Goal: Task Accomplishment & Management: Manage account settings

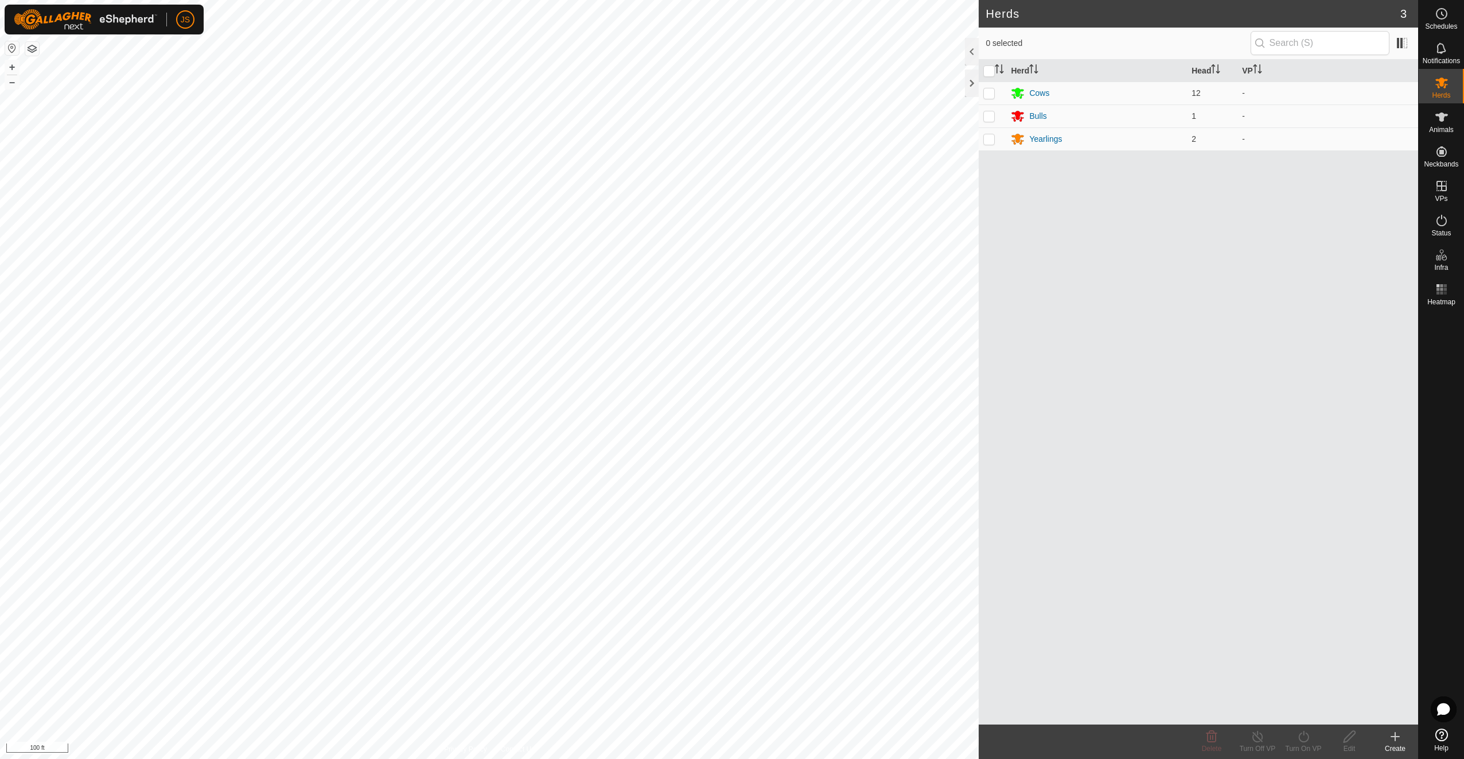
click at [37, 50] on button "button" at bounding box center [32, 49] width 14 height 14
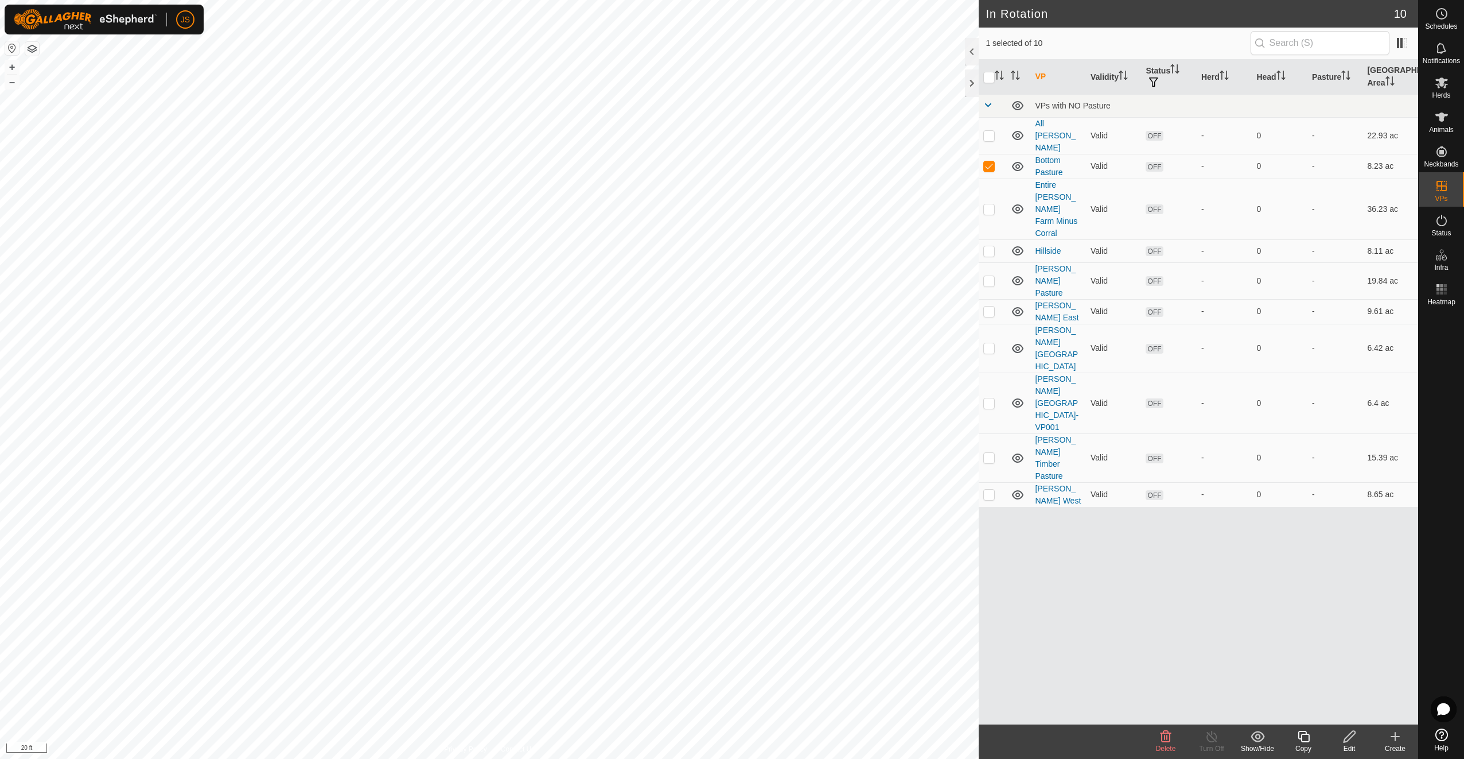
click at [1347, 746] on div "Edit" at bounding box center [1350, 748] width 46 height 10
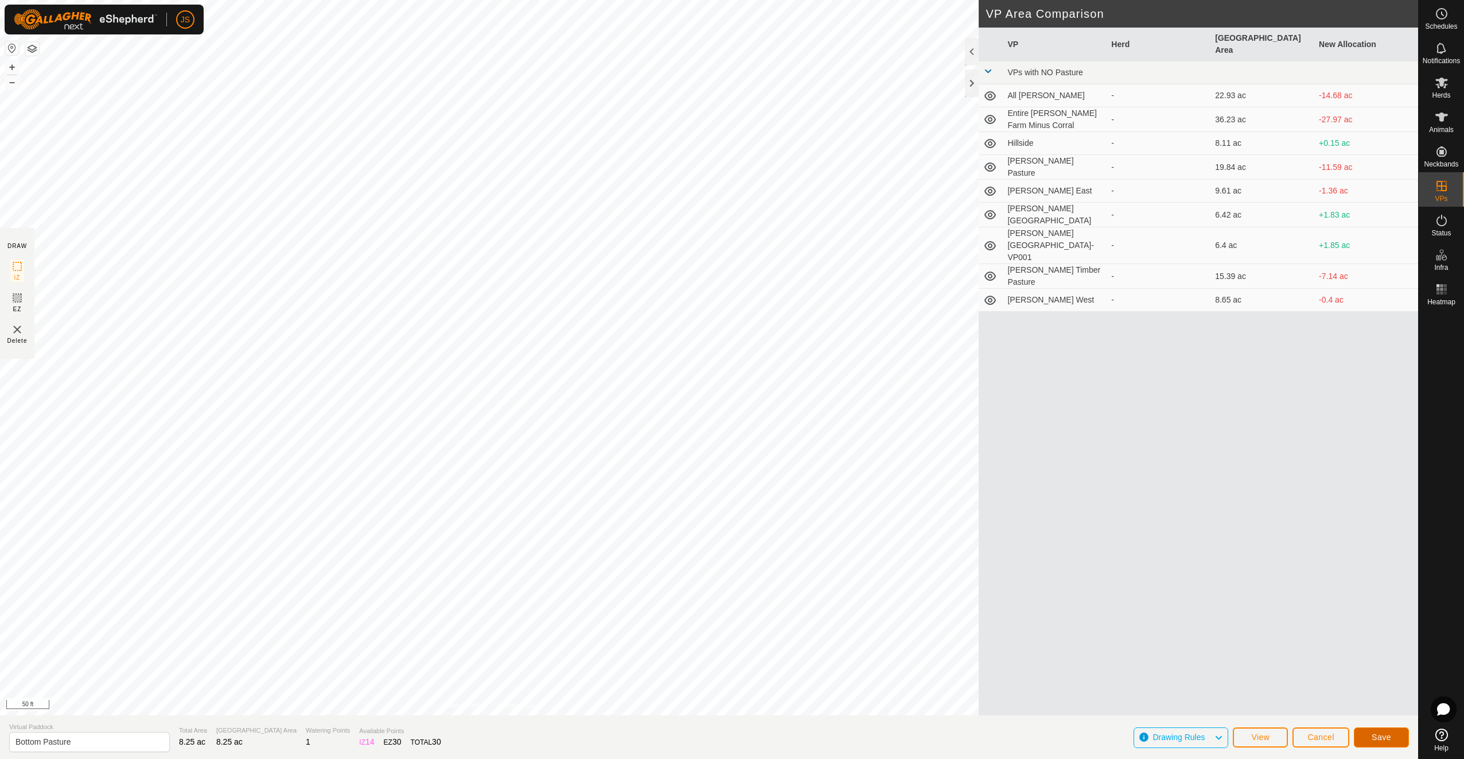
click at [1388, 733] on span "Save" at bounding box center [1382, 736] width 20 height 9
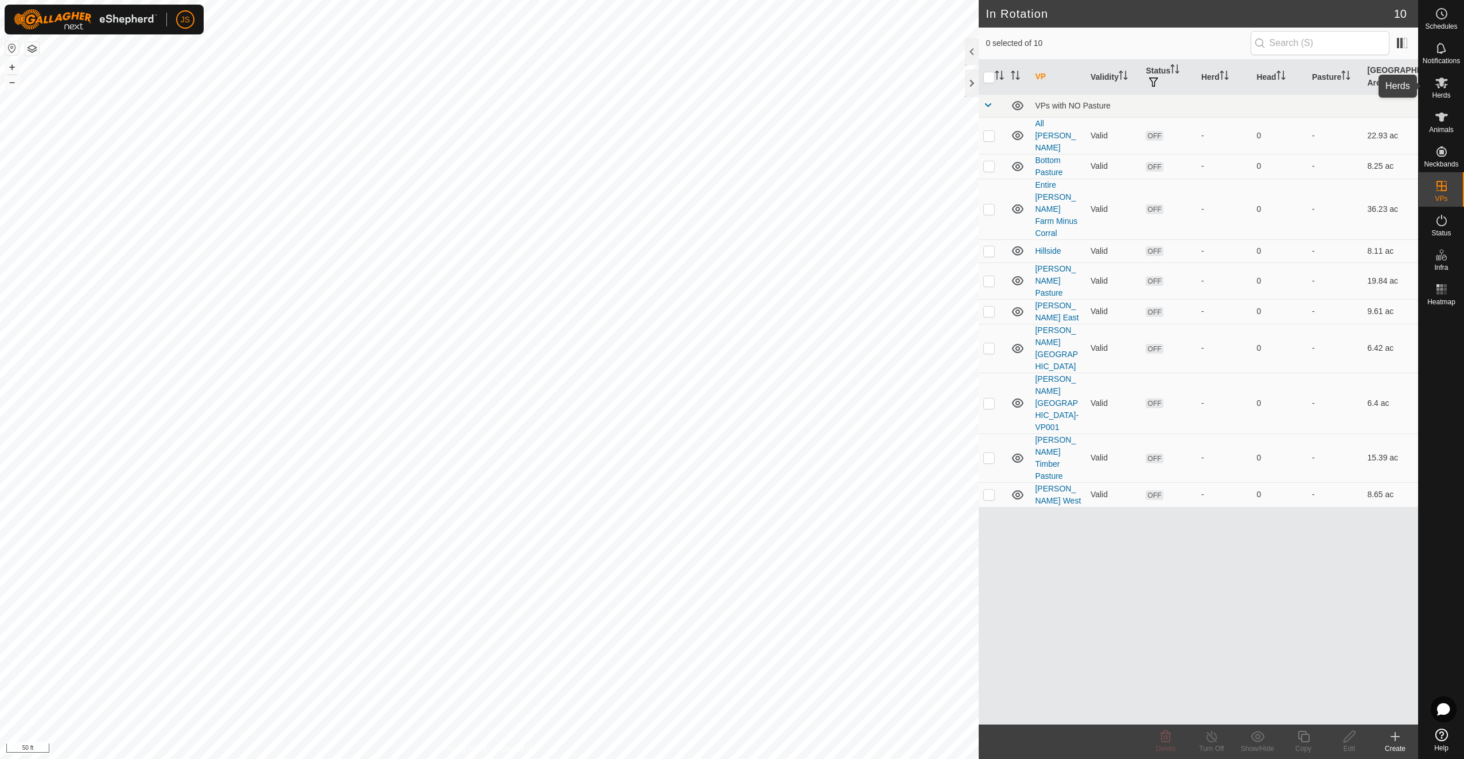
click at [1434, 85] on es-mob-svg-icon at bounding box center [1442, 82] width 21 height 18
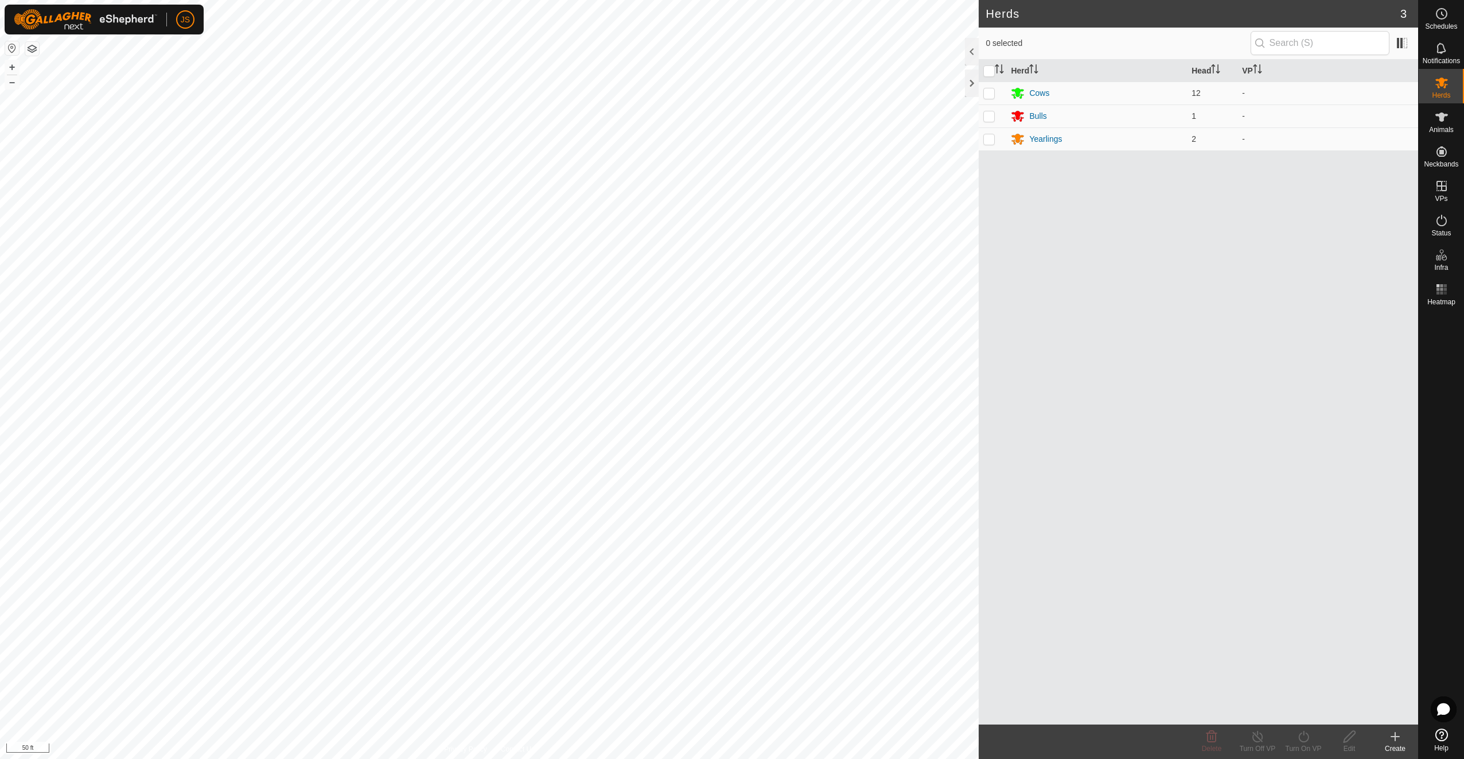
click at [1399, 740] on icon at bounding box center [1396, 736] width 14 height 14
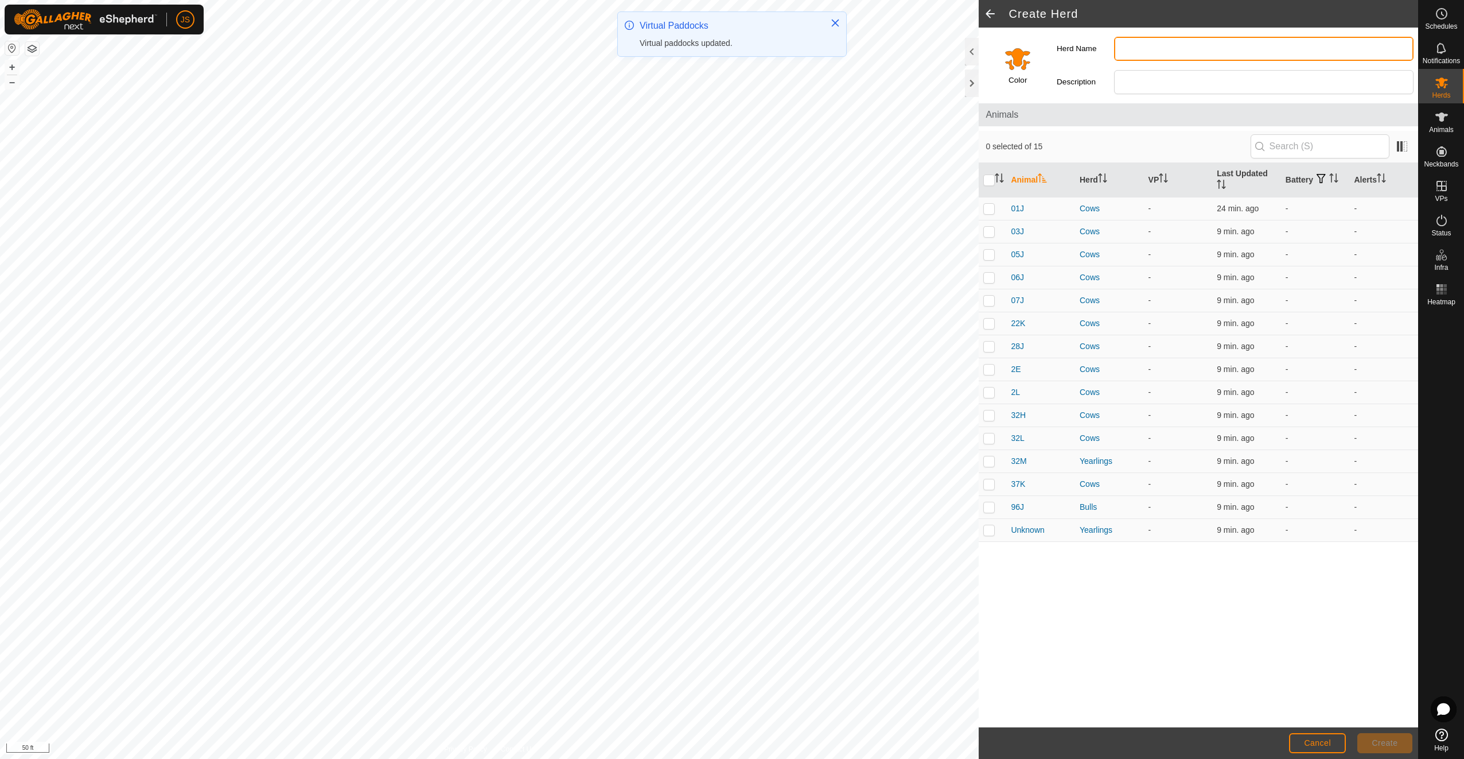
click at [1162, 41] on input "Herd Name" at bounding box center [1264, 49] width 300 height 24
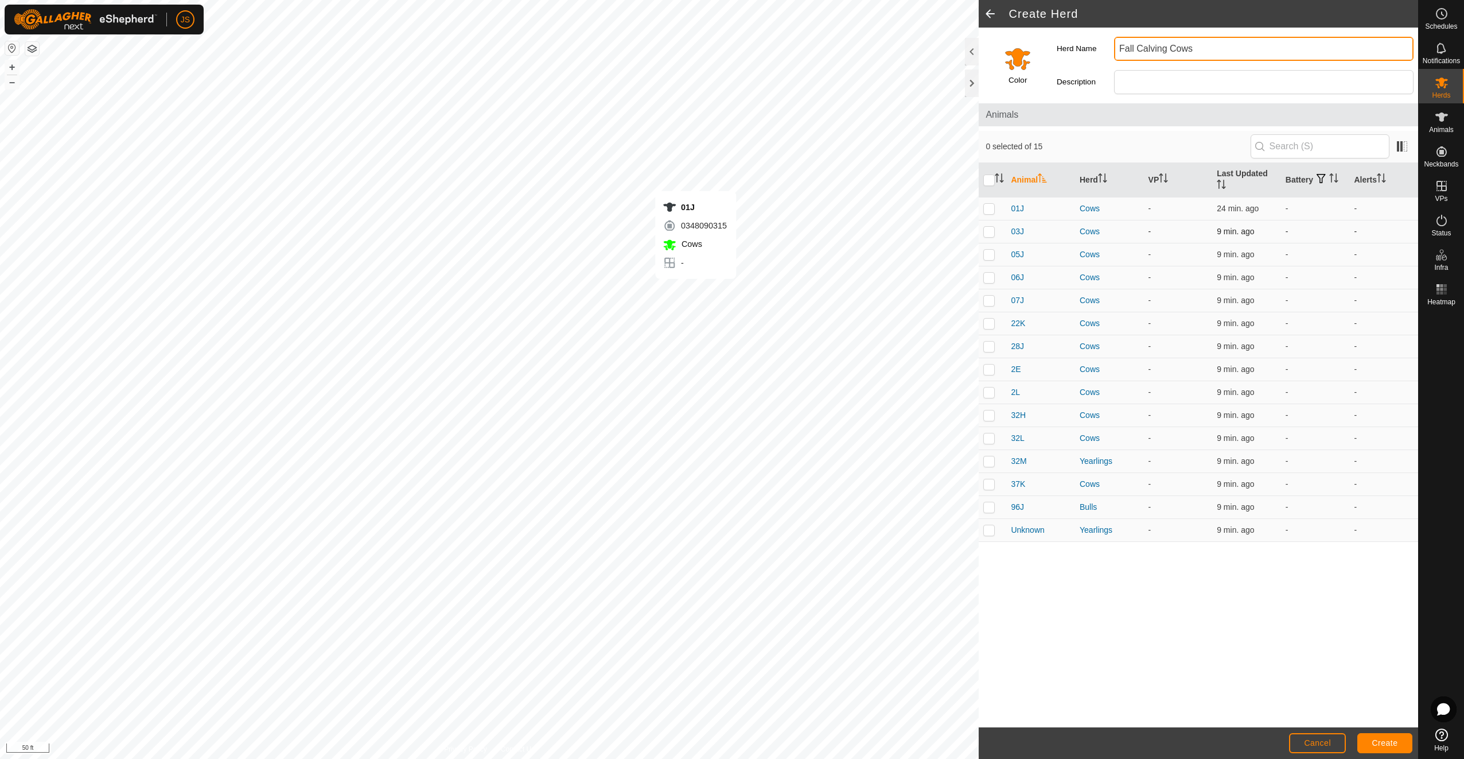
type input "Fall Calving Cows"
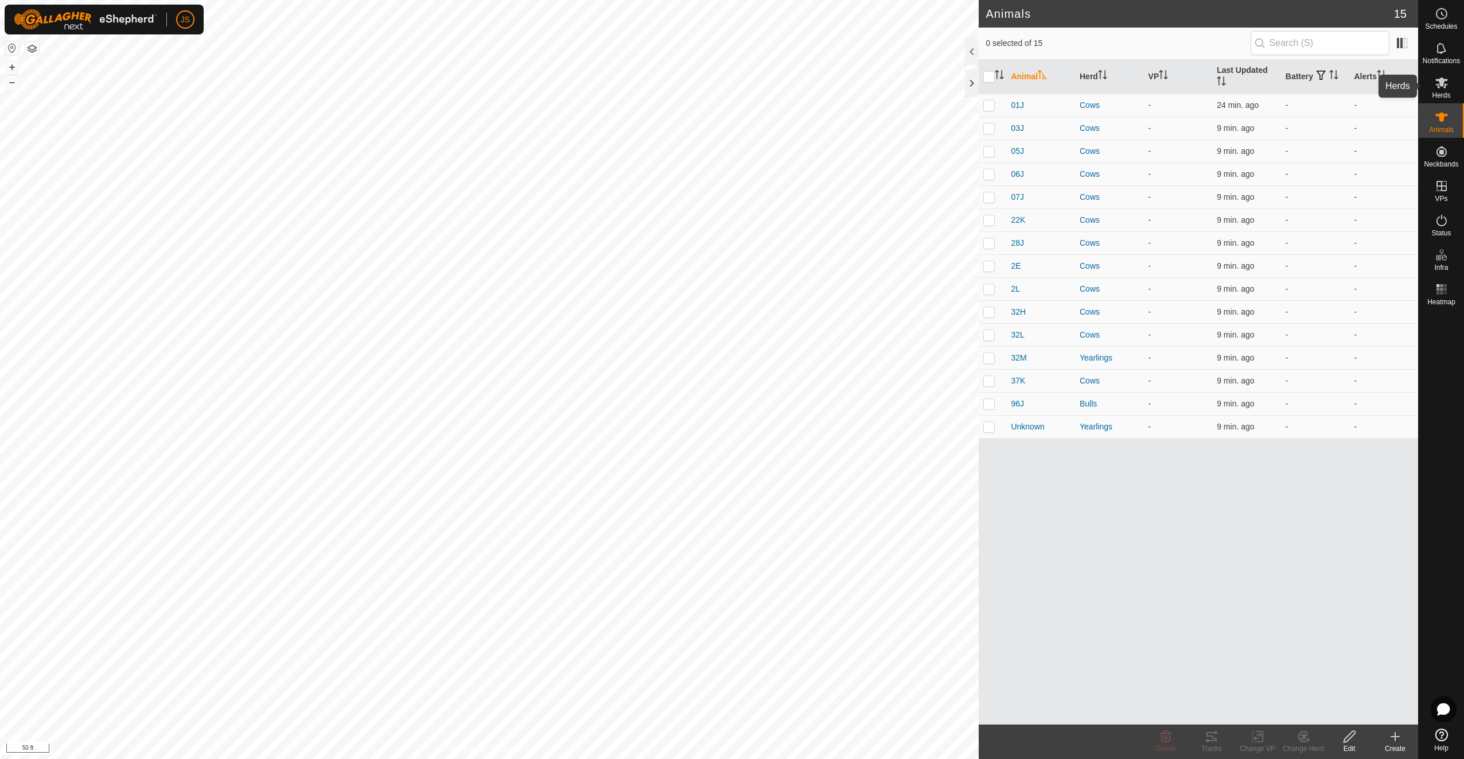
click at [1440, 72] on div "Herds" at bounding box center [1441, 86] width 45 height 34
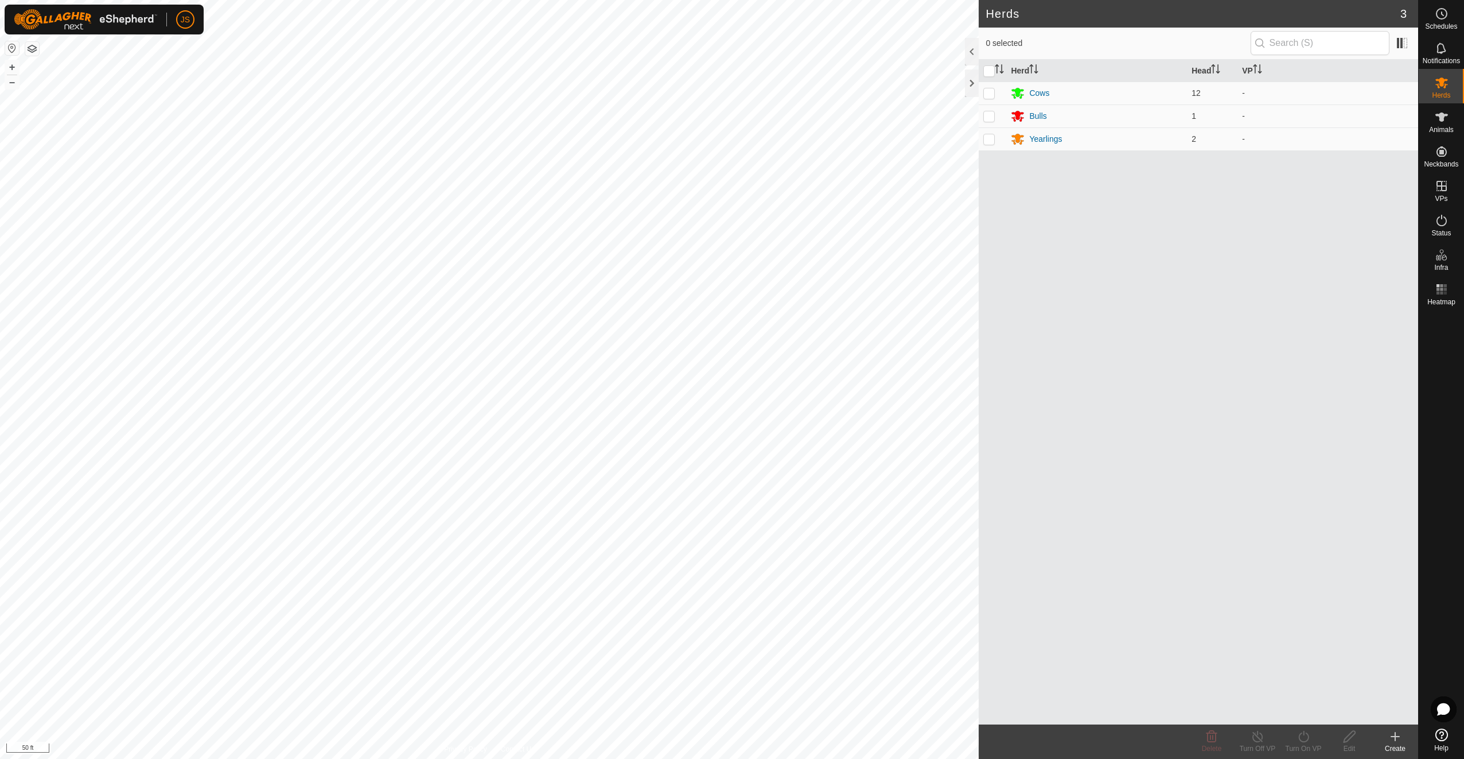
click at [1401, 743] on div "Create" at bounding box center [1395, 748] width 46 height 10
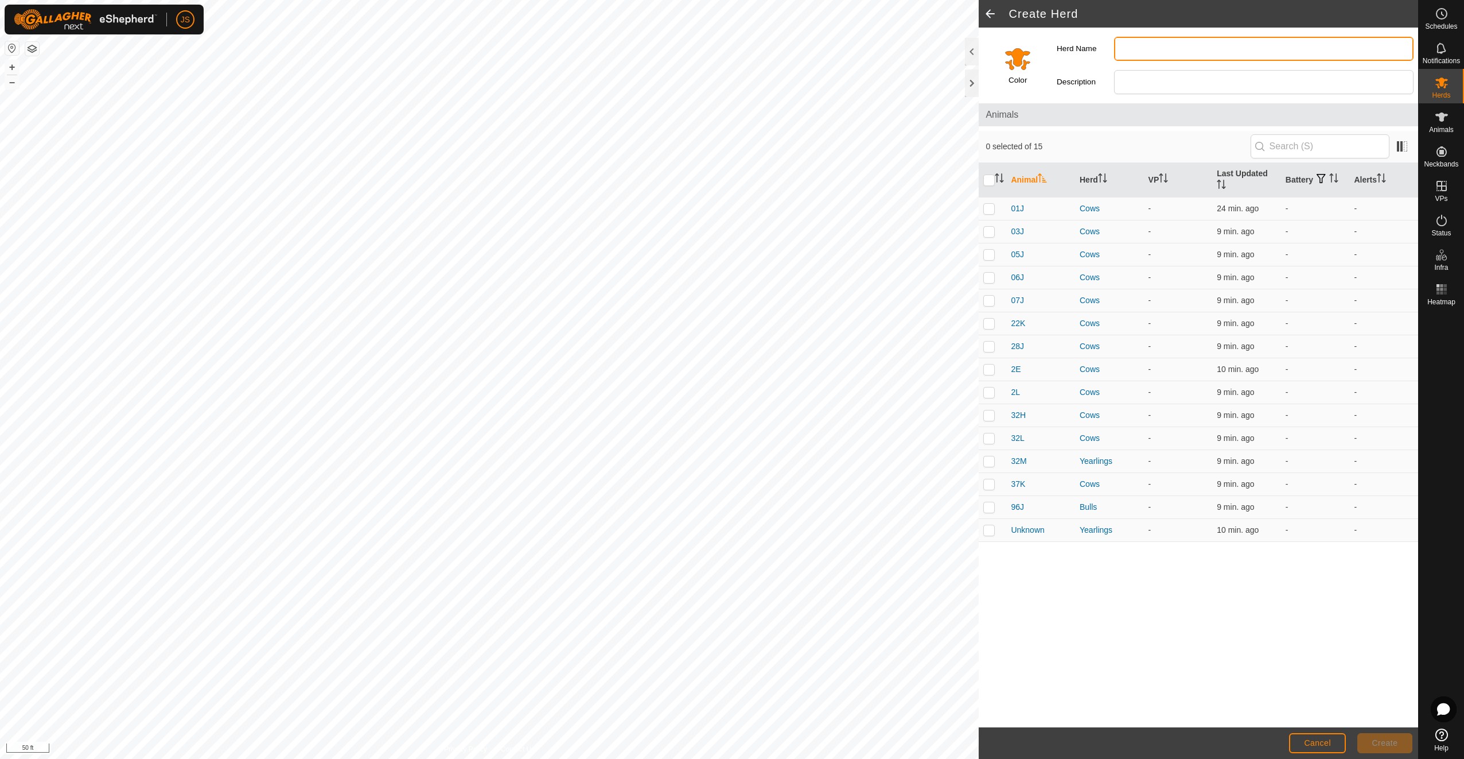
click at [1197, 48] on input "Herd Name" at bounding box center [1264, 49] width 300 height 24
type input "Fall Calving Cows"
click at [1019, 68] on input "Select a color" at bounding box center [1018, 59] width 28 height 28
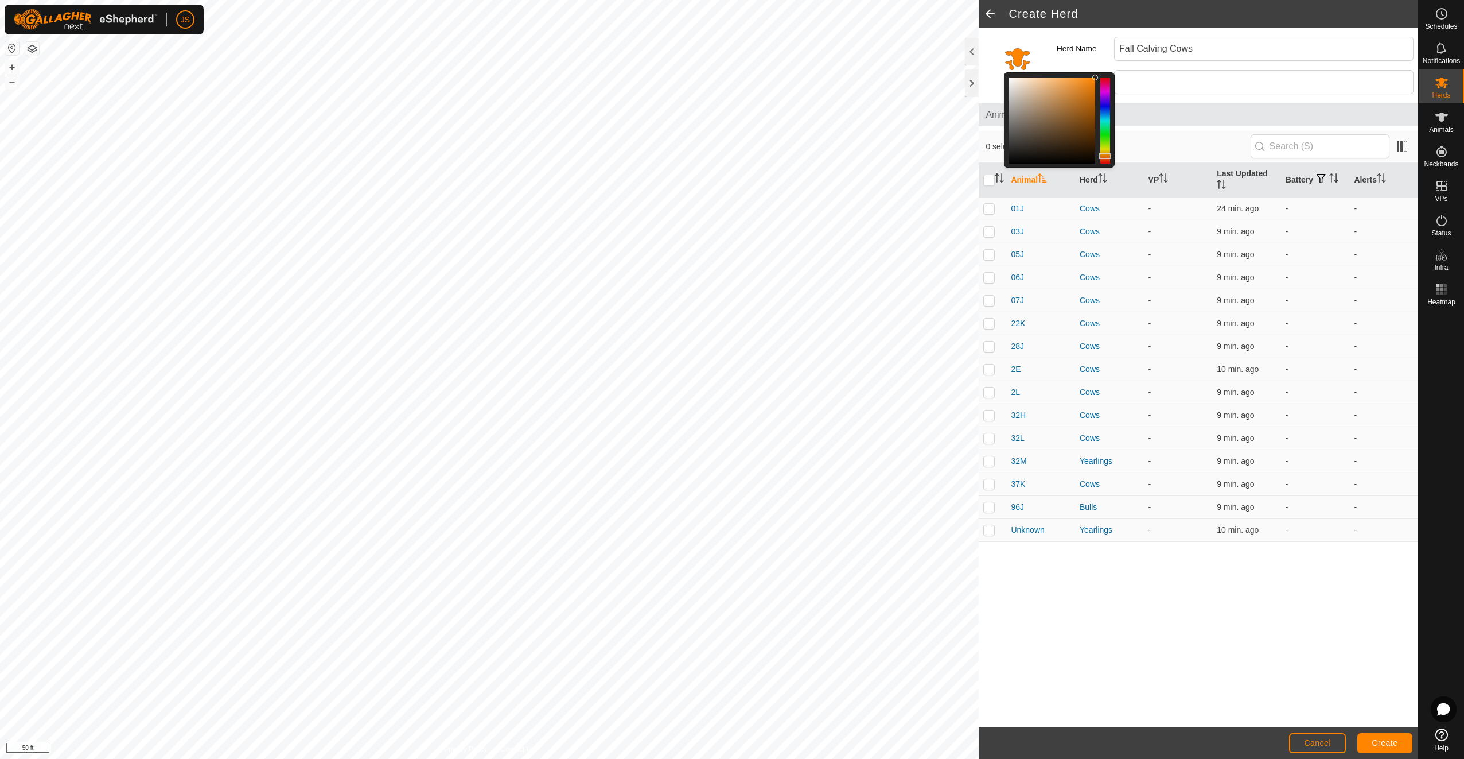
click at [1109, 107] on div at bounding box center [1105, 120] width 10 height 86
click at [1106, 110] on div at bounding box center [1105, 110] width 12 height 6
click at [1103, 92] on div at bounding box center [1105, 120] width 10 height 86
click at [1157, 134] on div "0 selected of 15" at bounding box center [1199, 147] width 440 height 32
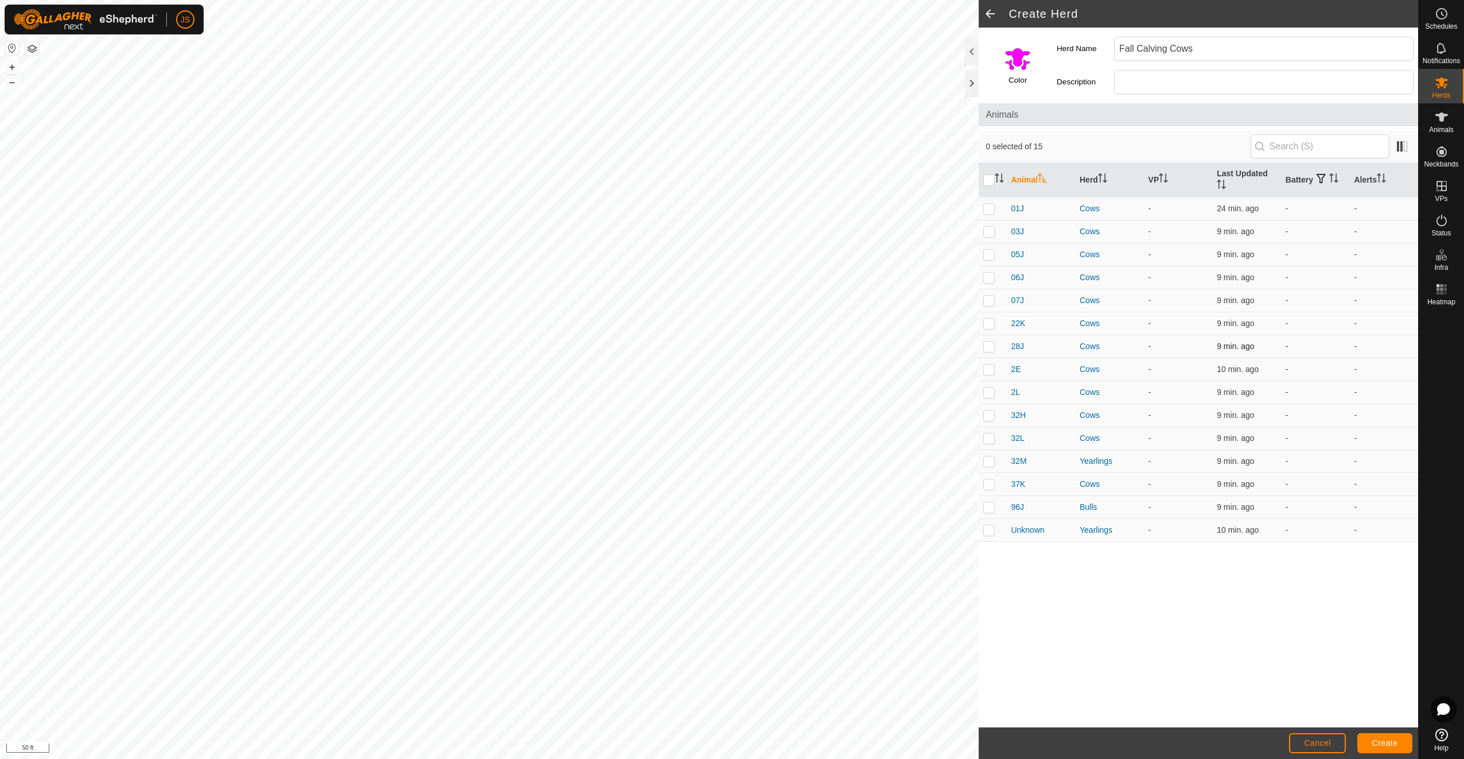
click at [989, 341] on p-checkbox at bounding box center [988, 345] width 11 height 9
checkbox input "true"
click at [986, 387] on p-checkbox at bounding box center [988, 391] width 11 height 9
checkbox input "true"
click at [990, 479] on p-checkbox at bounding box center [988, 483] width 11 height 9
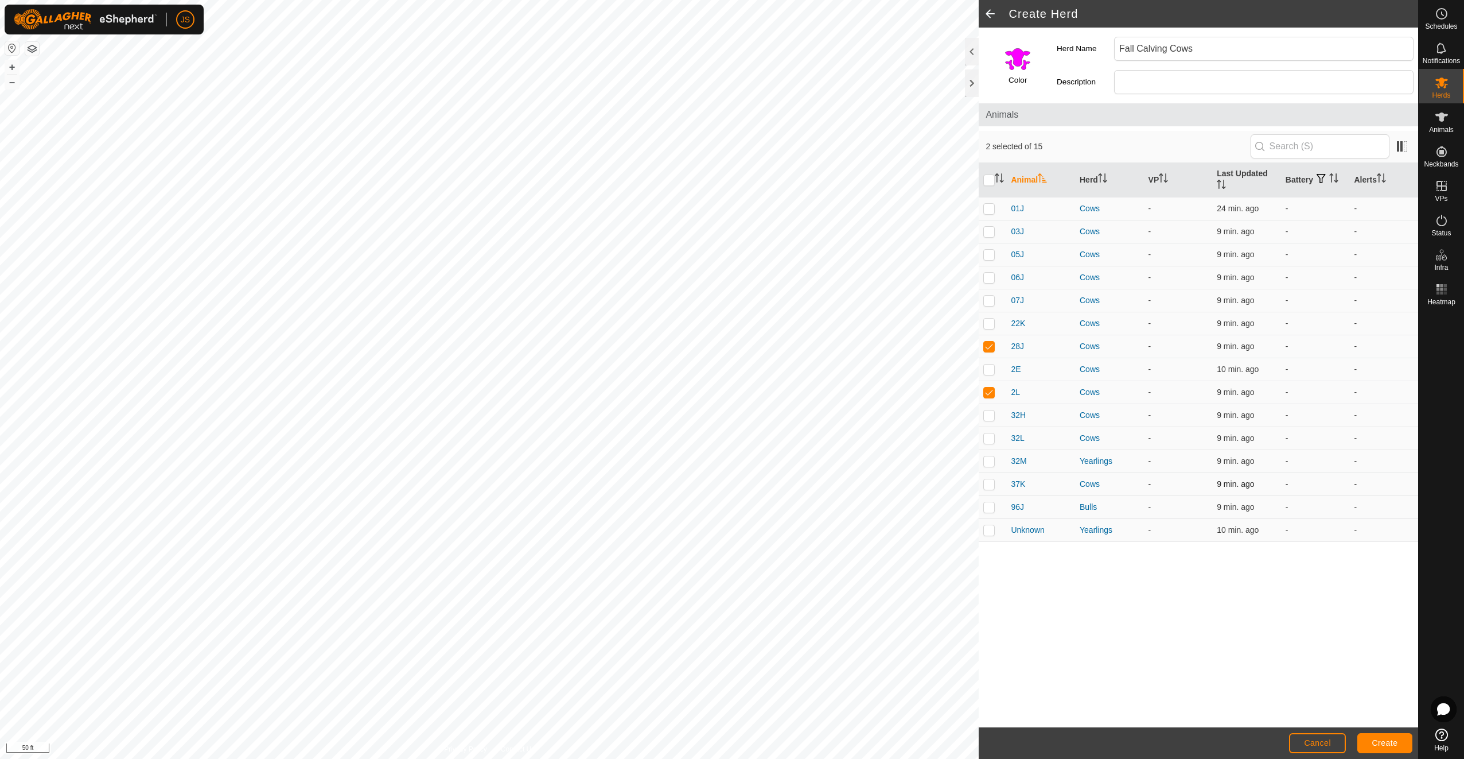
checkbox input "true"
click at [993, 433] on p-checkbox at bounding box center [988, 437] width 11 height 9
checkbox input "true"
click at [986, 410] on p-checkbox at bounding box center [988, 414] width 11 height 9
checkbox input "true"
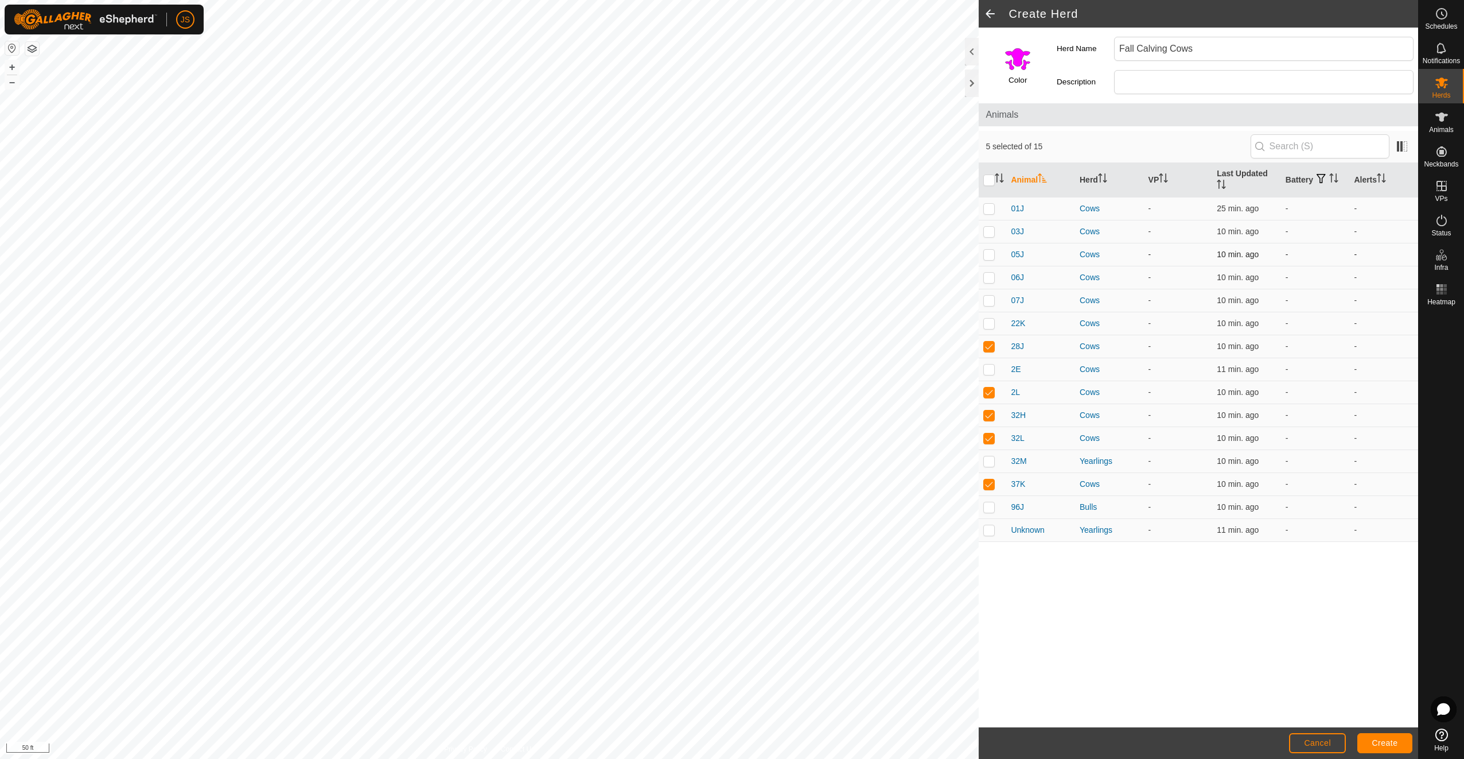
click at [990, 250] on p-checkbox at bounding box center [988, 254] width 11 height 9
checkbox input "true"
click at [990, 204] on p-checkbox at bounding box center [988, 208] width 11 height 9
checkbox input "true"
click at [1390, 742] on span "Create" at bounding box center [1385, 742] width 26 height 9
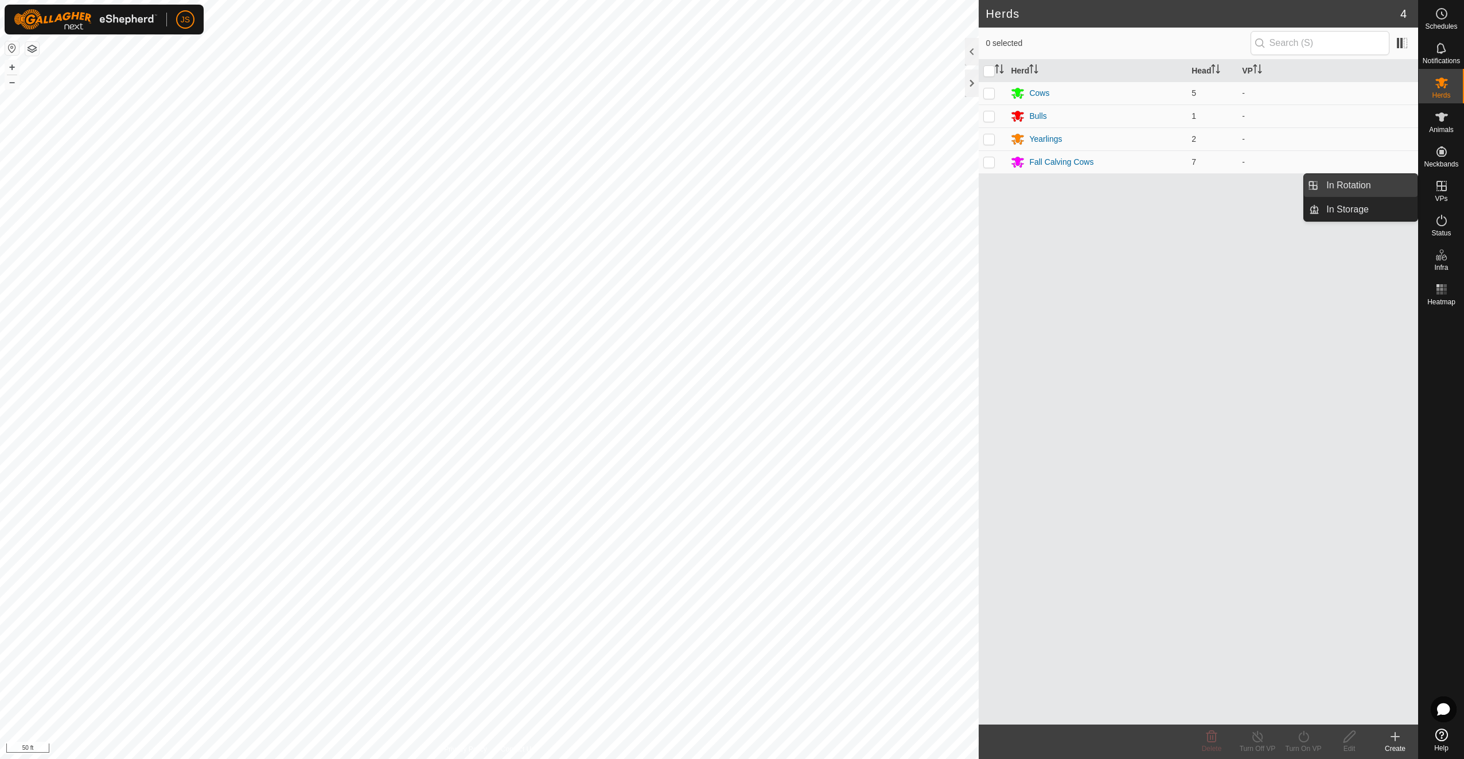
drag, startPoint x: 1414, startPoint y: 189, endPoint x: 1383, endPoint y: 188, distance: 31.0
click at [1383, 188] on link "In Rotation" at bounding box center [1369, 185] width 98 height 23
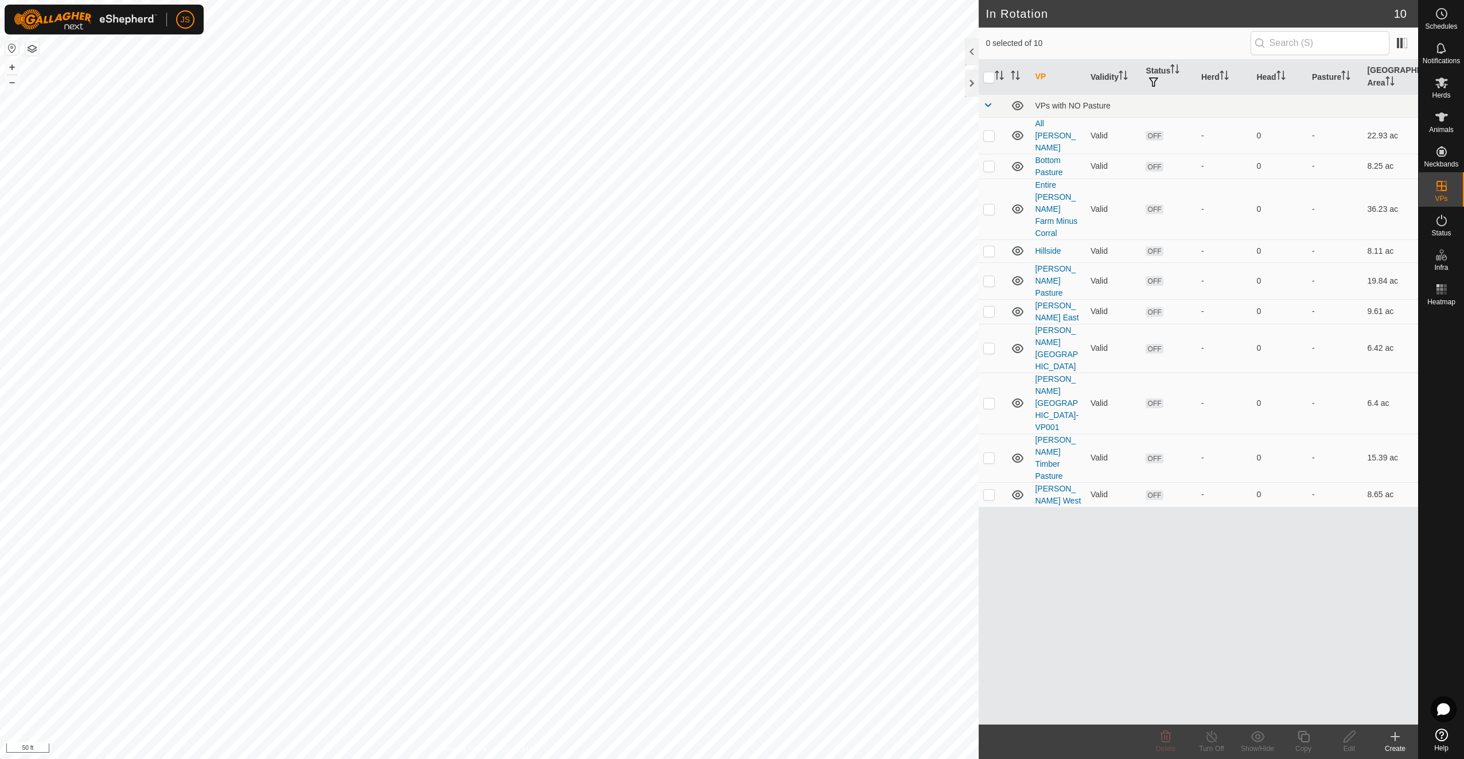
click at [1395, 745] on div "Create" at bounding box center [1395, 748] width 46 height 10
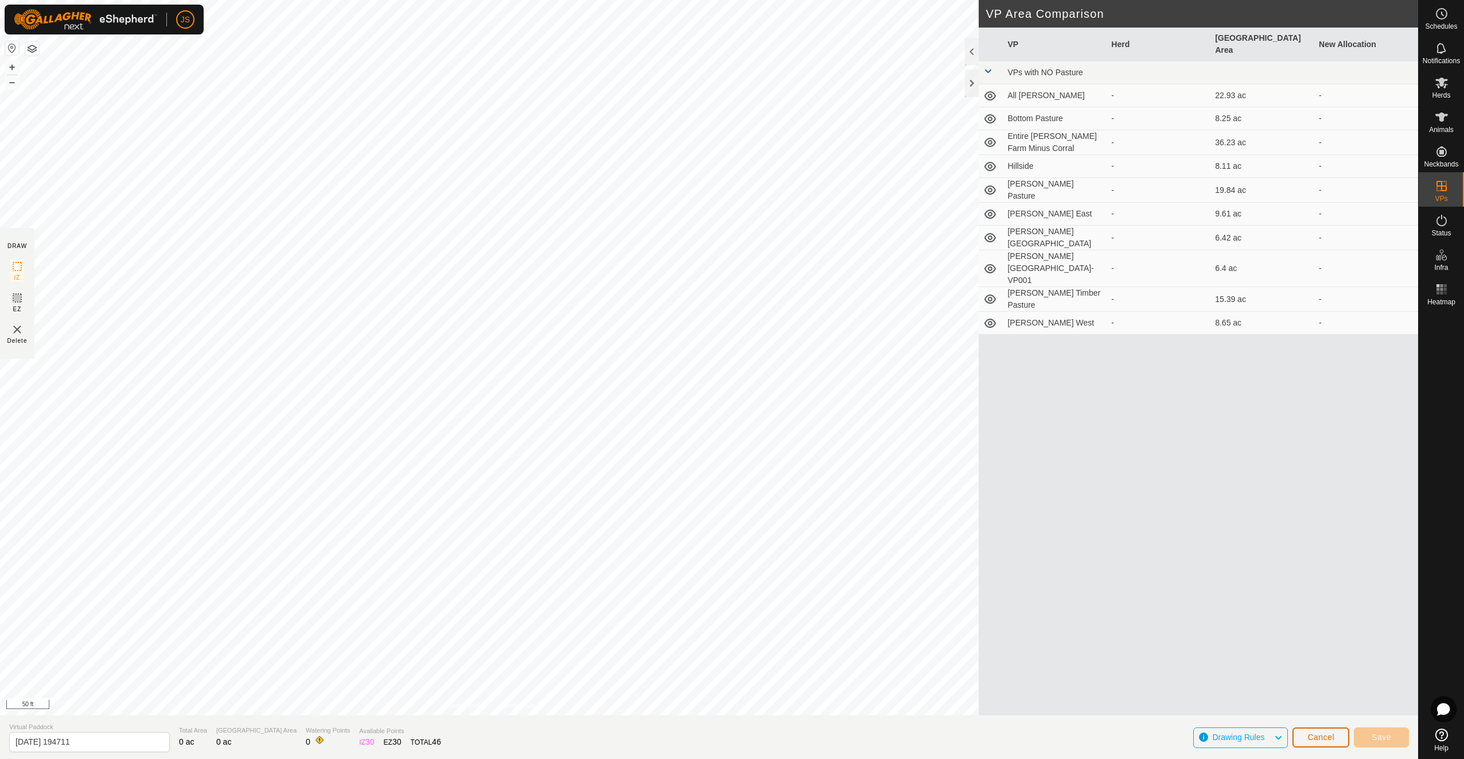
click at [1321, 743] on button "Cancel" at bounding box center [1321, 737] width 57 height 20
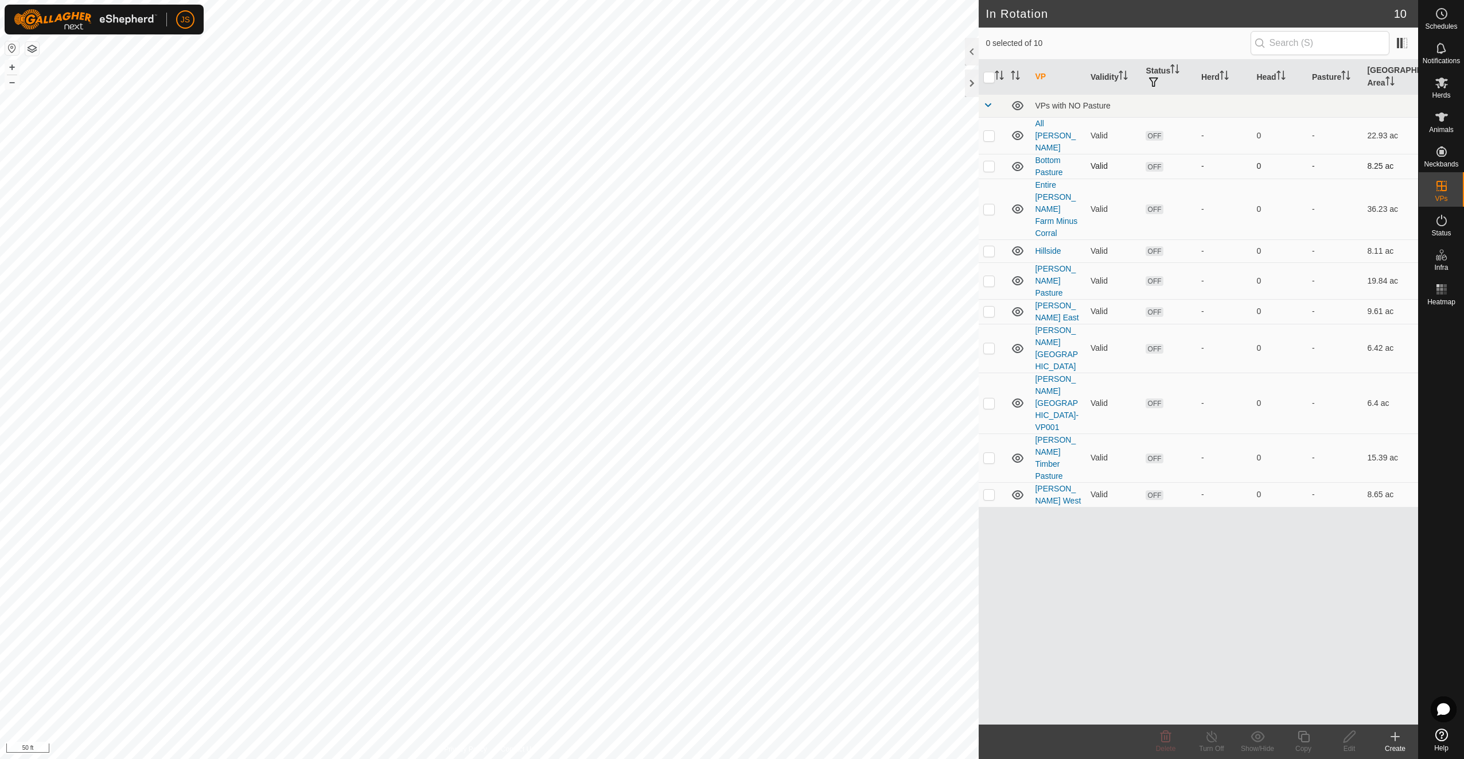
click at [1014, 160] on icon at bounding box center [1018, 167] width 14 height 14
click at [1016, 160] on icon at bounding box center [1018, 167] width 14 height 14
click at [992, 161] on p-checkbox at bounding box center [988, 165] width 11 height 9
checkbox input "true"
click at [1300, 740] on icon at bounding box center [1304, 736] width 14 height 14
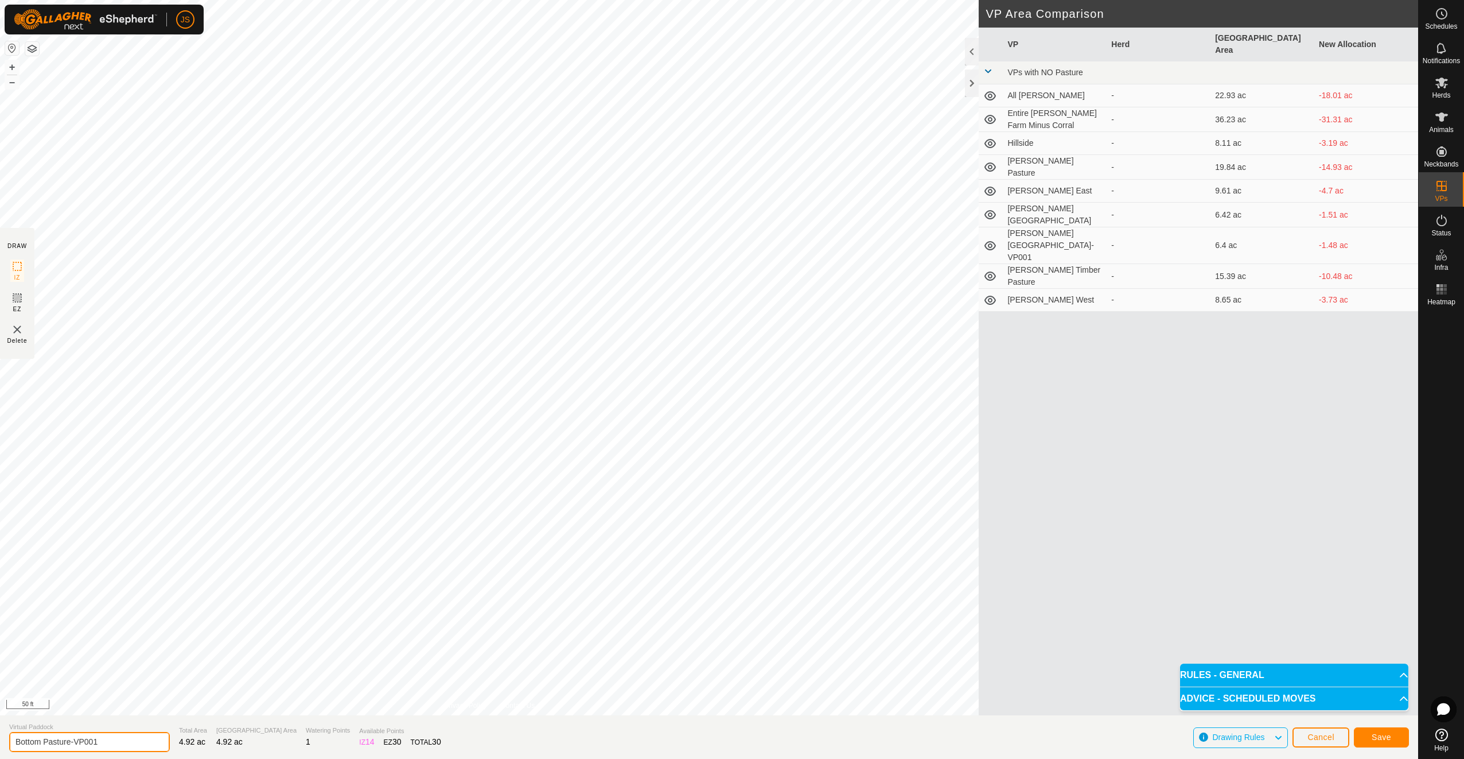
click at [127, 746] on input "Bottom Pasture-VP001" at bounding box center [89, 742] width 161 height 20
type input "Bottom Pasture-Nort Half"
click at [1387, 736] on span "Save" at bounding box center [1382, 736] width 20 height 9
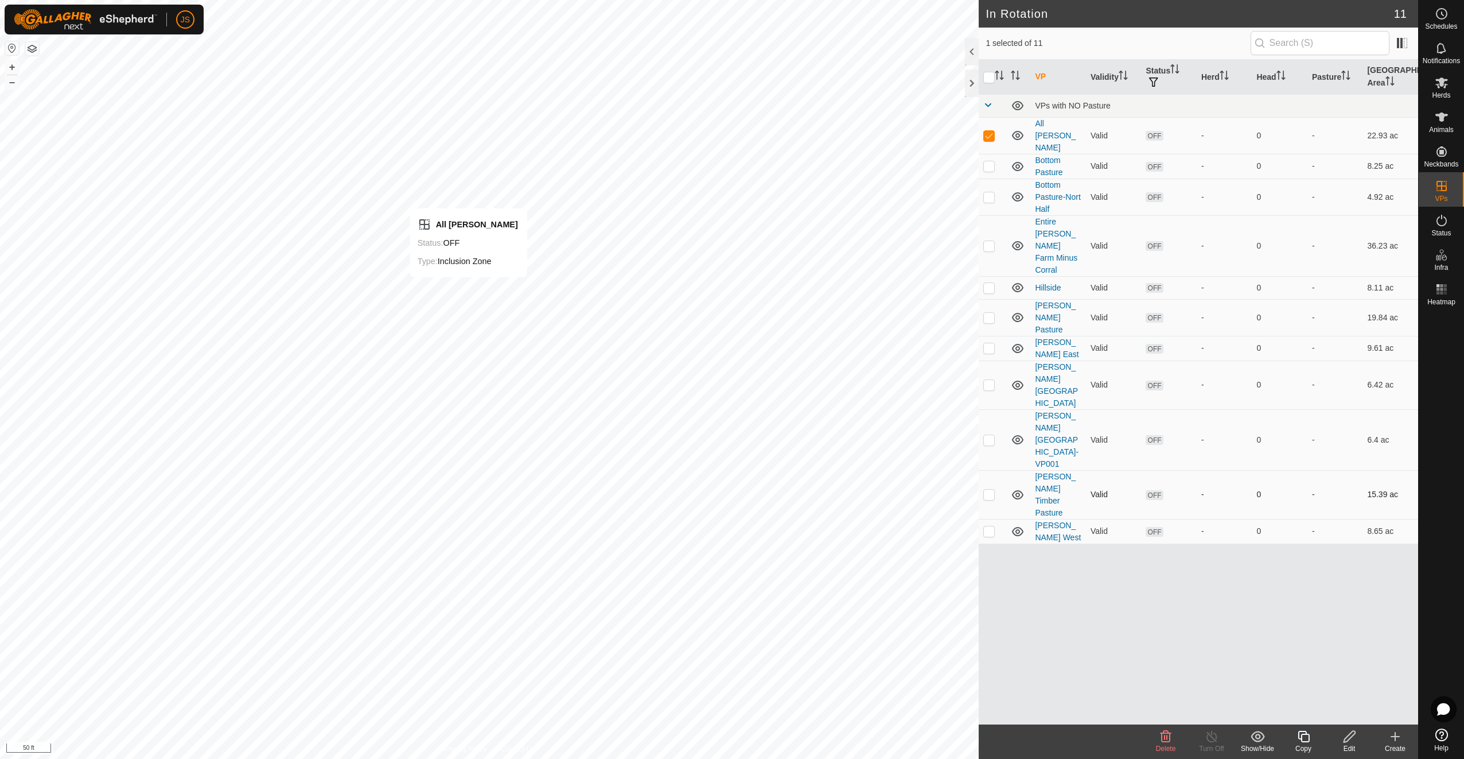
checkbox input "false"
checkbox input "true"
click at [1303, 735] on icon at bounding box center [1304, 736] width 14 height 14
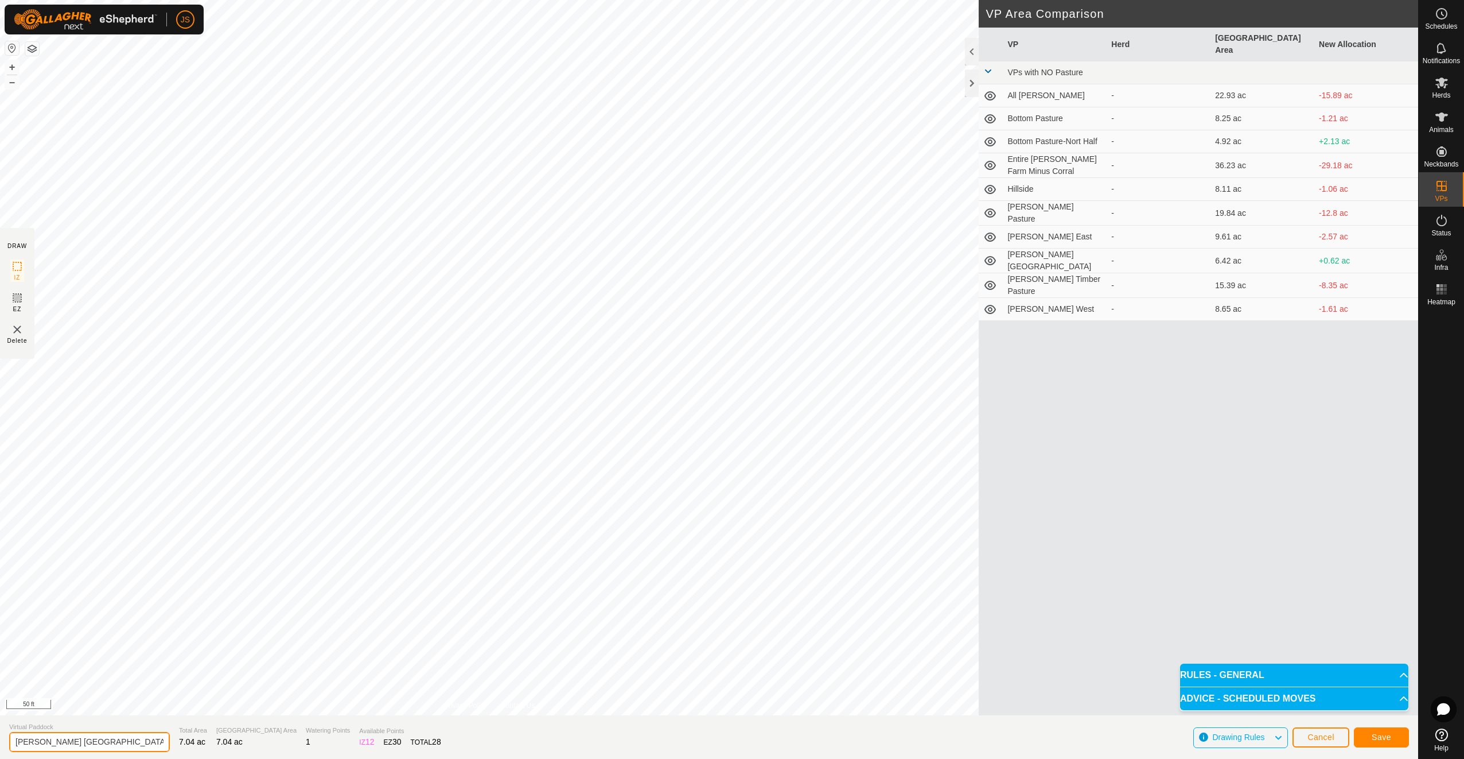
click at [138, 741] on input "[PERSON_NAME] [GEOGRAPHIC_DATA]-VP002" at bounding box center [89, 742] width 161 height 20
type input "[PERSON_NAME] [GEOGRAPHIC_DATA]-[GEOGRAPHIC_DATA]"
click at [1379, 736] on span "Save" at bounding box center [1382, 736] width 20 height 9
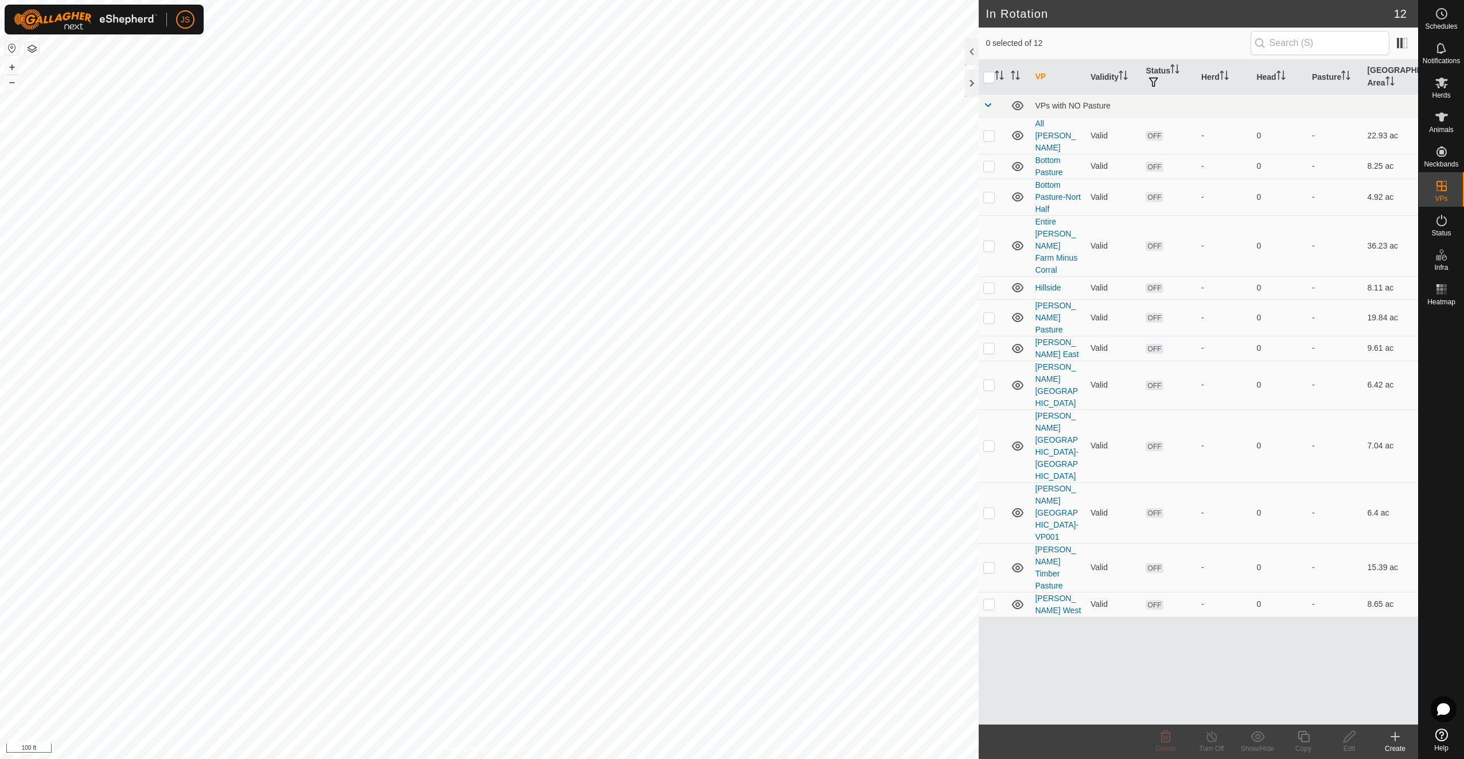
checkbox input "true"
click at [1017, 597] on icon at bounding box center [1018, 604] width 14 height 14
click at [991, 599] on p-checkbox at bounding box center [988, 603] width 11 height 9
checkbox input "false"
click at [1020, 563] on icon at bounding box center [1017, 567] width 11 height 9
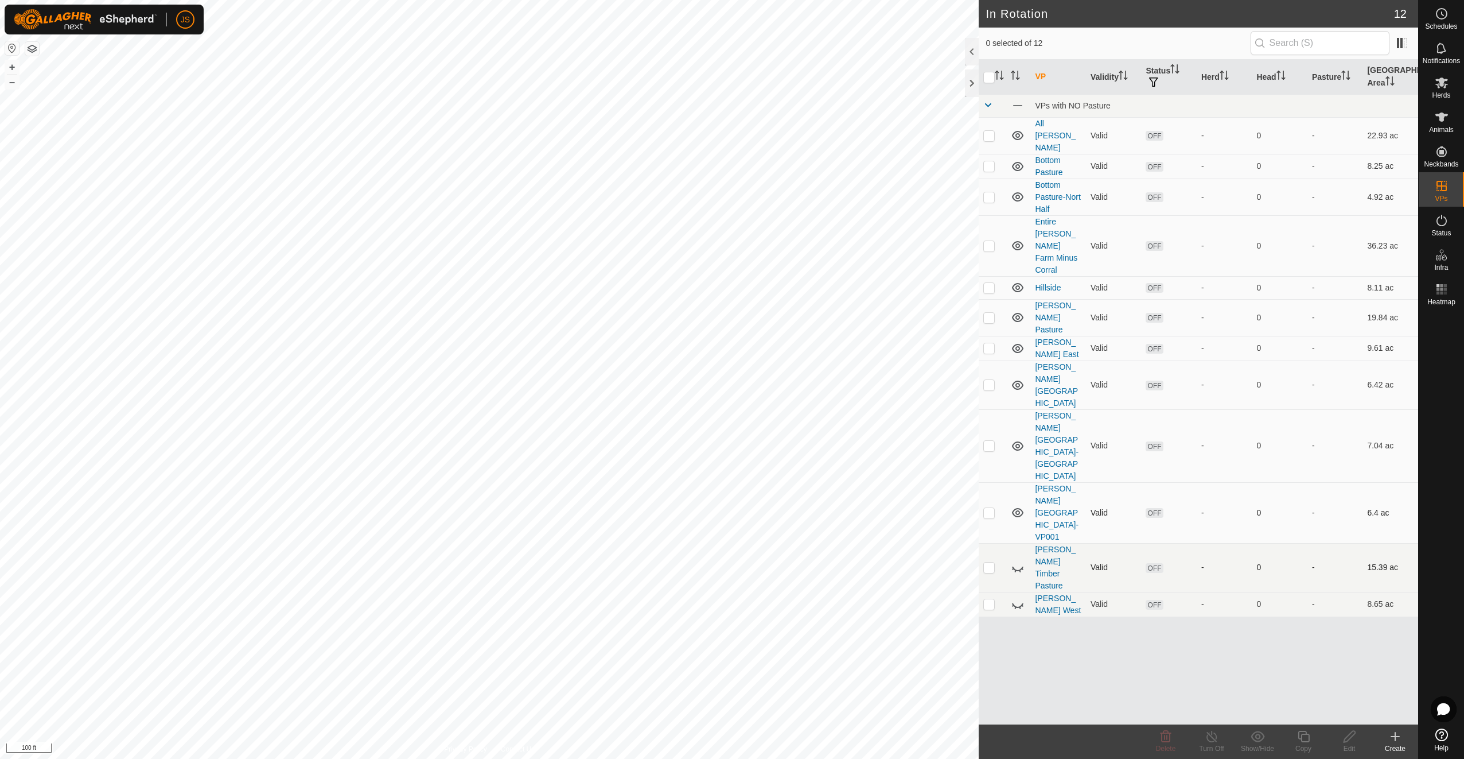
click at [1016, 505] on icon at bounding box center [1018, 512] width 14 height 14
click at [1014, 505] on icon at bounding box center [1018, 512] width 14 height 14
click at [1016, 341] on icon at bounding box center [1018, 348] width 14 height 14
click at [1057, 128] on link "All [PERSON_NAME]" at bounding box center [1055, 135] width 41 height 33
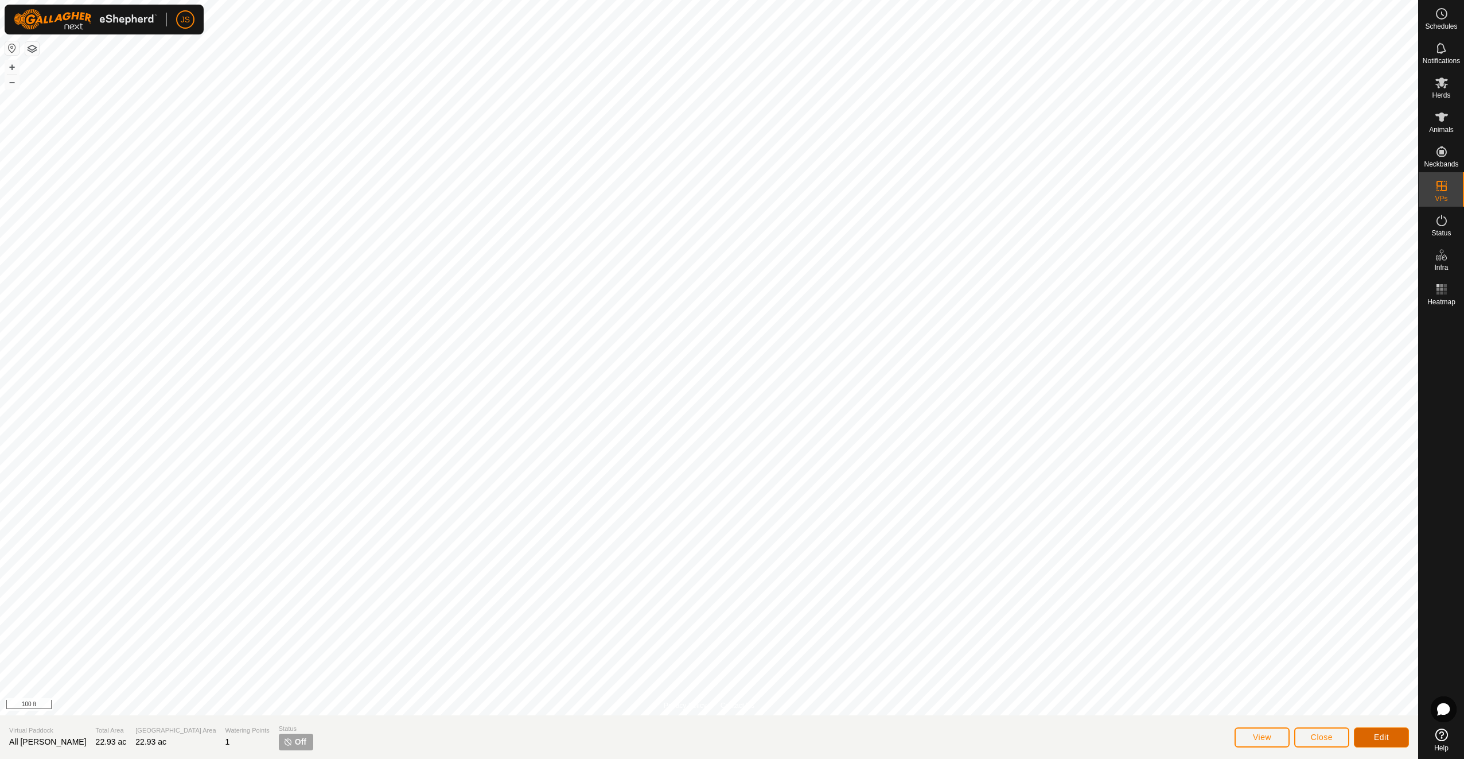
click at [1375, 740] on span "Edit" at bounding box center [1381, 736] width 15 height 9
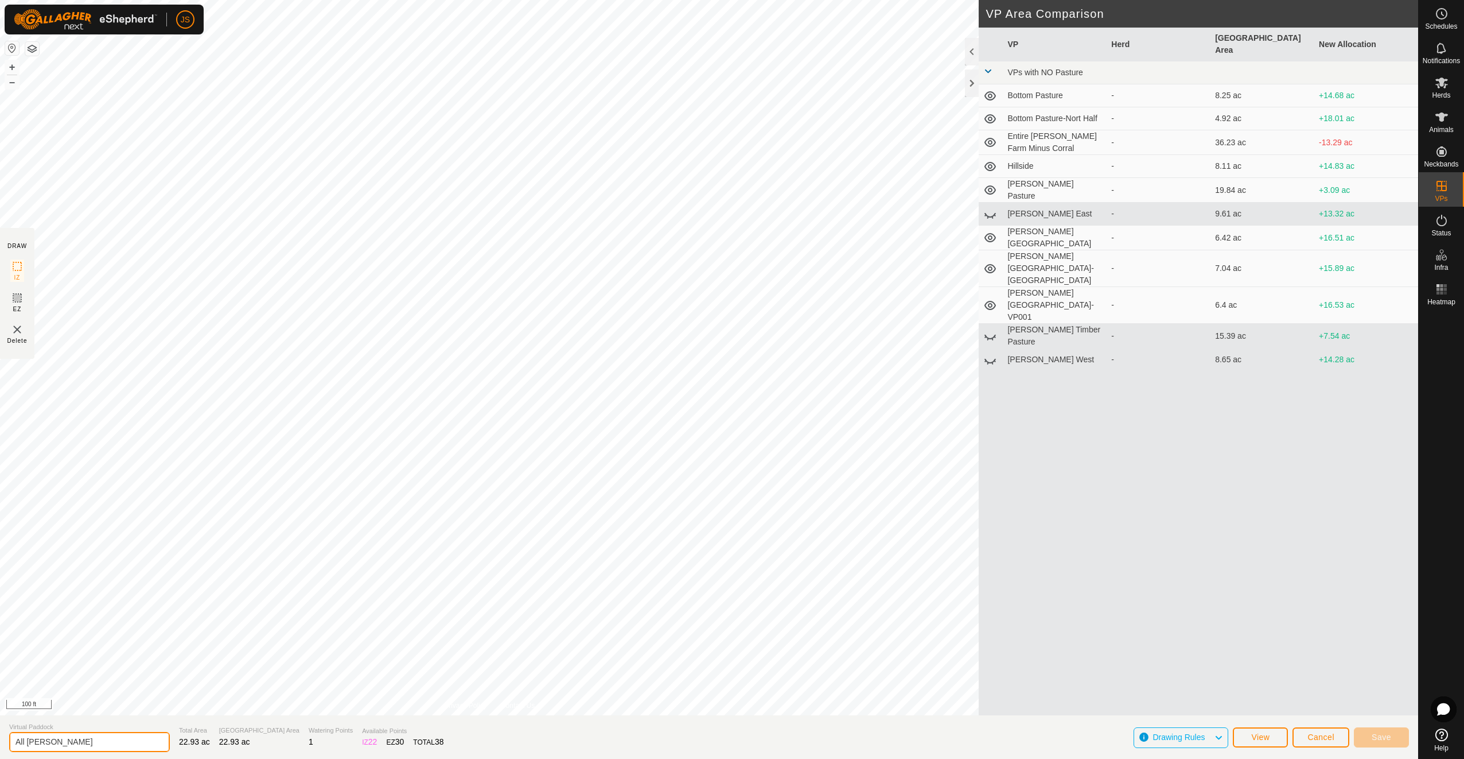
click at [29, 742] on input "All [PERSON_NAME]" at bounding box center [89, 742] width 161 height 20
type input "[PERSON_NAME] All"
click at [1387, 744] on button "Save" at bounding box center [1381, 737] width 55 height 20
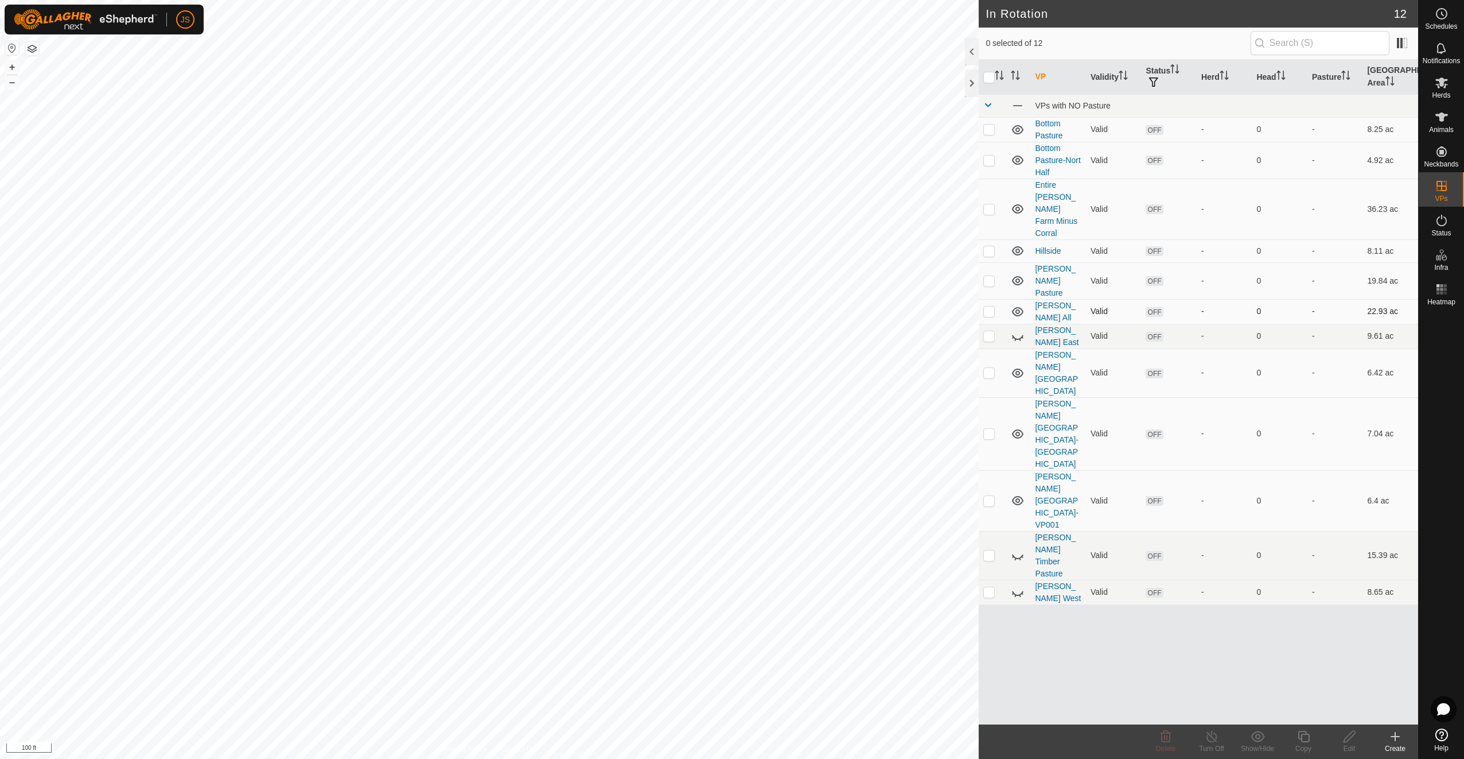
click at [1018, 305] on icon at bounding box center [1018, 312] width 14 height 14
click at [1016, 368] on icon at bounding box center [1017, 372] width 11 height 9
click at [1016, 366] on icon at bounding box center [1018, 373] width 14 height 14
checkbox input "false"
checkbox input "true"
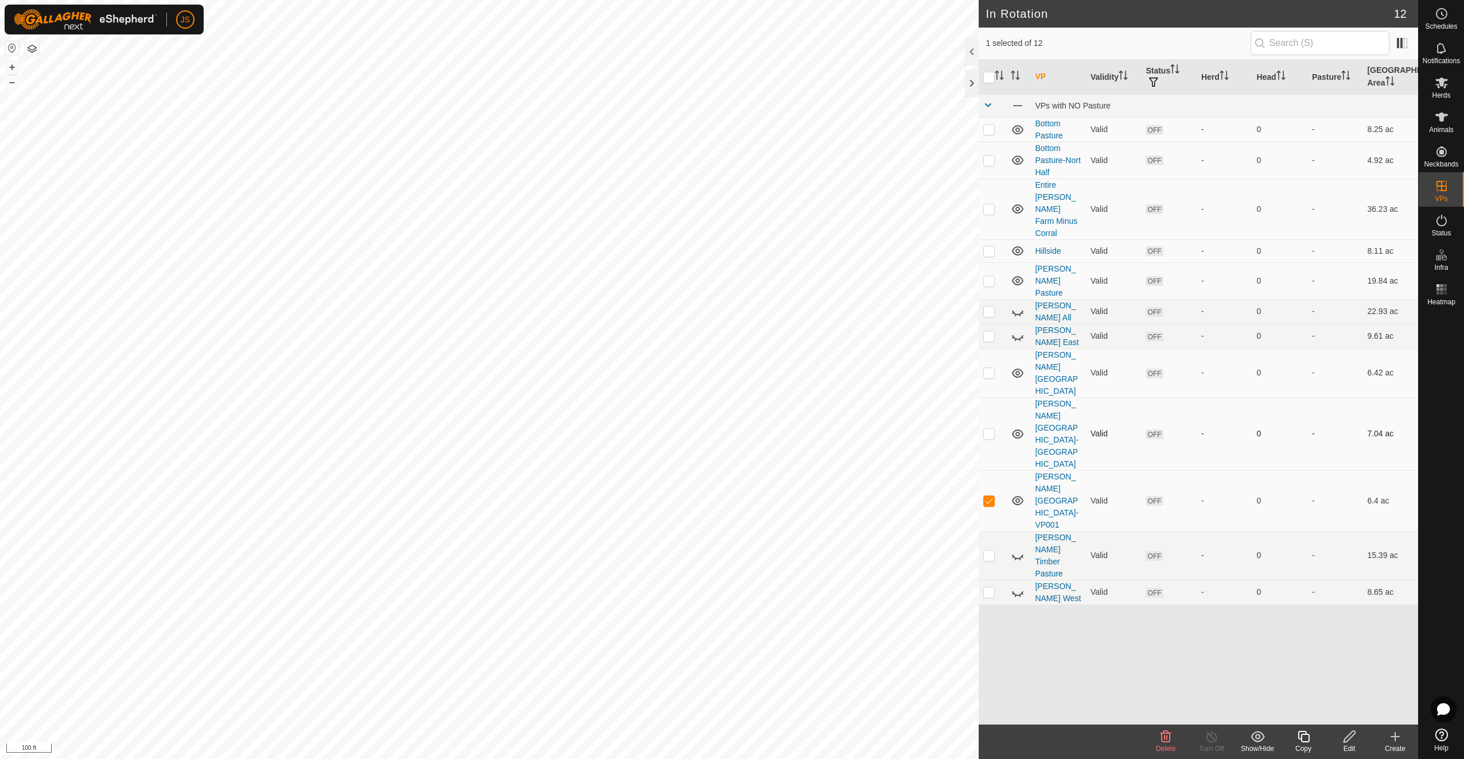
checkbox input "true"
checkbox input "false"
drag, startPoint x: 1017, startPoint y: 411, endPoint x: 1015, endPoint y: 405, distance: 6.7
click at [1017, 496] on icon at bounding box center [1017, 500] width 11 height 9
click at [1015, 427] on icon at bounding box center [1018, 434] width 14 height 14
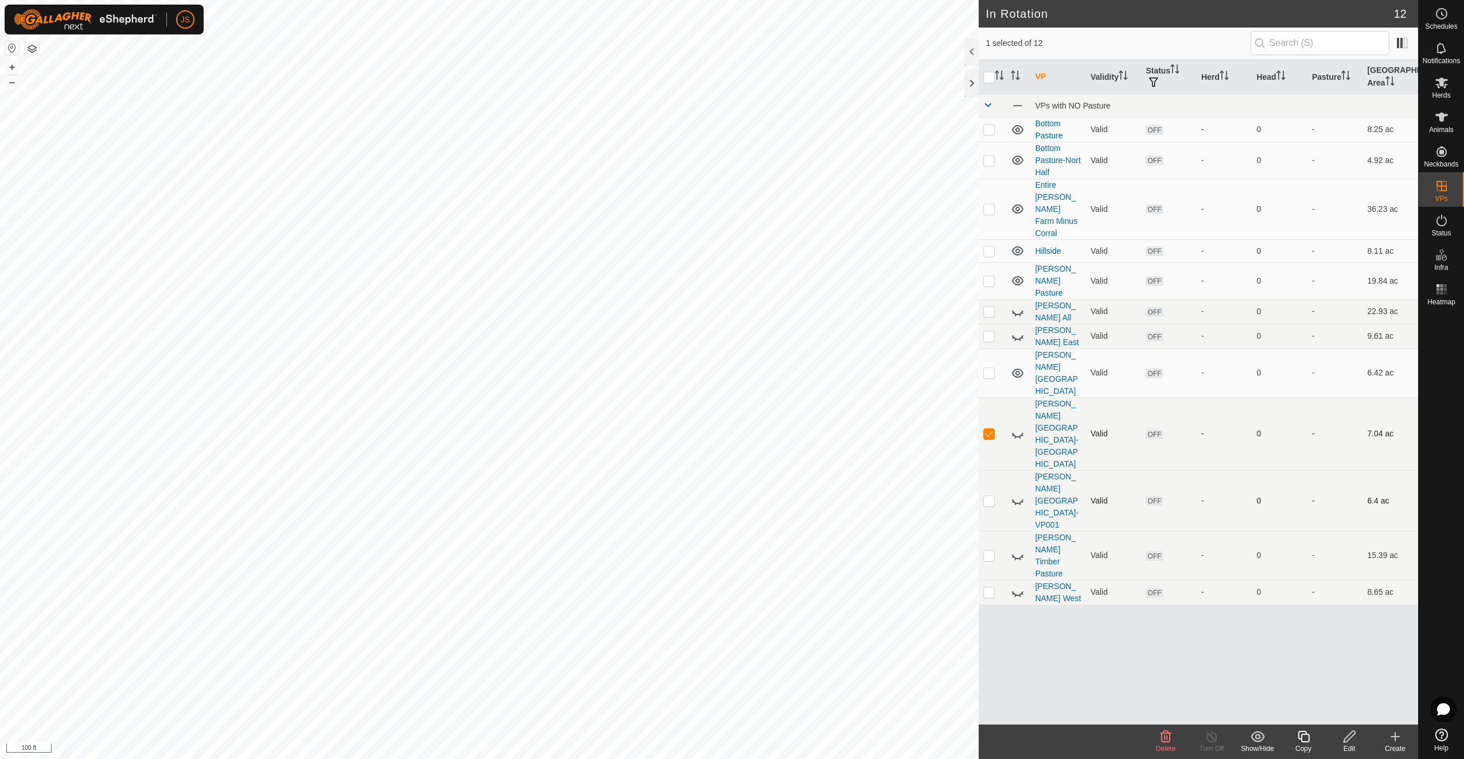
click at [1021, 493] on icon at bounding box center [1018, 500] width 14 height 14
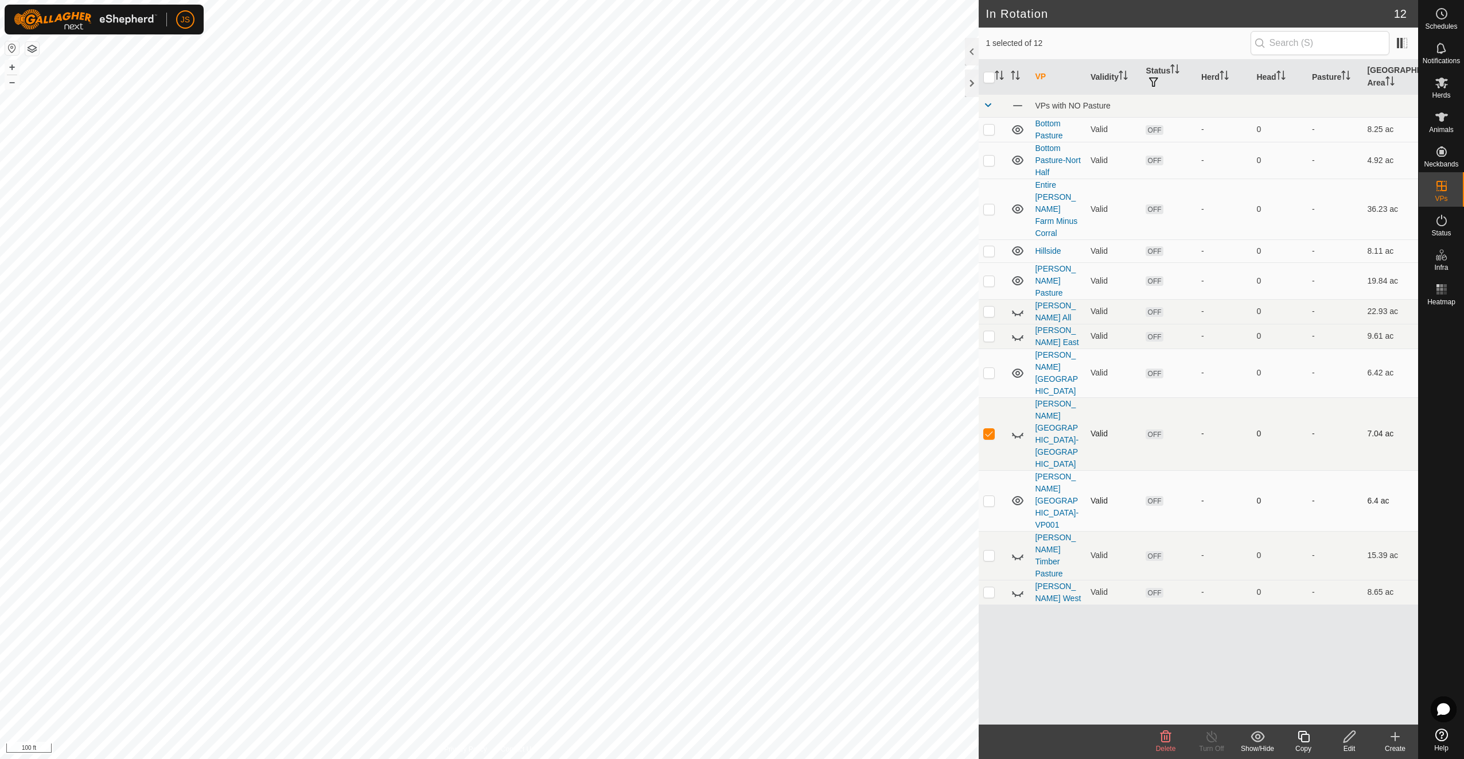
click at [1021, 493] on icon at bounding box center [1018, 500] width 14 height 14
click at [1053, 350] on link "[PERSON_NAME] [GEOGRAPHIC_DATA]" at bounding box center [1056, 372] width 43 height 45
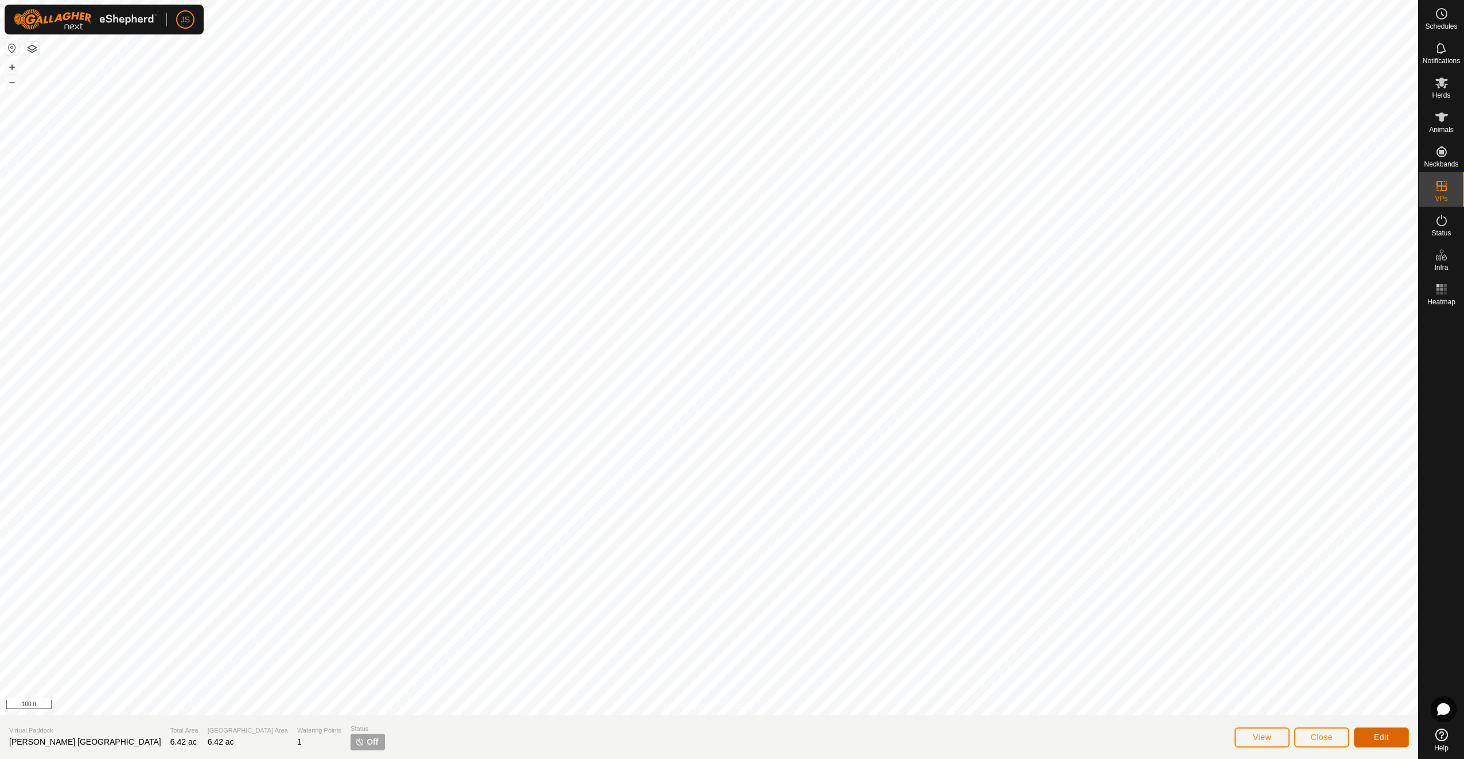
click at [1372, 736] on button "Edit" at bounding box center [1381, 737] width 55 height 20
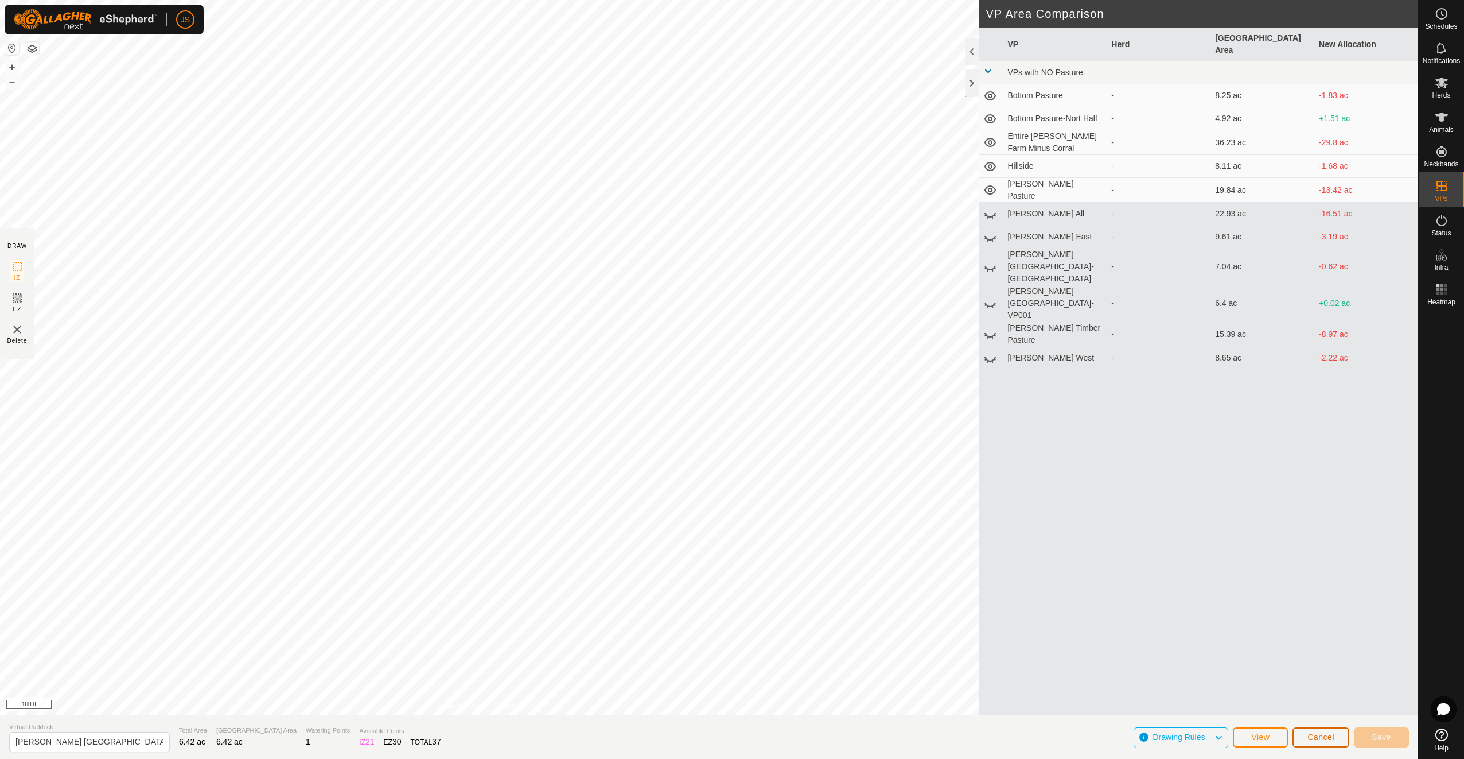
click at [1330, 735] on span "Cancel" at bounding box center [1321, 736] width 27 height 9
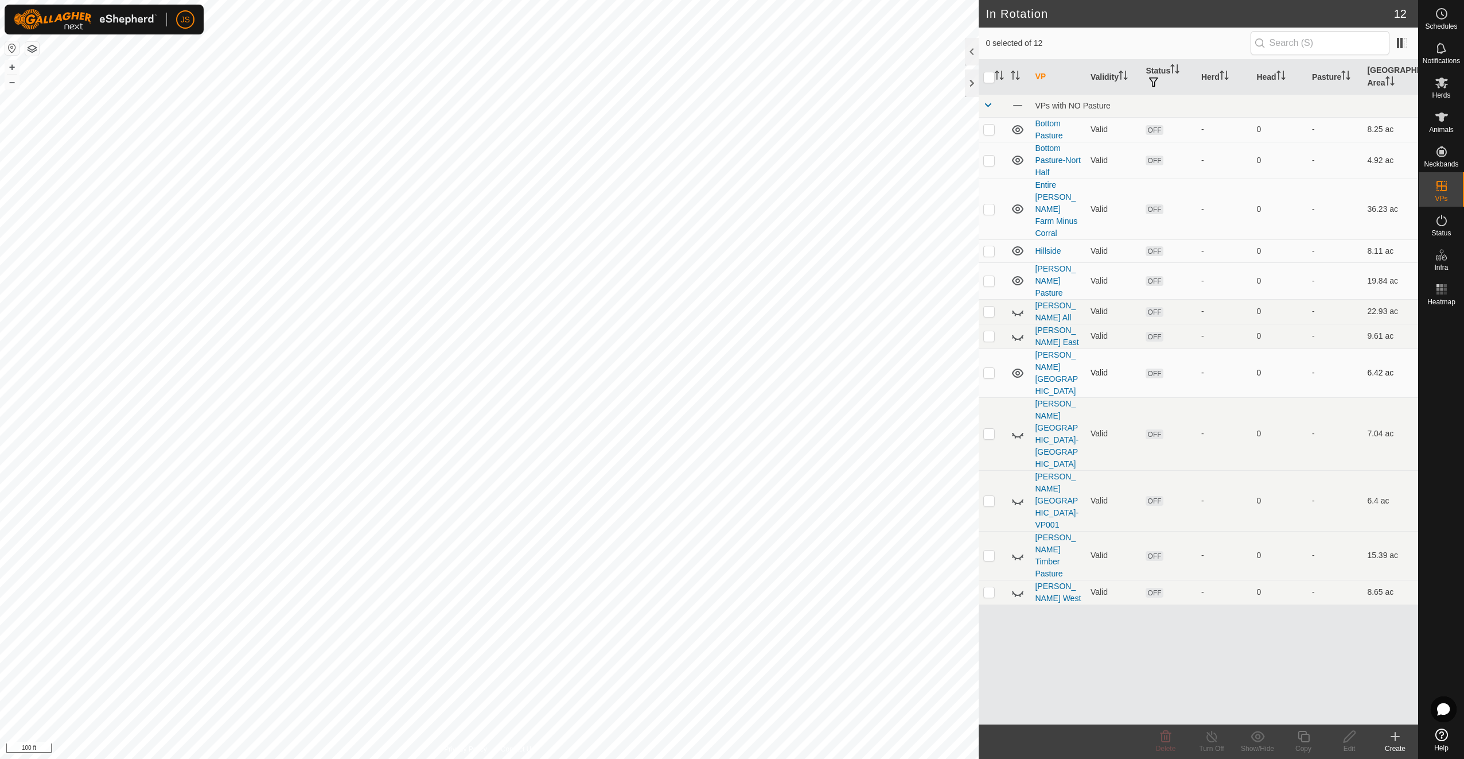
click at [1280, 348] on td "0" at bounding box center [1280, 372] width 56 height 49
click at [987, 368] on p-checkbox at bounding box center [988, 372] width 11 height 9
click at [1161, 741] on icon at bounding box center [1166, 736] width 14 height 14
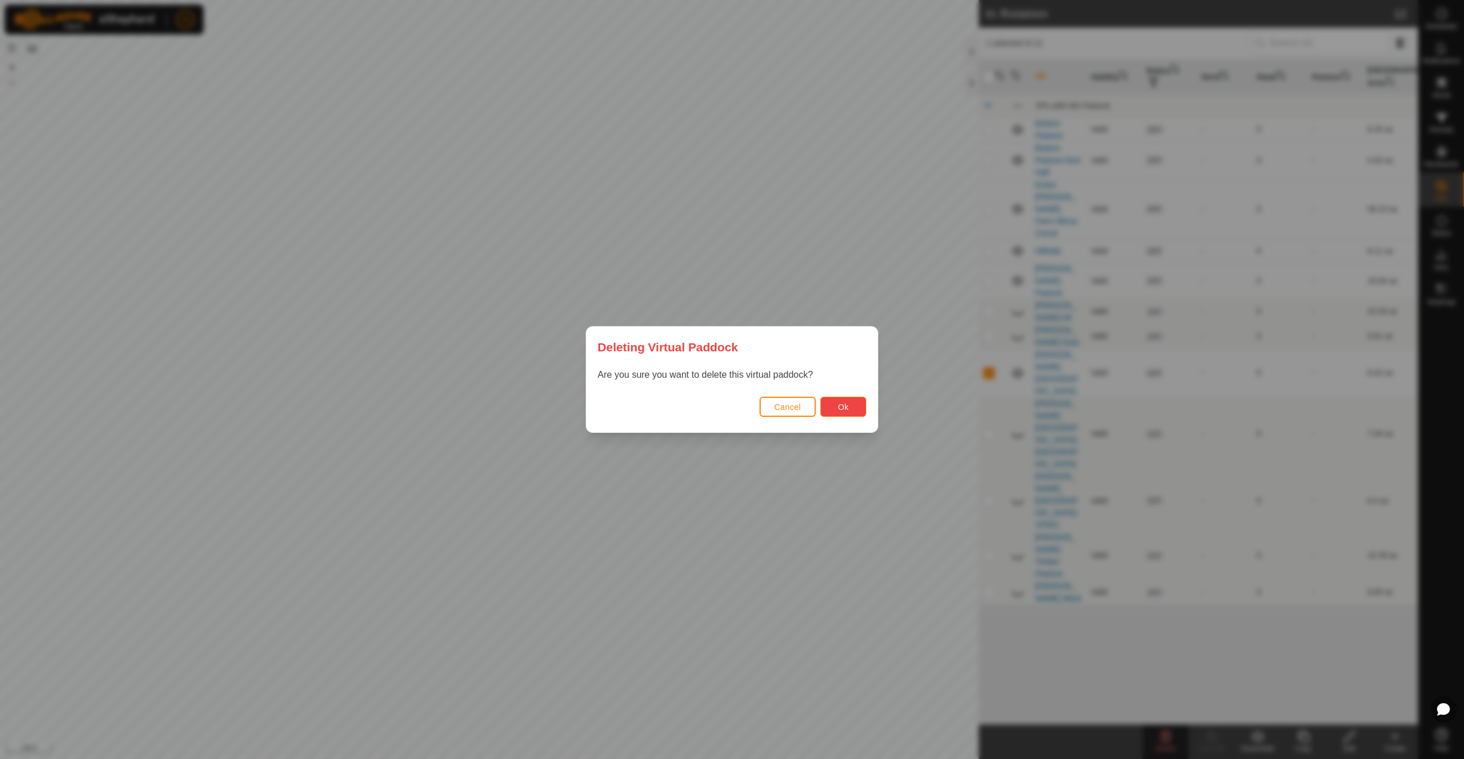
click at [840, 411] on span "Ok" at bounding box center [843, 406] width 11 height 9
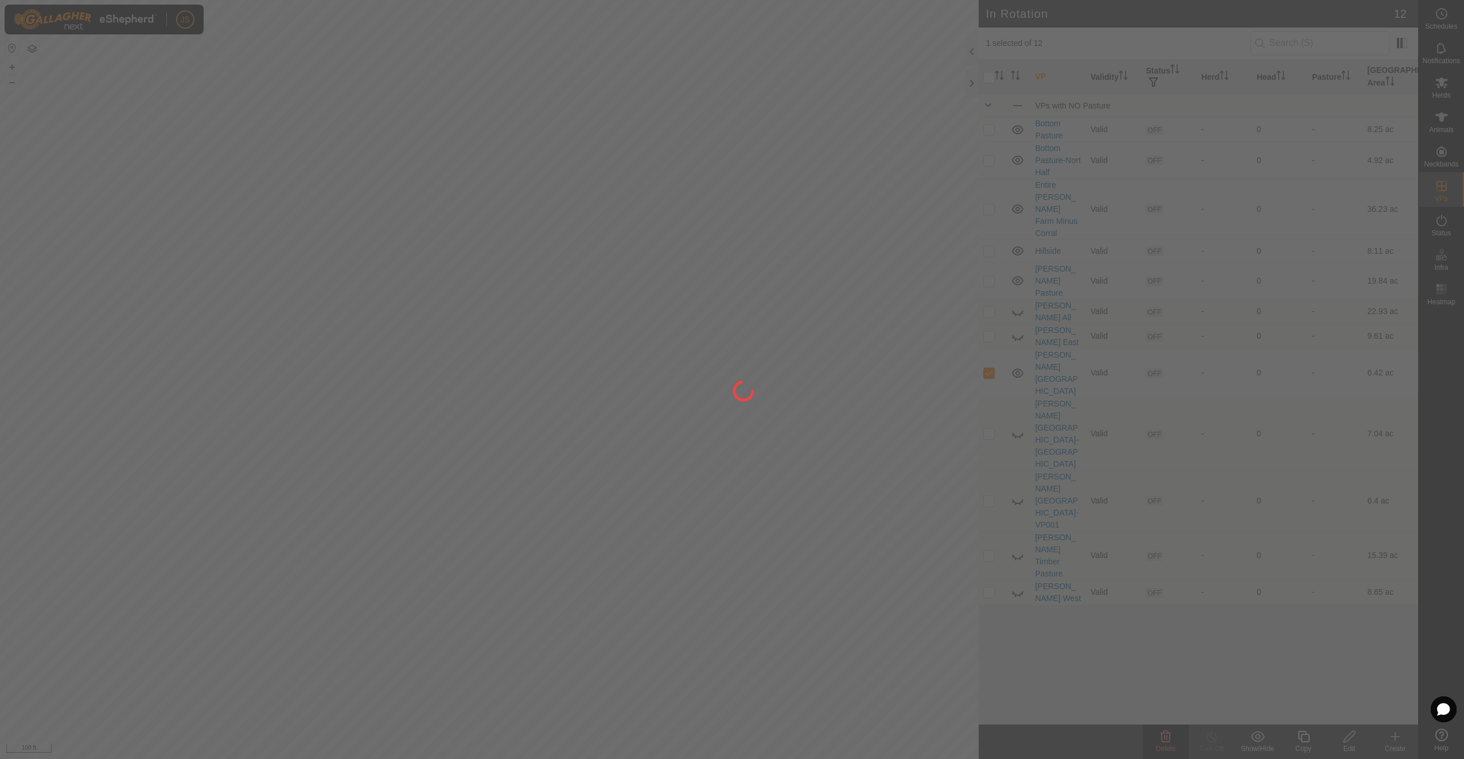
checkbox input "false"
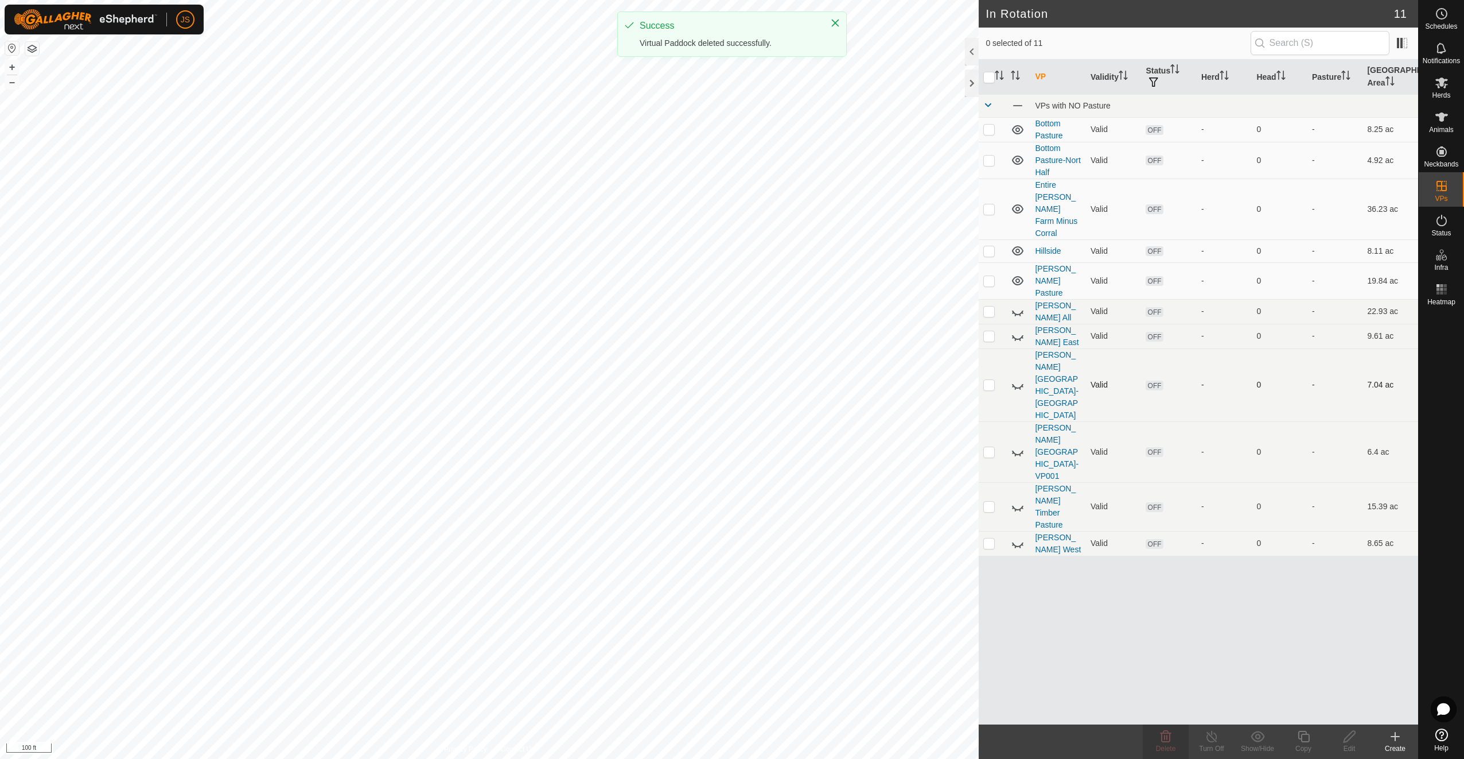
click at [1020, 378] on icon at bounding box center [1018, 385] width 14 height 14
click at [1015, 421] on td at bounding box center [1018, 451] width 24 height 61
click at [1015, 450] on icon at bounding box center [1017, 452] width 11 height 5
click at [1016, 445] on icon at bounding box center [1018, 452] width 14 height 14
click at [1443, 77] on icon at bounding box center [1442, 83] width 14 height 14
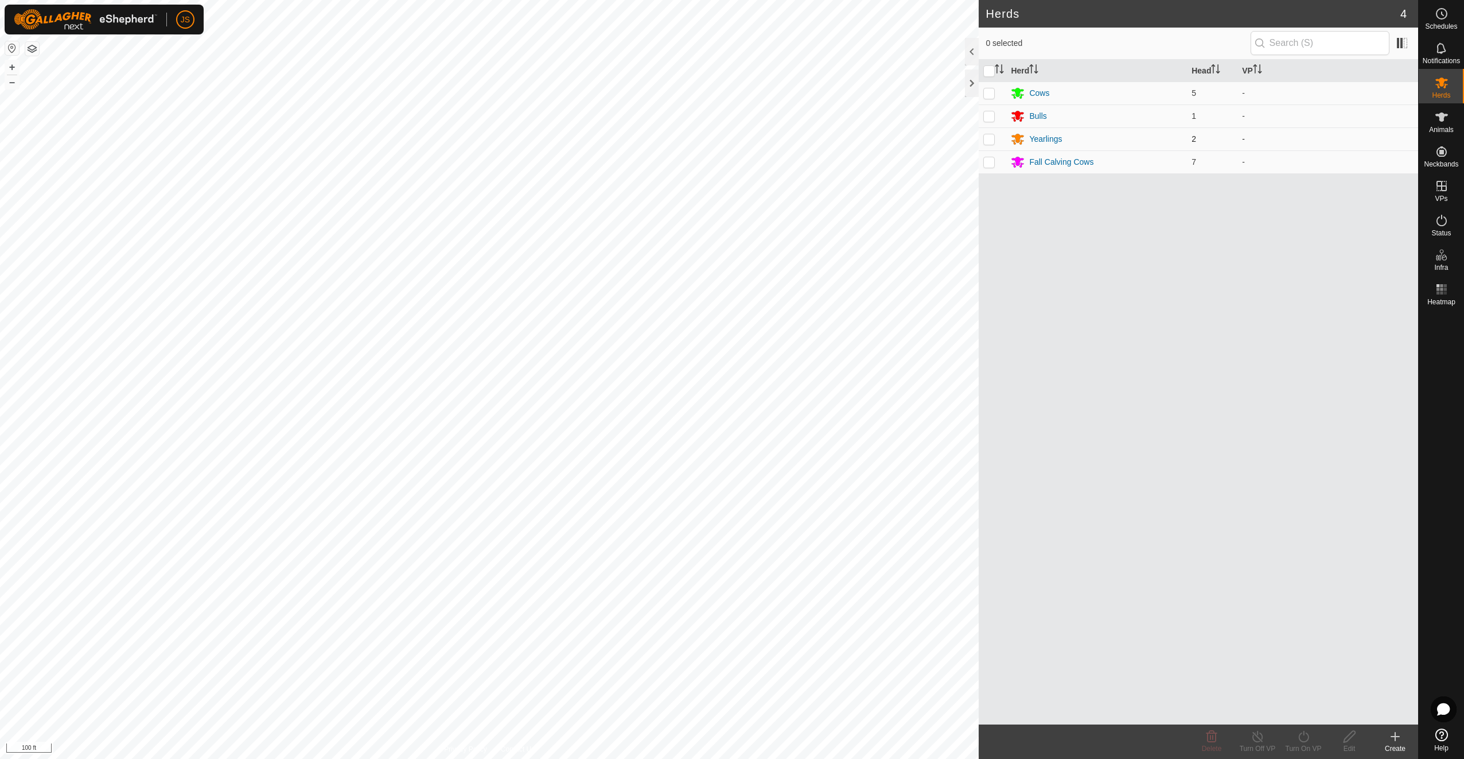
click at [986, 138] on p-checkbox at bounding box center [988, 138] width 11 height 9
checkbox input "true"
click at [991, 93] on p-checkbox at bounding box center [988, 92] width 11 height 9
checkbox input "true"
click at [1301, 737] on icon at bounding box center [1304, 736] width 14 height 14
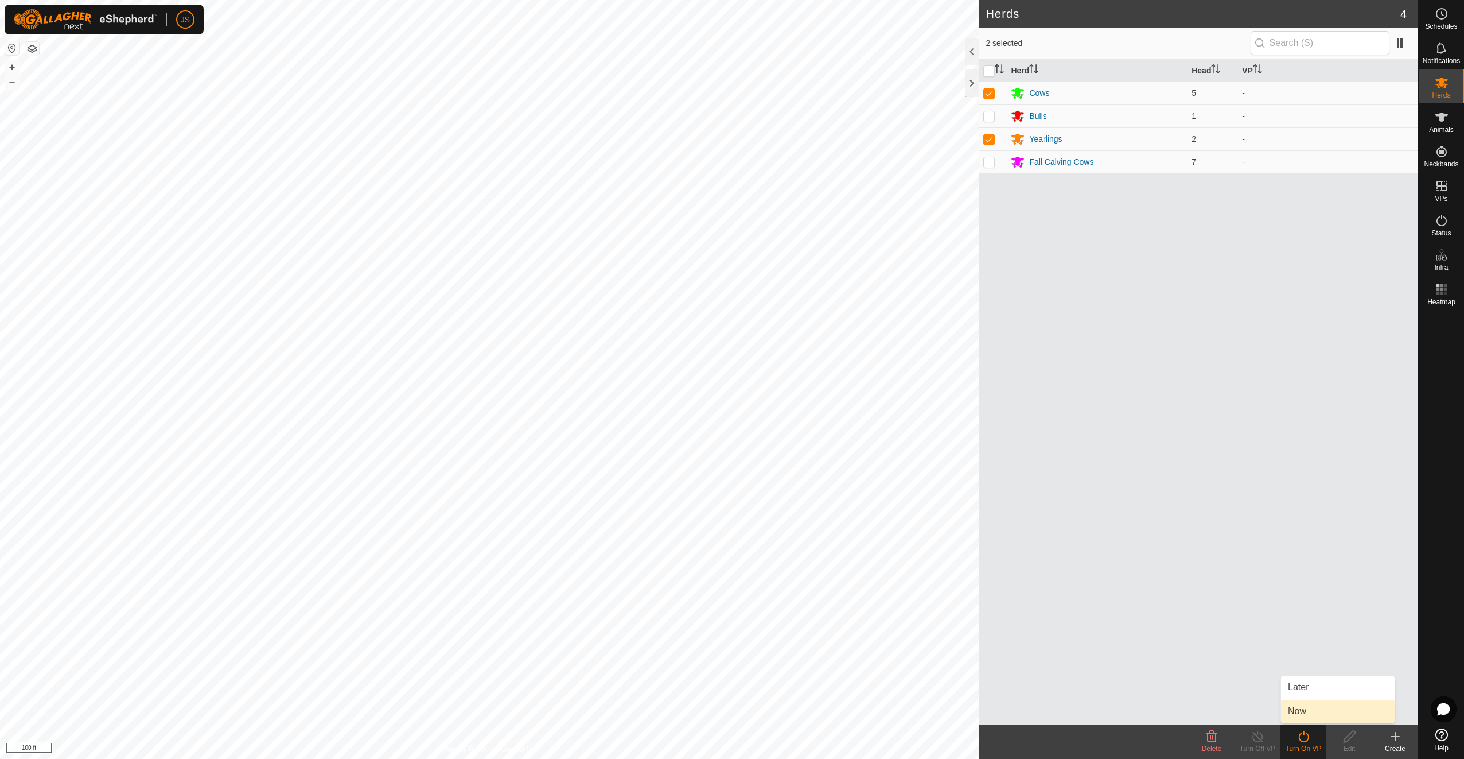
click at [1315, 711] on link "Now" at bounding box center [1338, 710] width 114 height 23
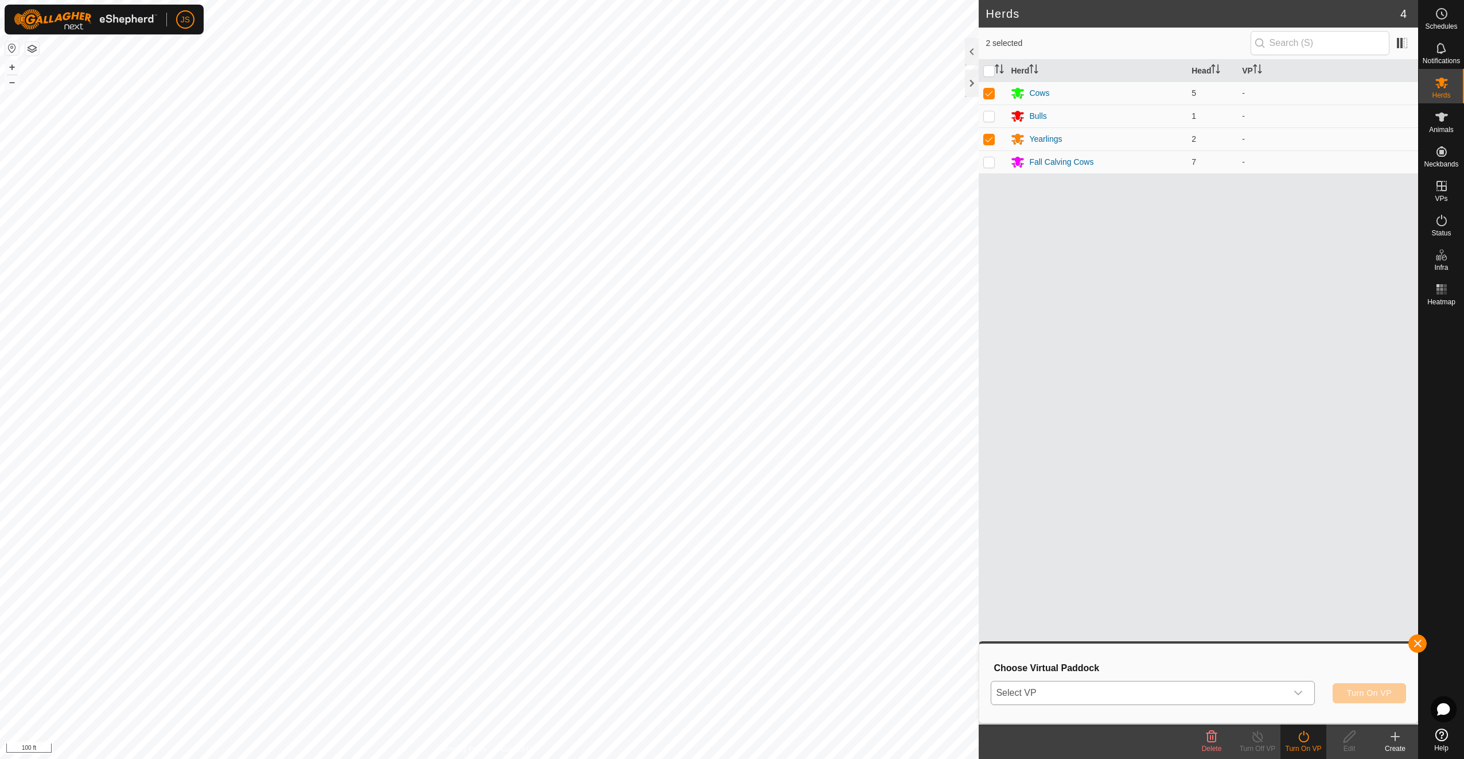
click at [1147, 694] on span "Select VP" at bounding box center [1138, 692] width 295 height 23
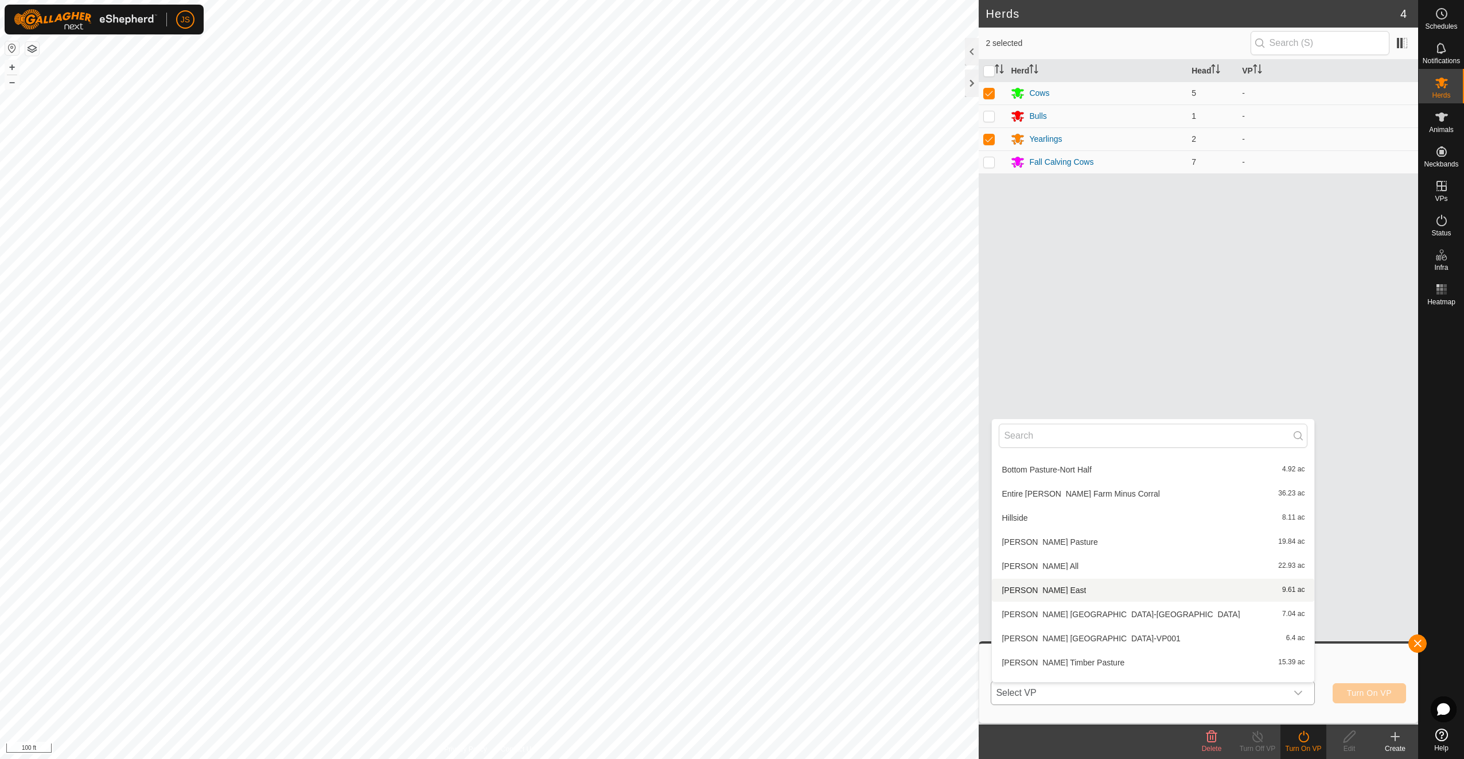
scroll to position [61, 0]
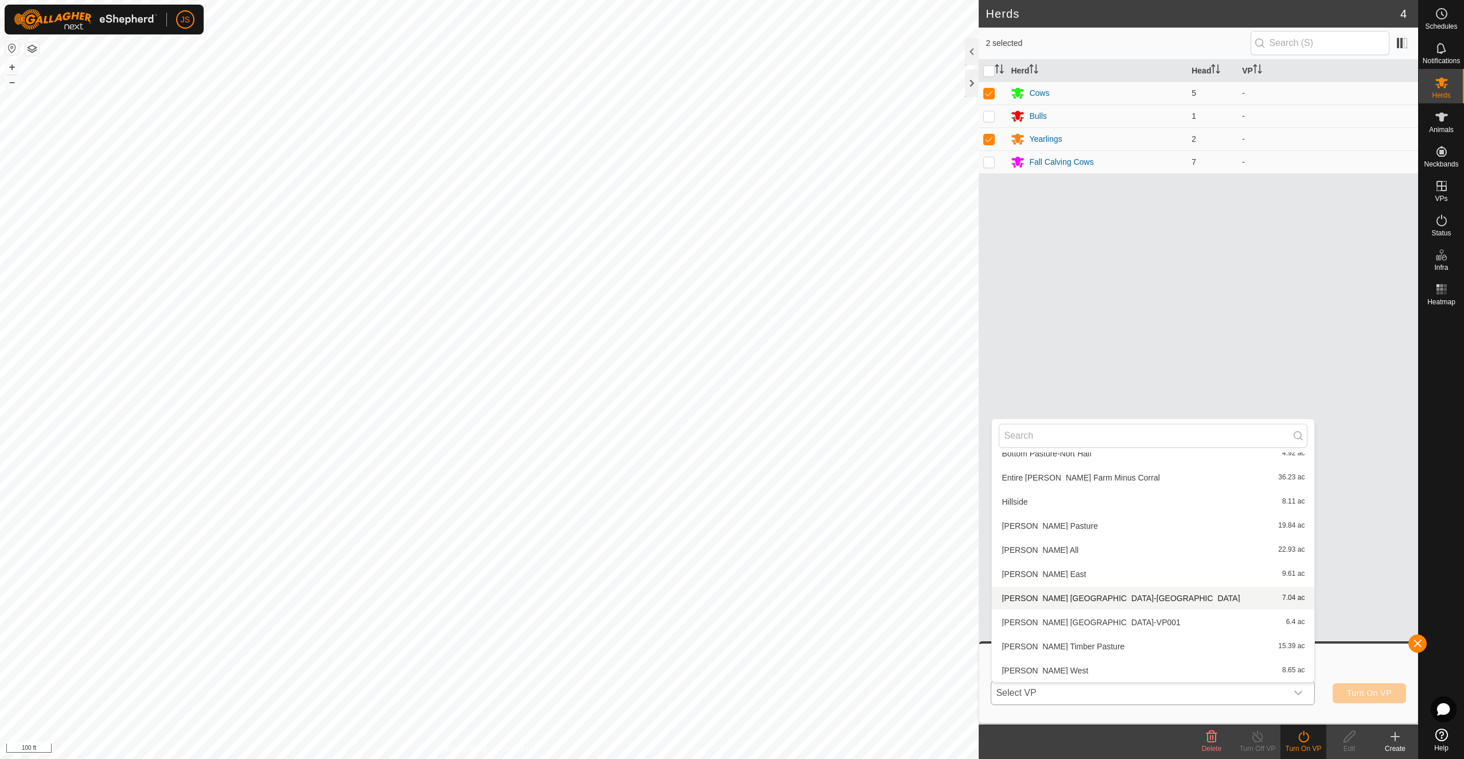
click at [1110, 599] on li "[PERSON_NAME] [GEOGRAPHIC_DATA]-North Half 7.04 ac" at bounding box center [1153, 597] width 322 height 23
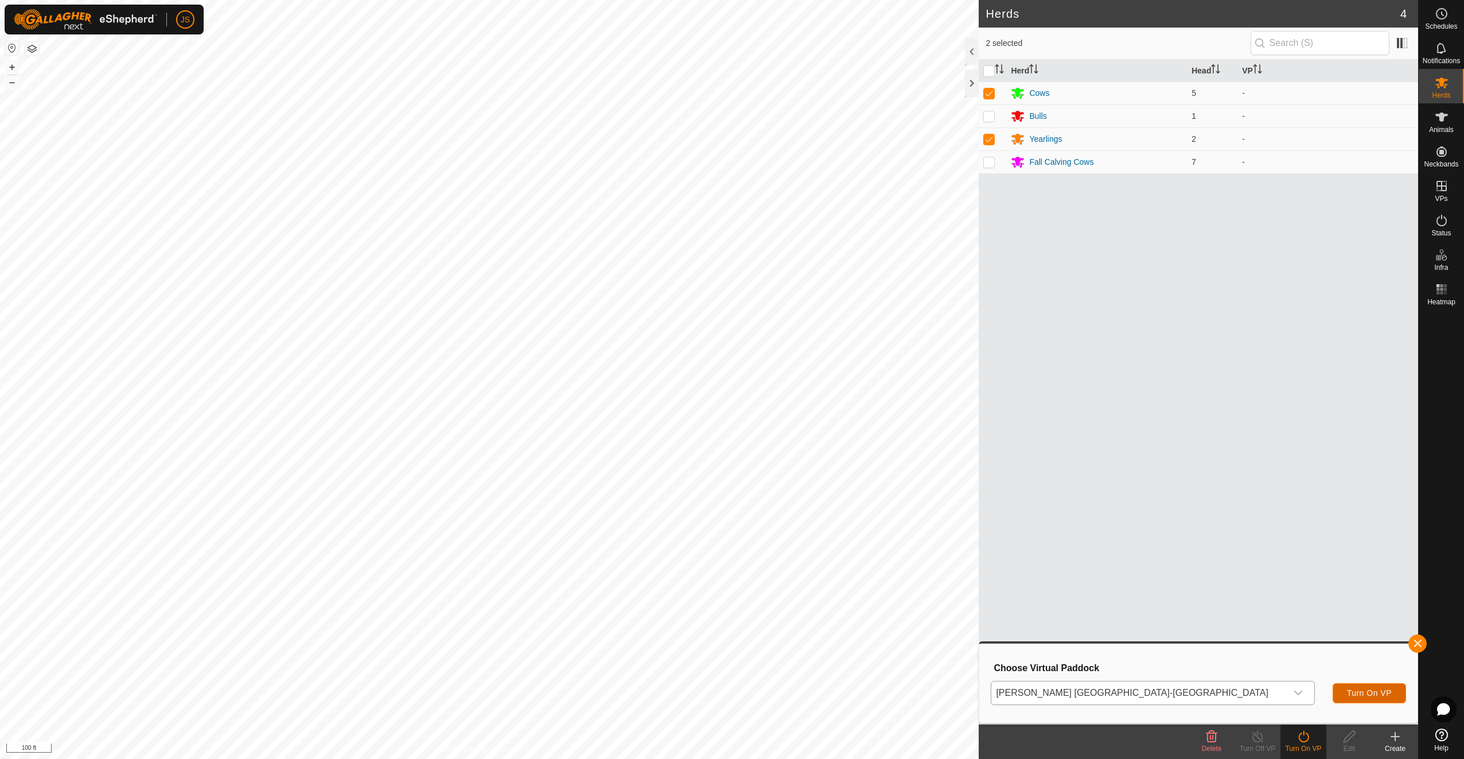
click at [1365, 699] on button "Turn On VP" at bounding box center [1369, 693] width 73 height 20
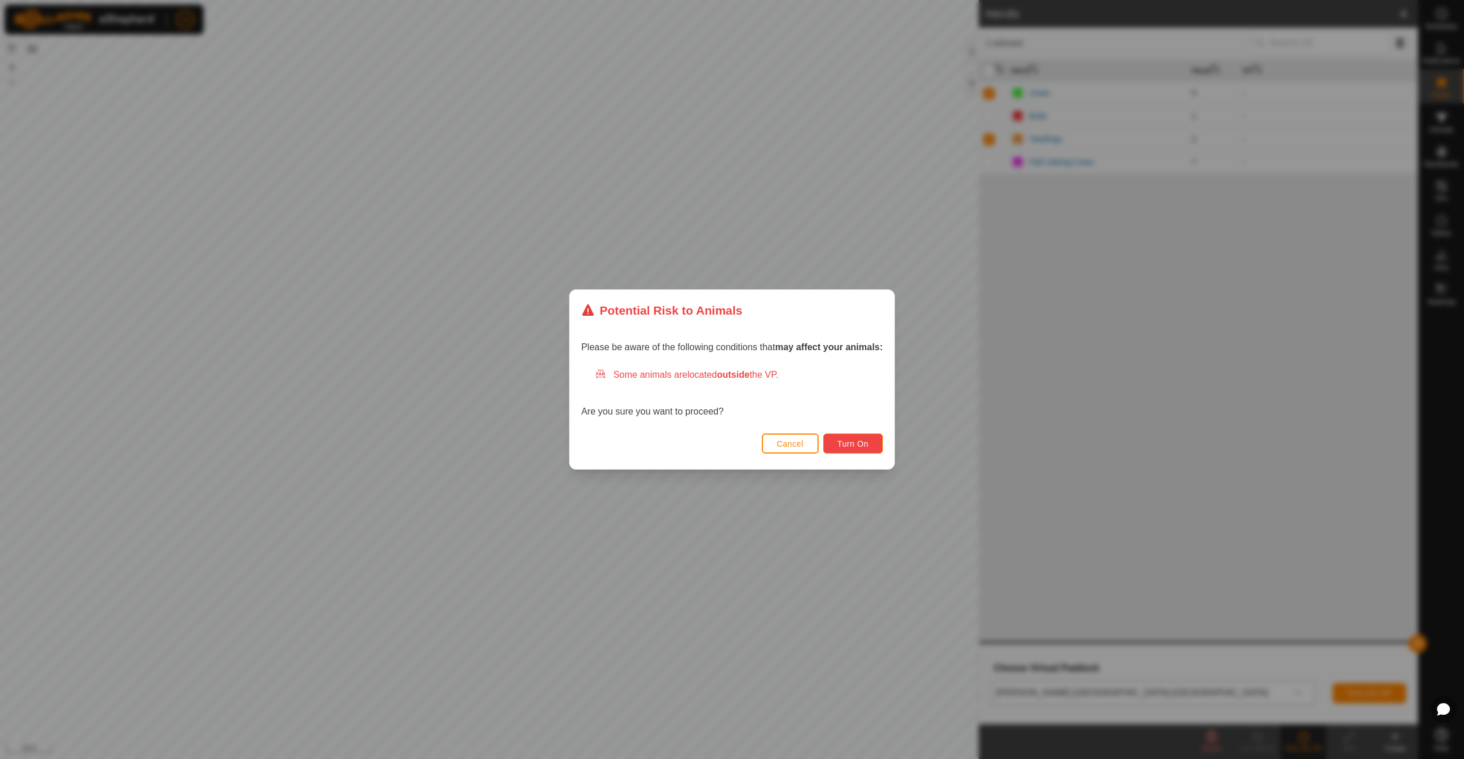
click at [845, 445] on span "Turn On" at bounding box center [853, 443] width 31 height 9
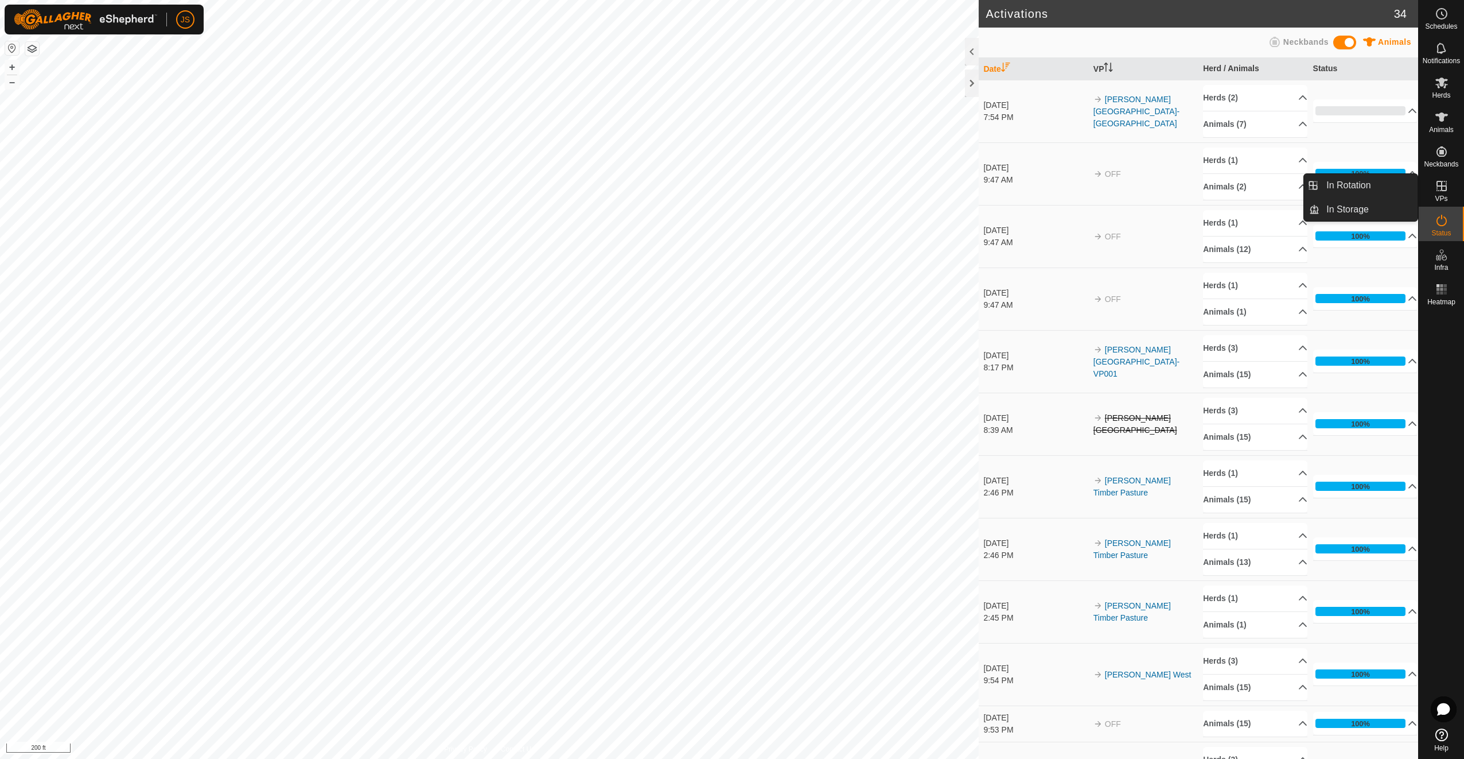
drag, startPoint x: 1425, startPoint y: 190, endPoint x: 1437, endPoint y: 189, distance: 12.2
click at [1437, 189] on icon at bounding box center [1442, 186] width 10 height 10
click at [1397, 182] on link "In Rotation" at bounding box center [1369, 185] width 98 height 23
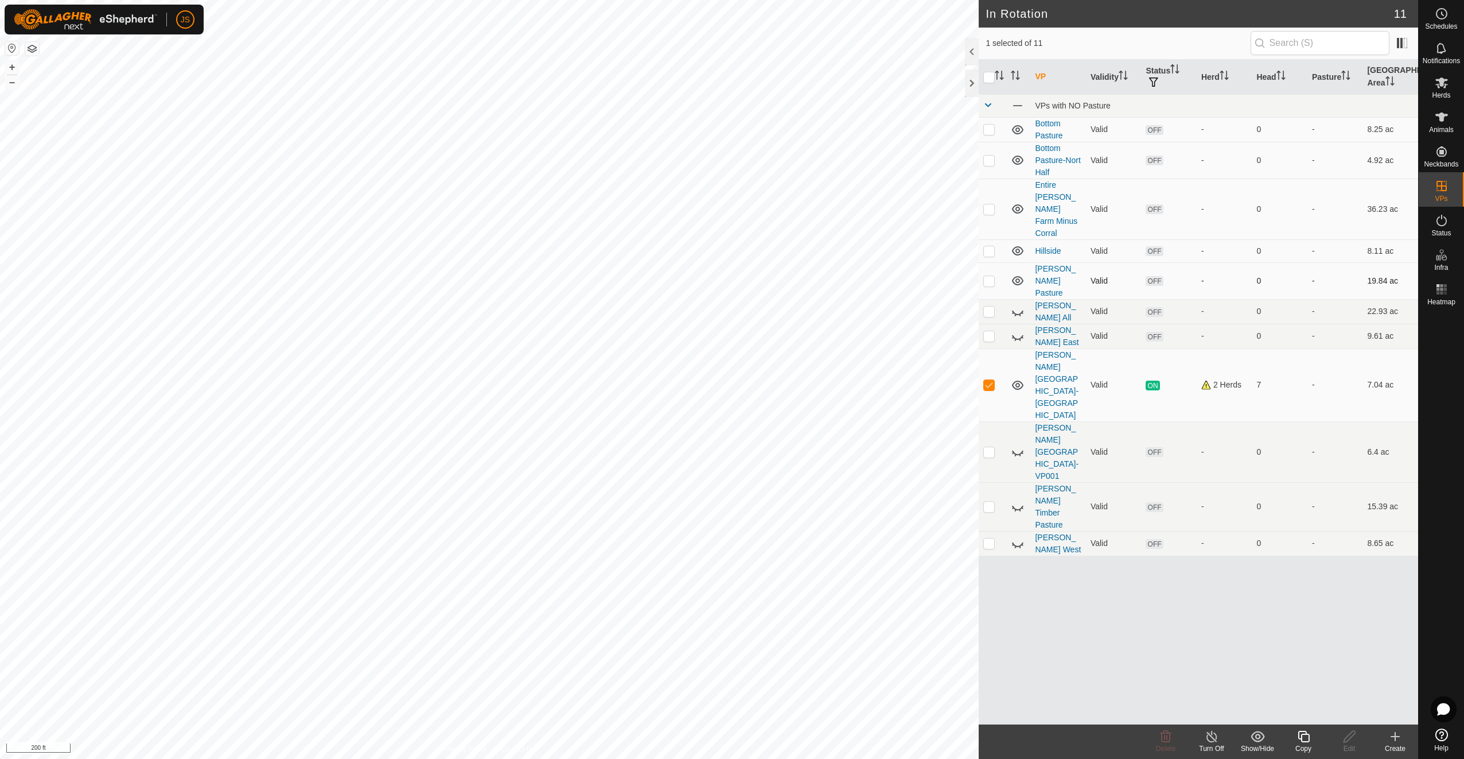
click at [1018, 276] on icon at bounding box center [1017, 280] width 11 height 9
click at [1016, 246] on icon at bounding box center [1017, 250] width 11 height 9
click at [1016, 204] on icon at bounding box center [1017, 208] width 11 height 9
click at [1016, 202] on icon at bounding box center [1018, 209] width 14 height 14
click at [1016, 204] on icon at bounding box center [1017, 208] width 11 height 9
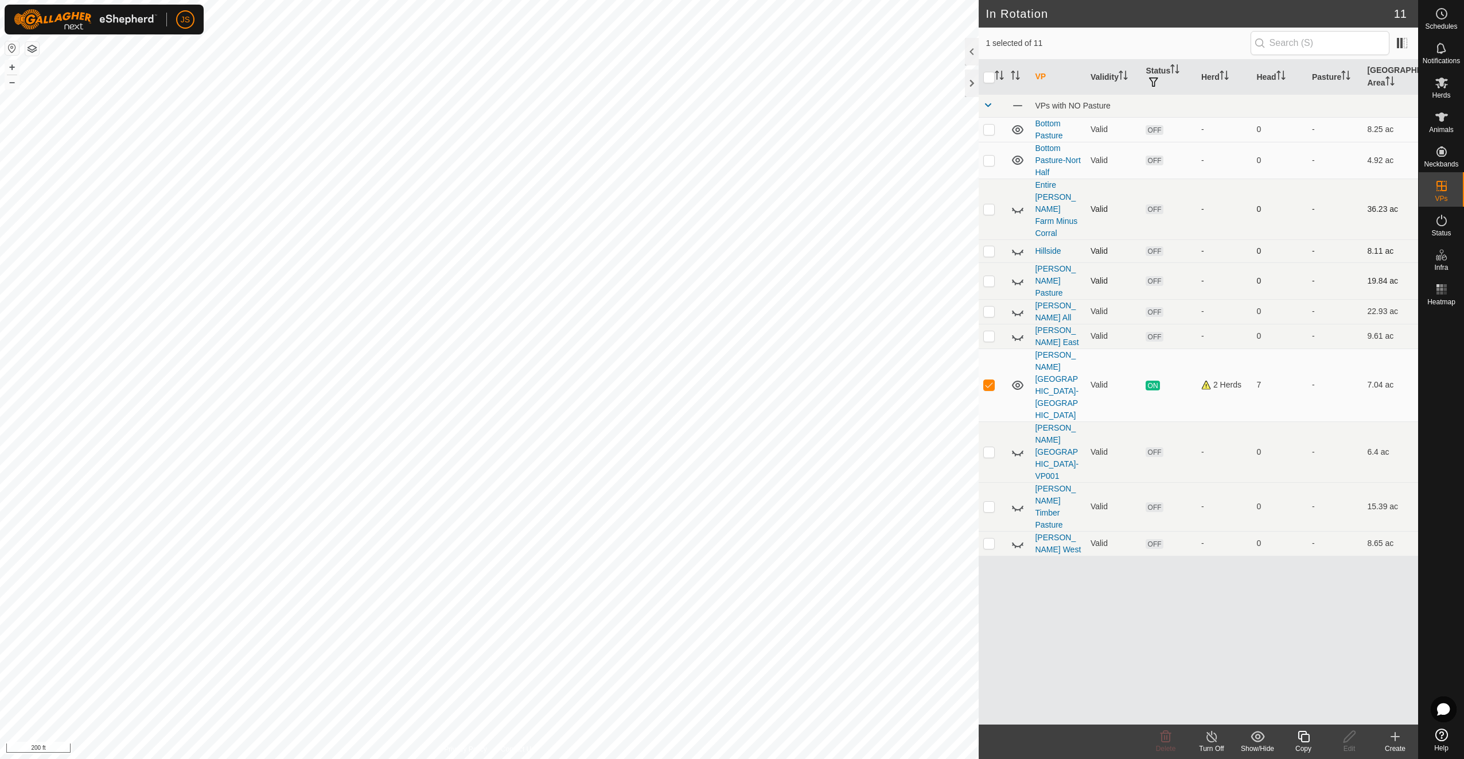
click at [1015, 202] on icon at bounding box center [1018, 209] width 14 height 14
click at [1016, 157] on icon at bounding box center [1017, 159] width 11 height 9
click at [1016, 157] on icon at bounding box center [1018, 160] width 14 height 14
click at [1055, 161] on link "Bottom Pasture-Nort Half" at bounding box center [1057, 159] width 45 height 33
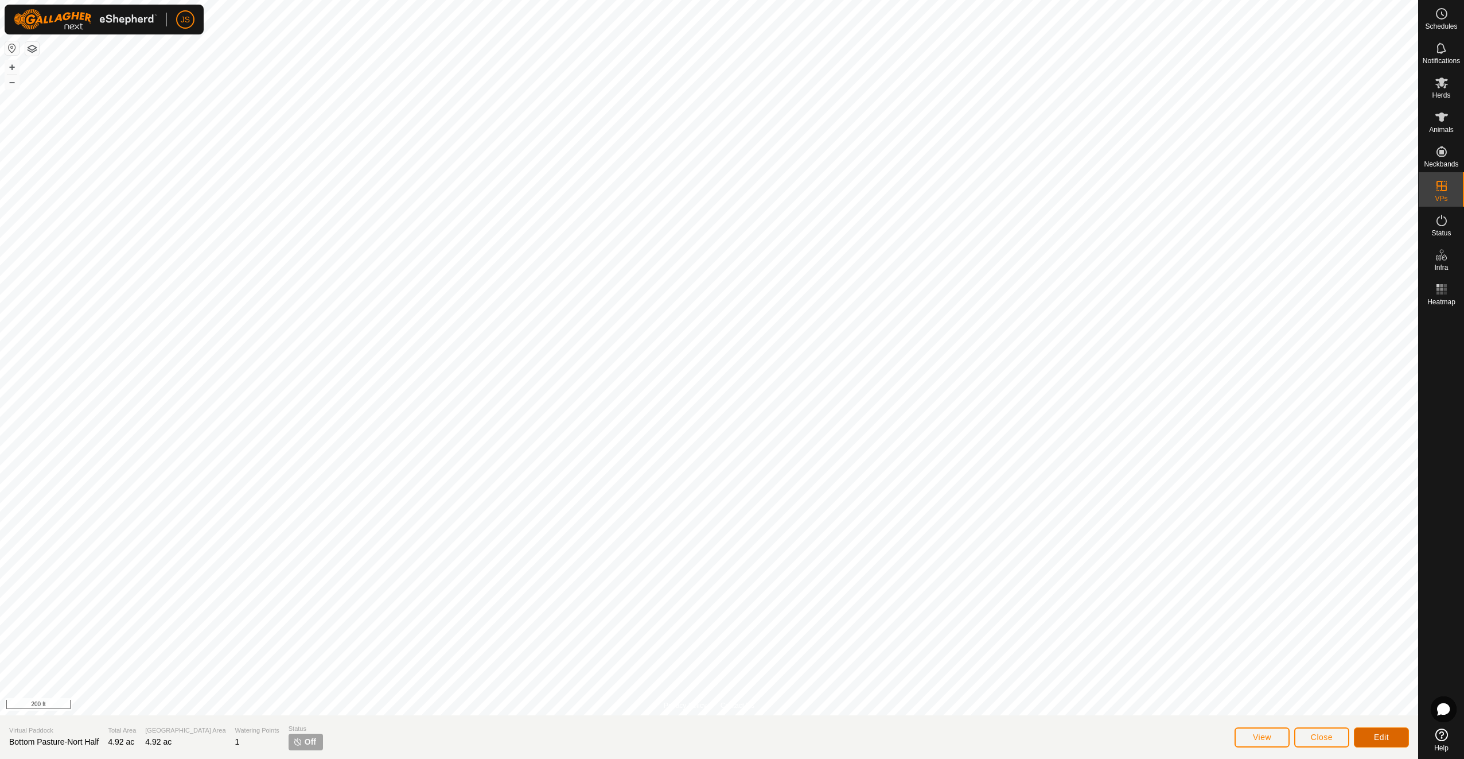
click at [1377, 741] on span "Edit" at bounding box center [1381, 736] width 15 height 9
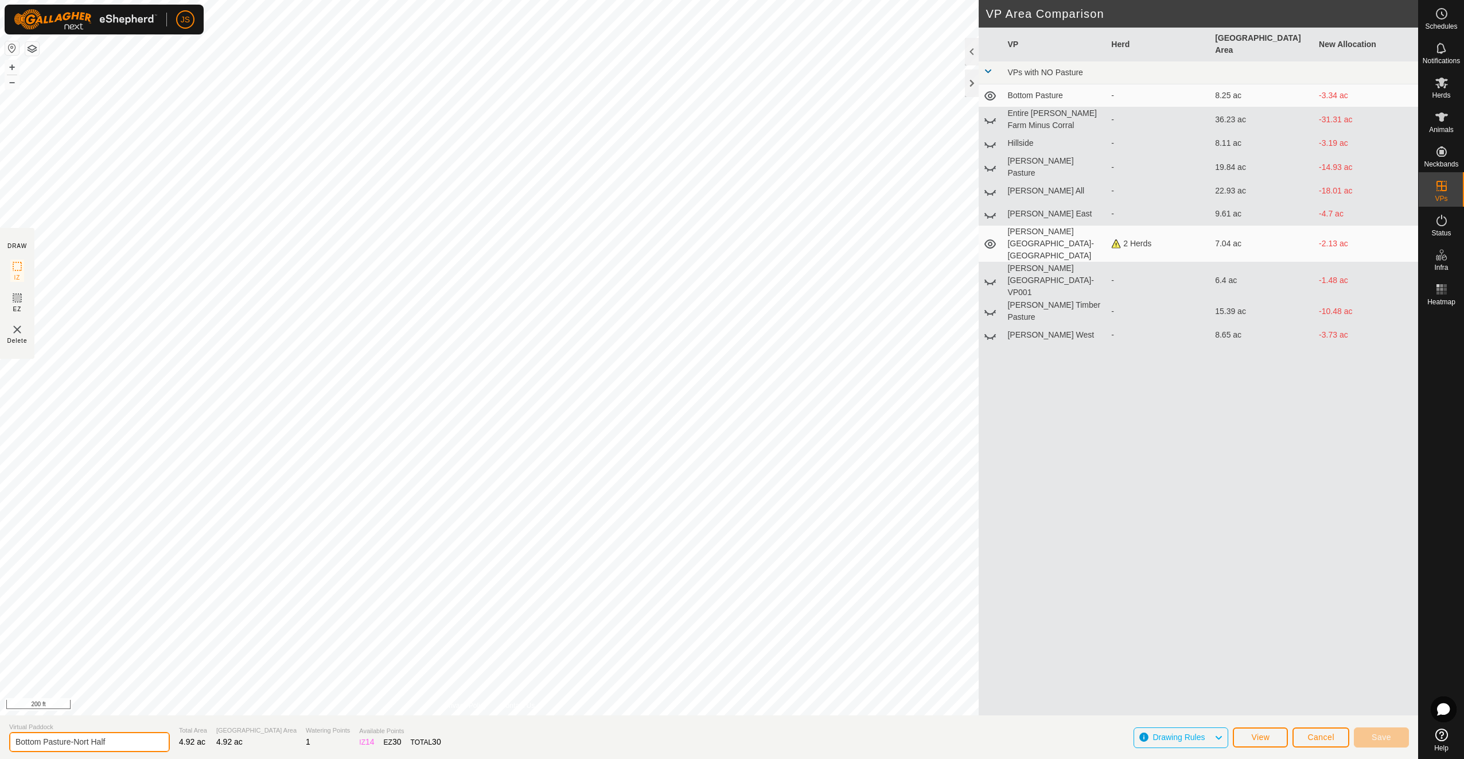
click at [90, 744] on input "Bottom Pasture-Nort Half" at bounding box center [89, 742] width 161 height 20
type input "Bottom Pasture-North Half"
click at [1400, 737] on button "Save" at bounding box center [1381, 737] width 55 height 20
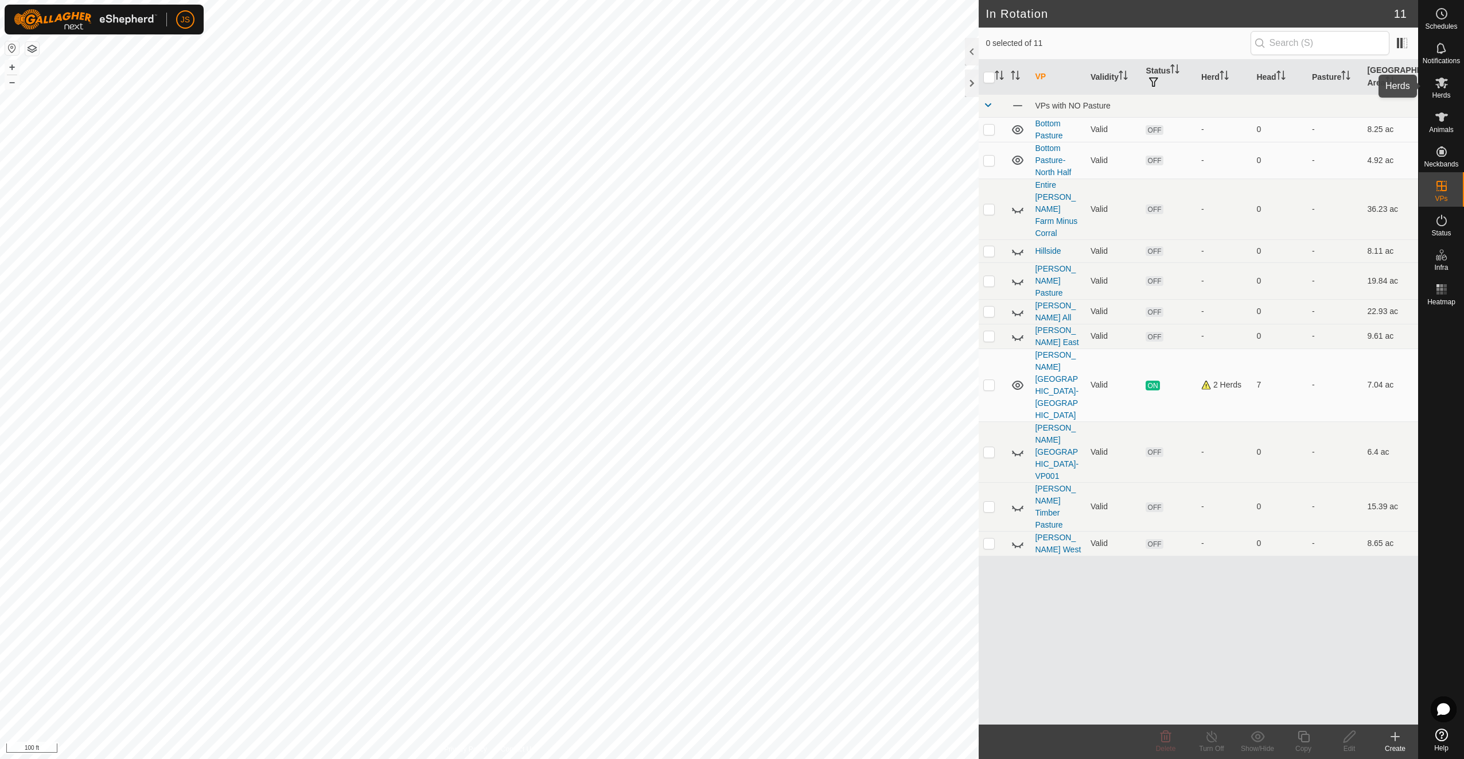
click at [1440, 90] on es-mob-svg-icon at bounding box center [1442, 82] width 21 height 18
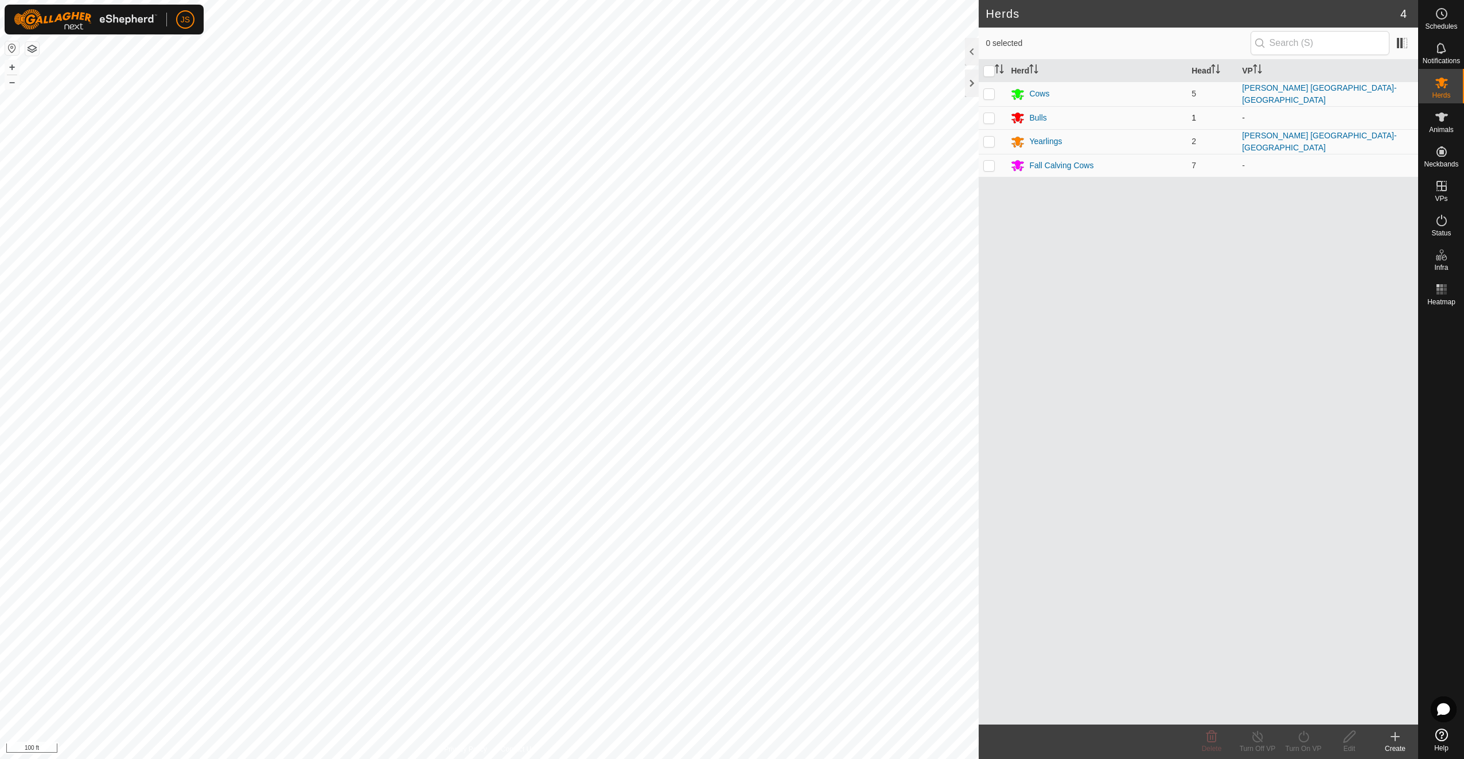
click at [990, 116] on p-checkbox at bounding box center [988, 117] width 11 height 9
checkbox input "true"
click at [992, 162] on p-checkbox at bounding box center [988, 165] width 11 height 9
checkbox input "true"
click at [1301, 748] on div "Turn On VP" at bounding box center [1304, 748] width 46 height 10
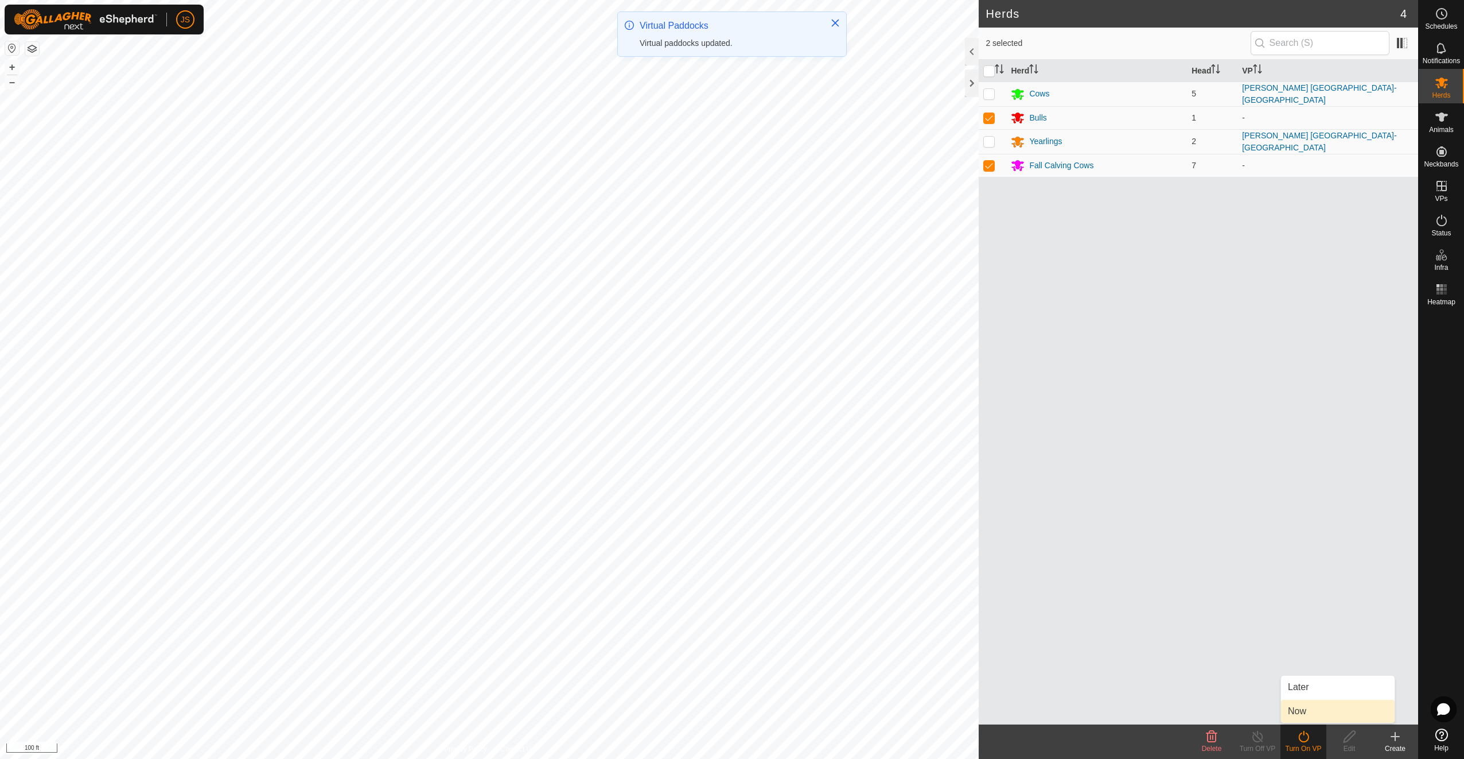
click at [1304, 709] on link "Now" at bounding box center [1338, 710] width 114 height 23
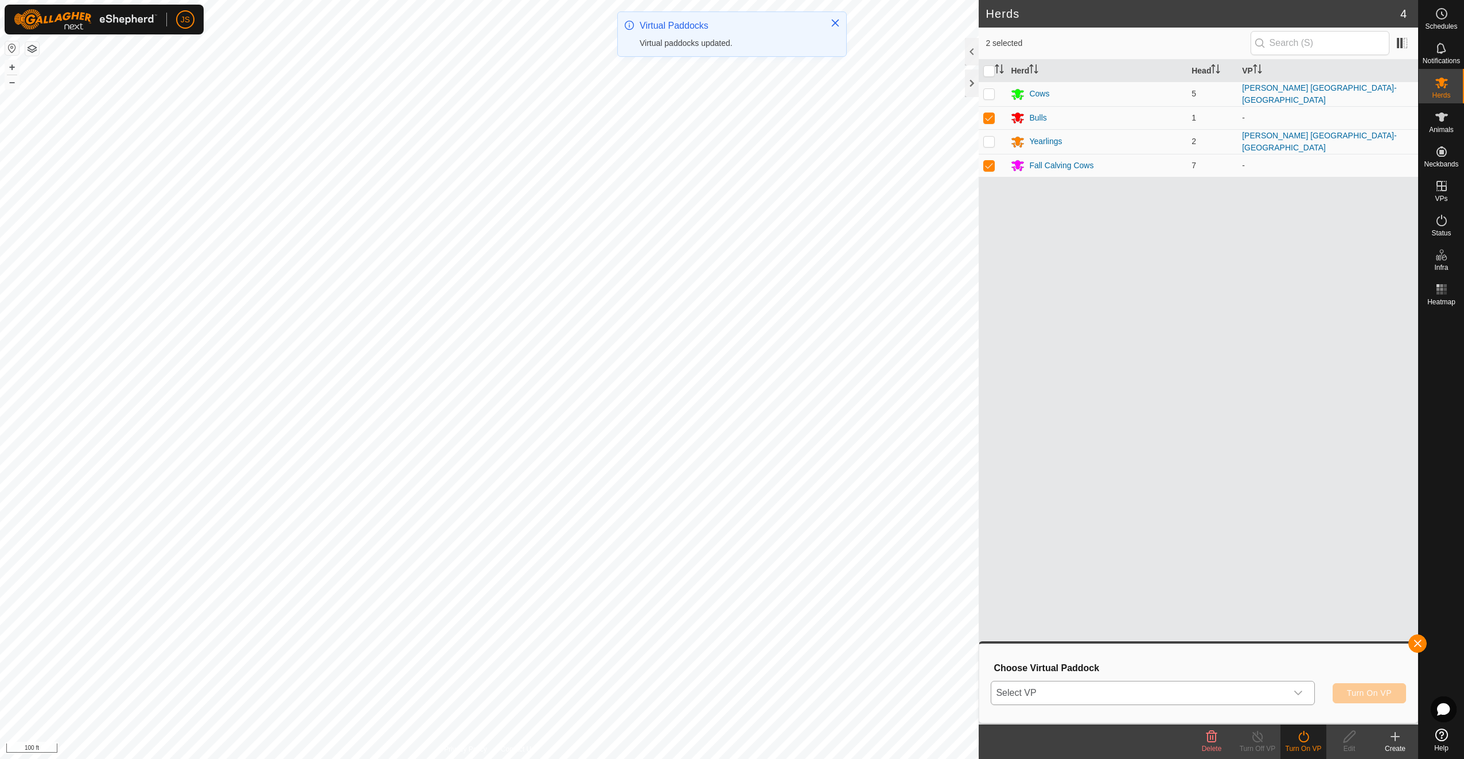
click at [1204, 690] on span "Select VP" at bounding box center [1138, 692] width 295 height 23
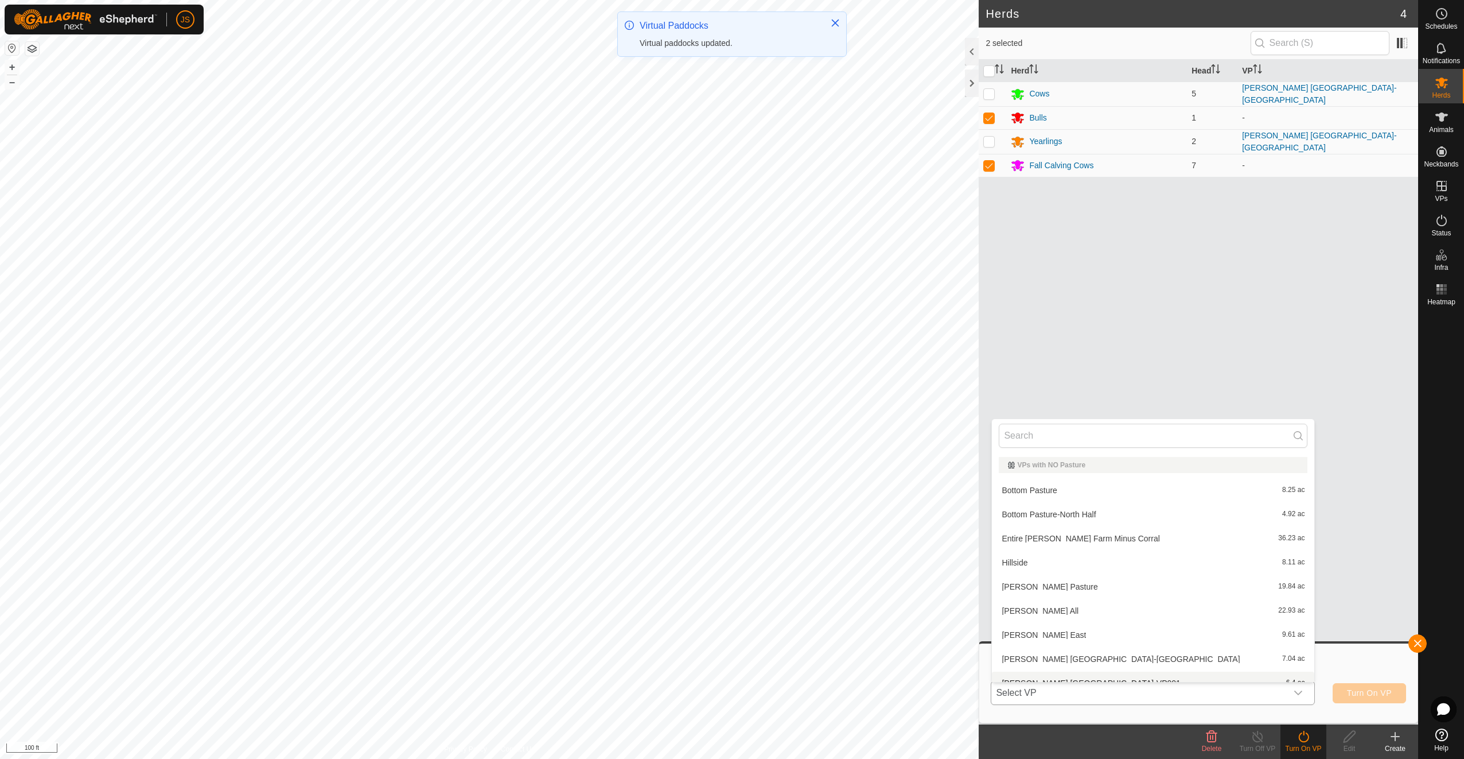
scroll to position [13, 0]
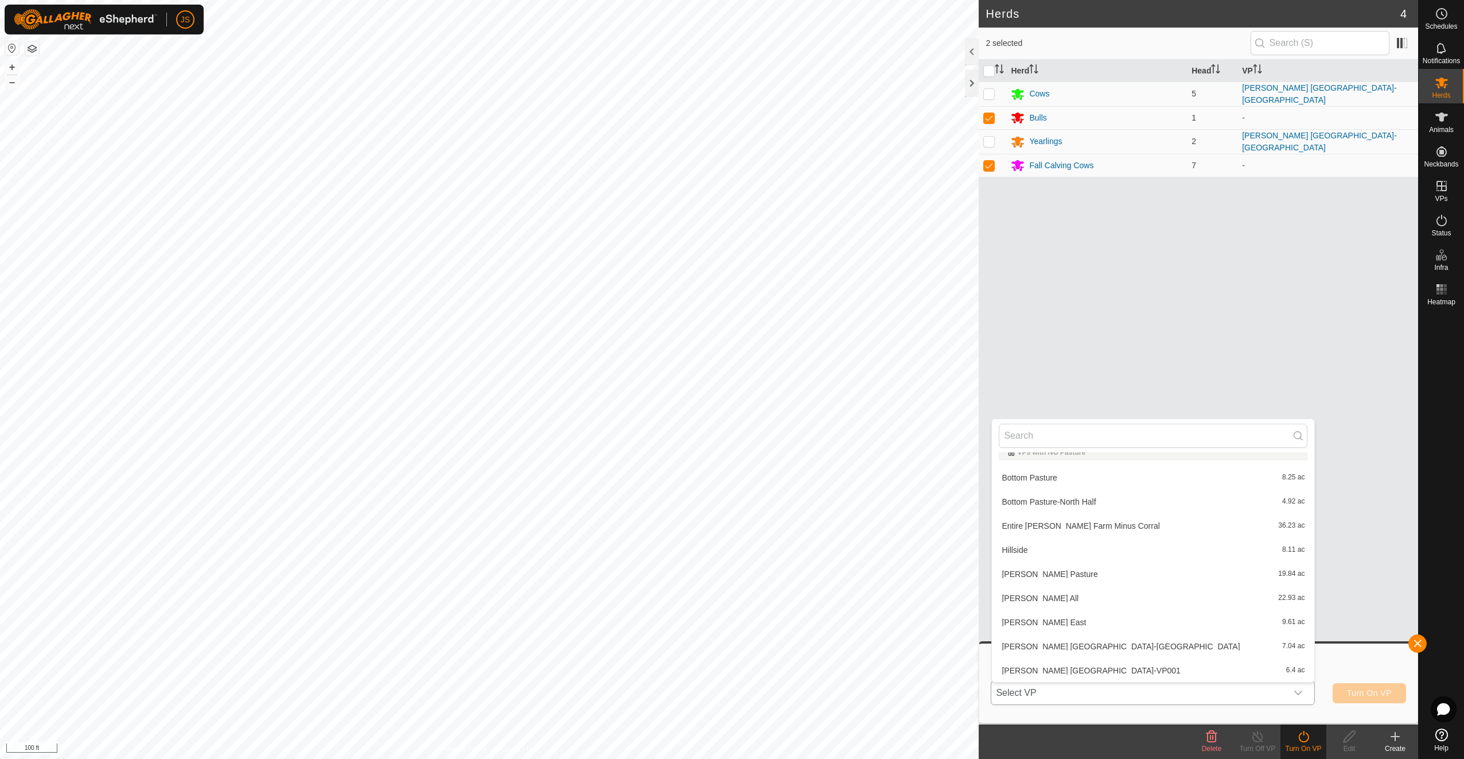
click at [1123, 500] on li "Bottom Pasture-North Half 4.92 ac" at bounding box center [1153, 501] width 322 height 23
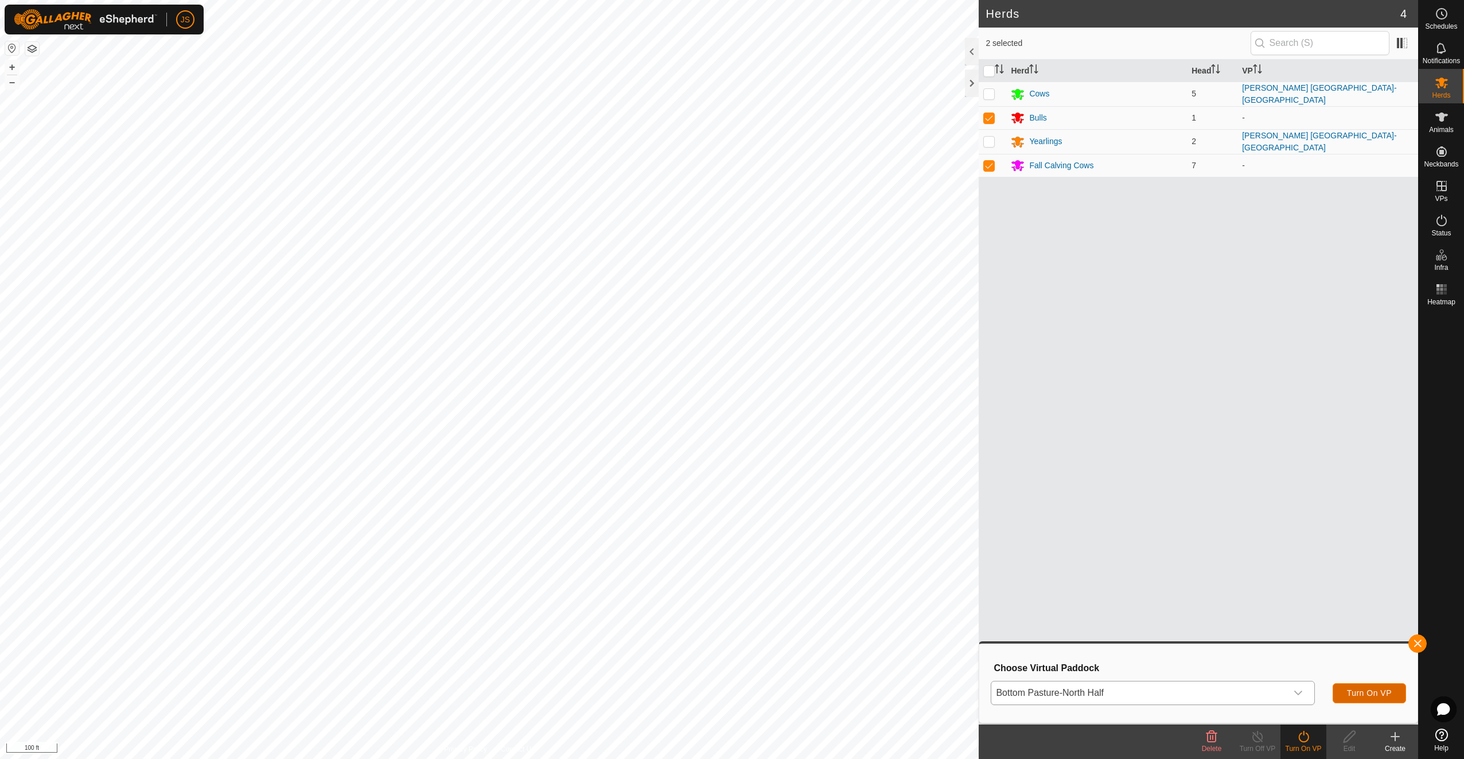
click at [1371, 690] on span "Turn On VP" at bounding box center [1369, 692] width 45 height 9
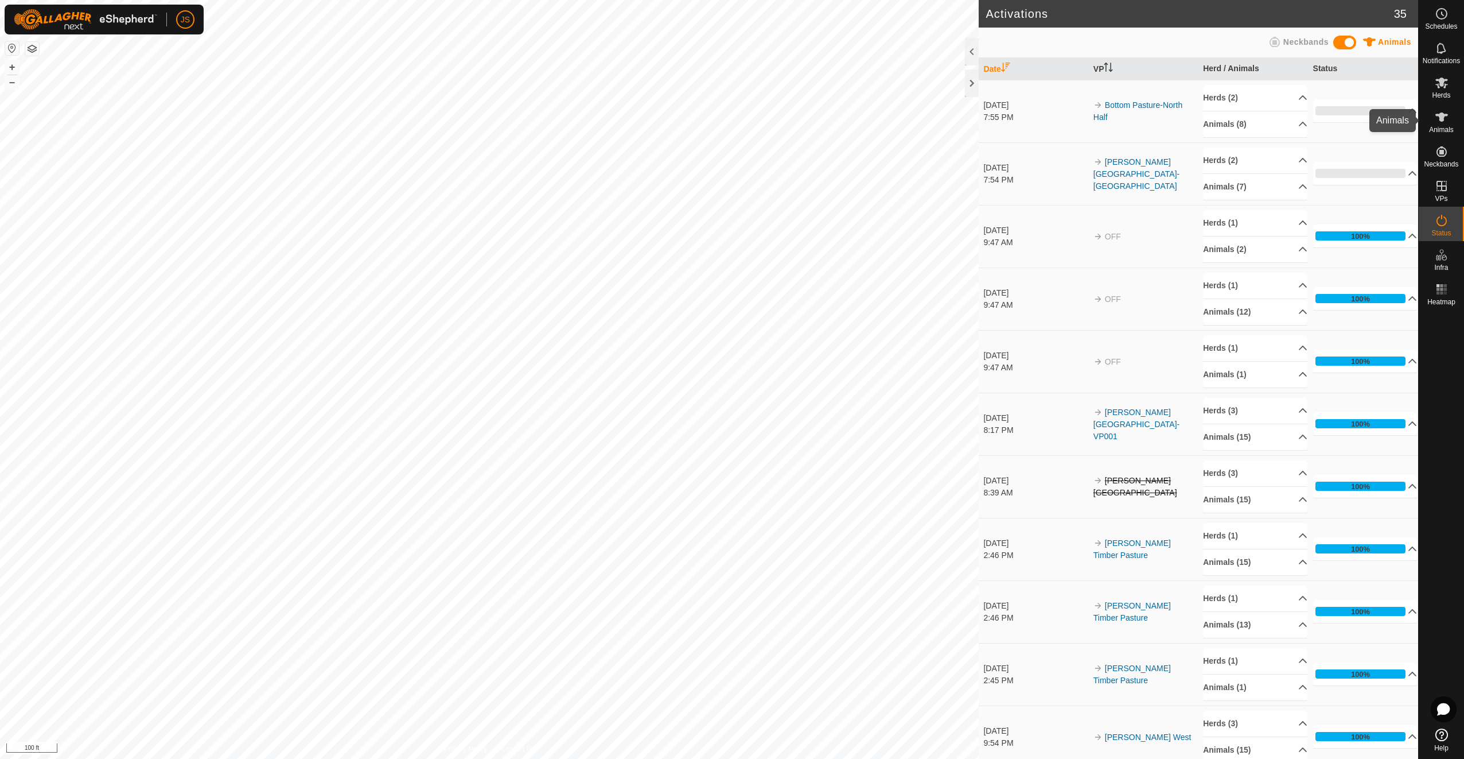
click at [1436, 110] on es-animals-svg-icon at bounding box center [1442, 117] width 21 height 18
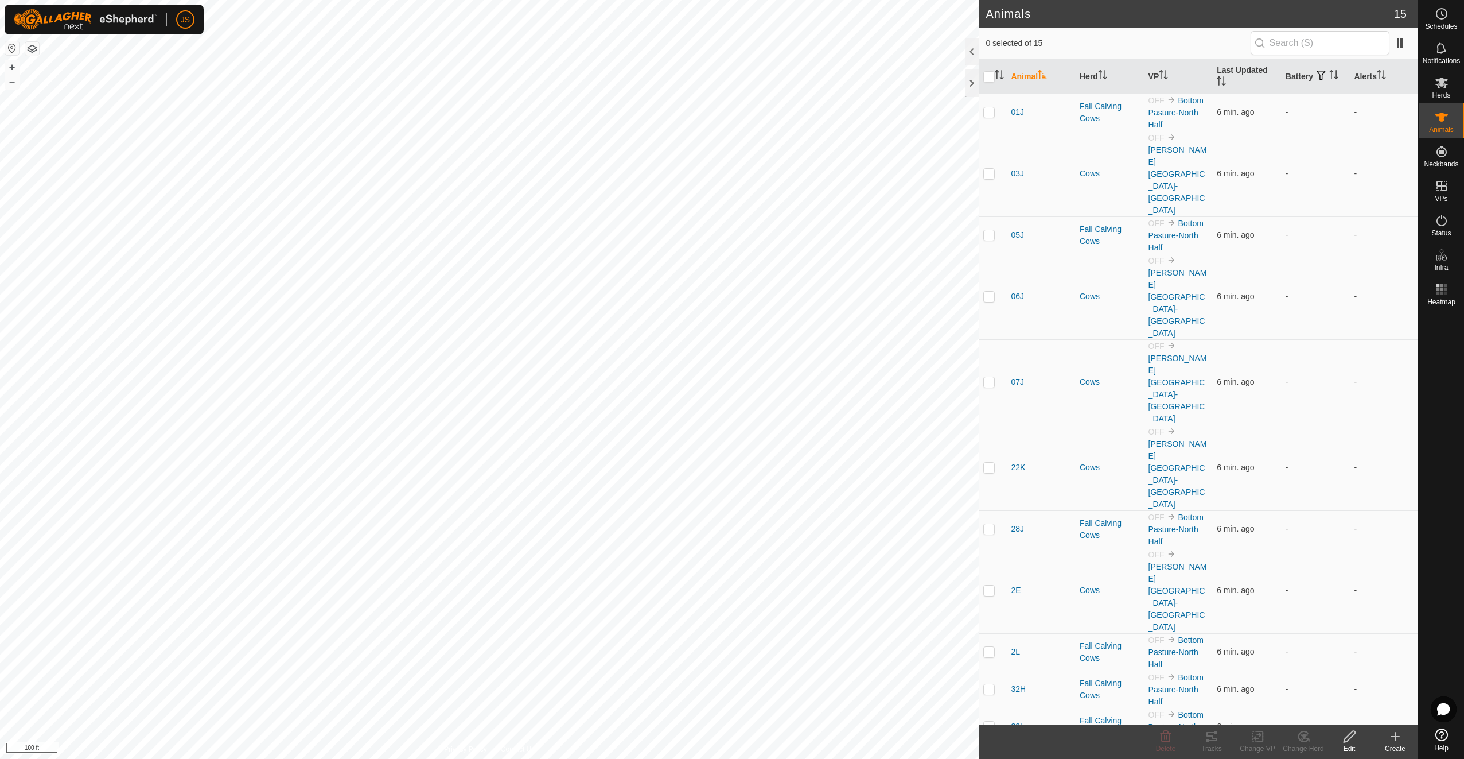
checkbox input "true"
click at [1220, 742] on tracks-svg-icon at bounding box center [1212, 736] width 46 height 14
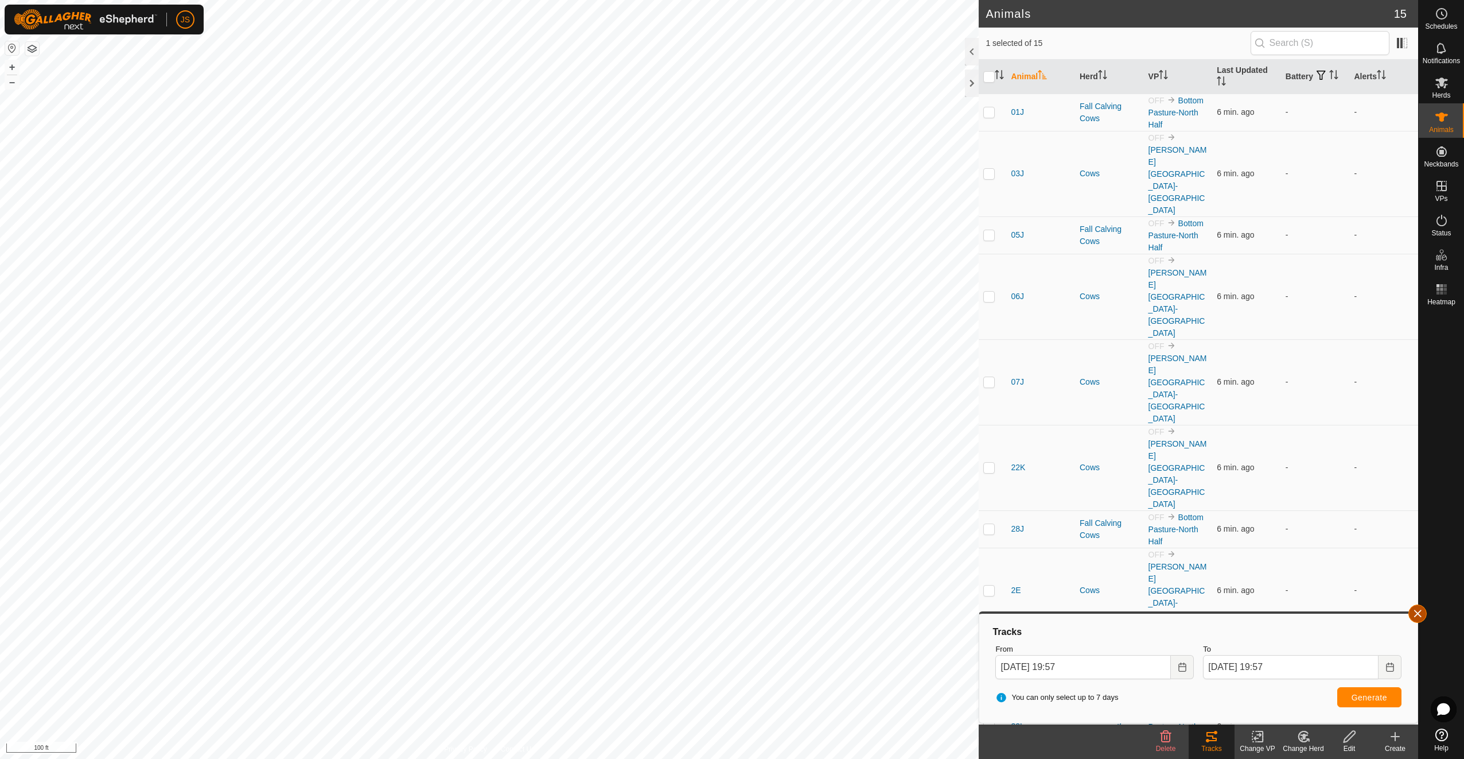
click at [1414, 616] on button "button" at bounding box center [1418, 613] width 18 height 18
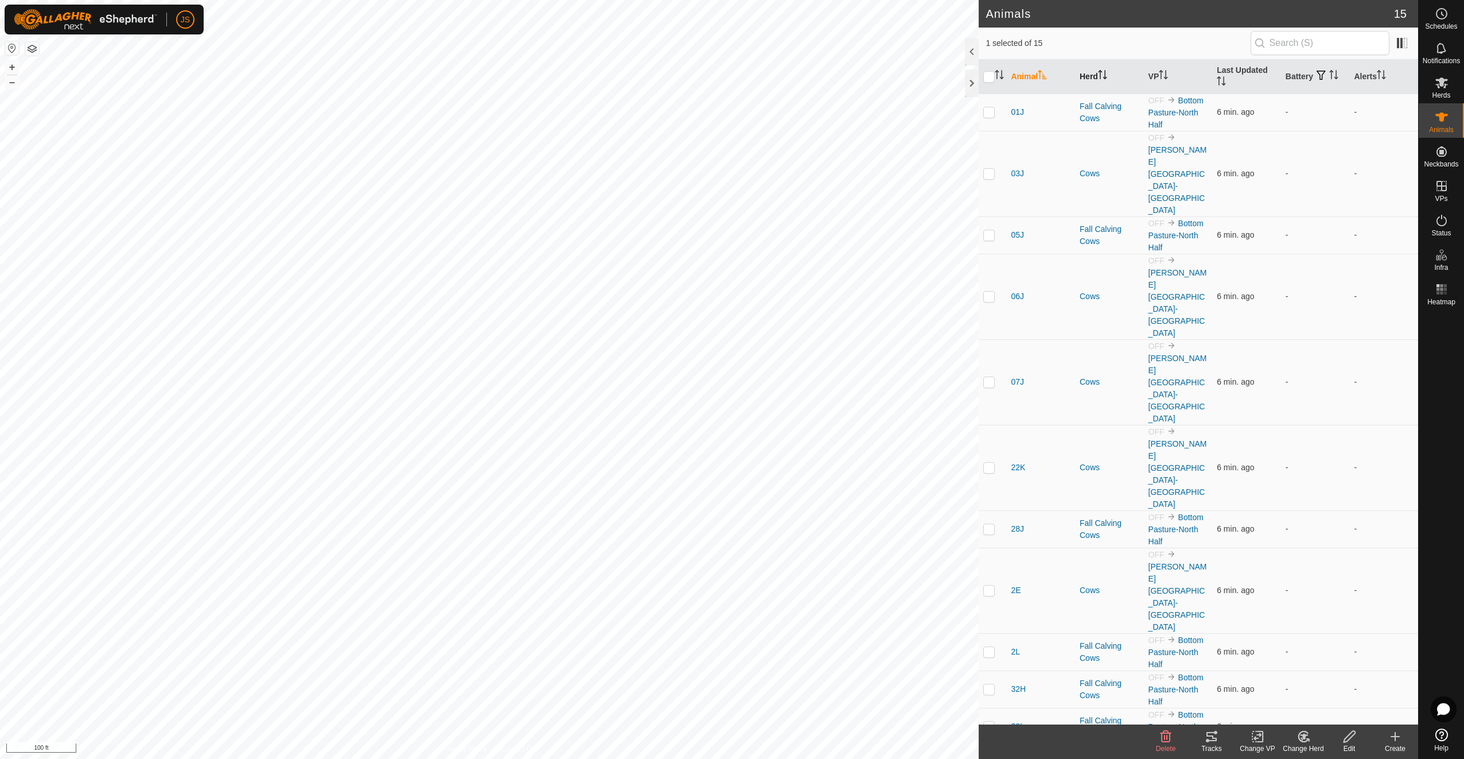
click at [1092, 76] on th "Herd" at bounding box center [1109, 77] width 69 height 34
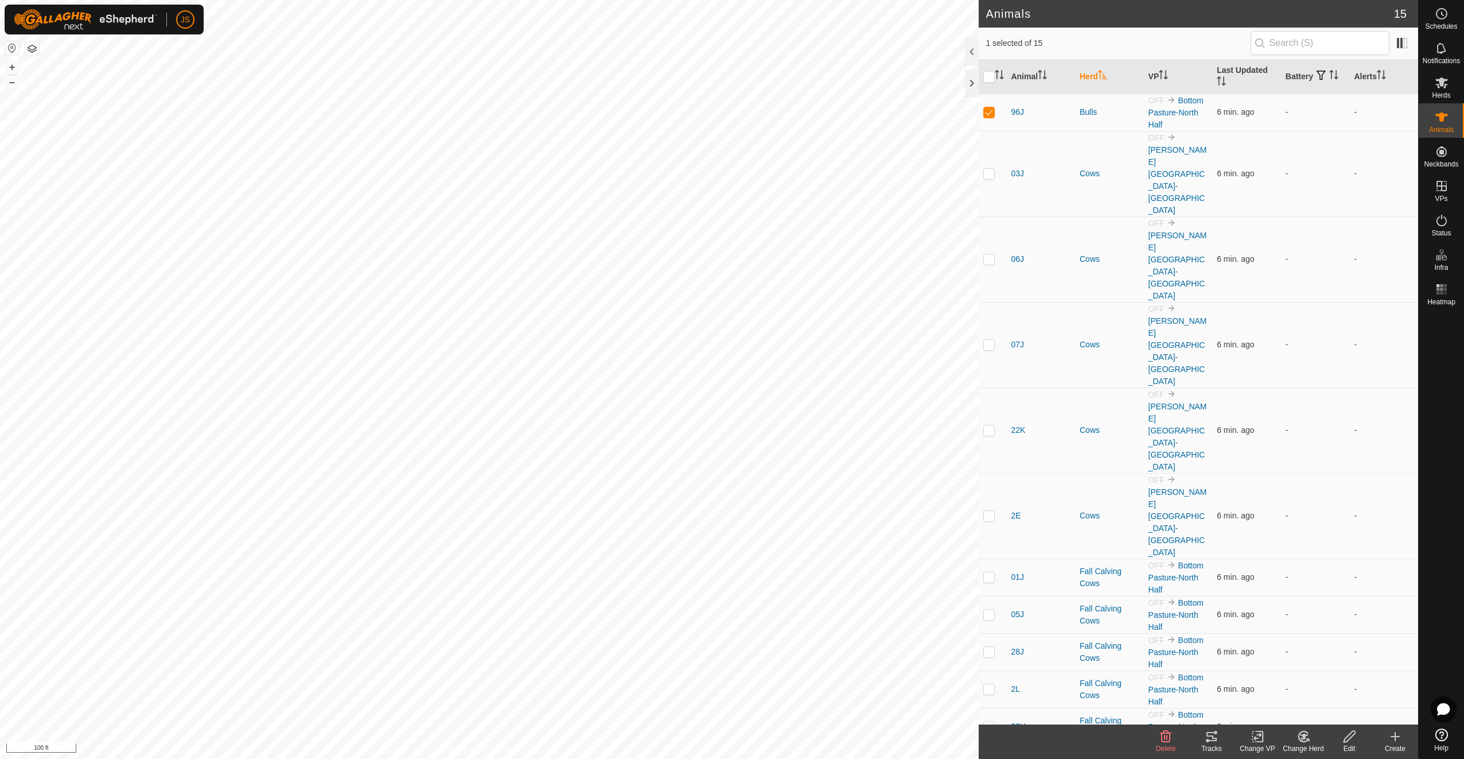
checkbox input "true"
click at [992, 758] on p-checkbox at bounding box center [988, 763] width 11 height 9
checkbox input "true"
click at [989, 721] on p-checkbox at bounding box center [988, 725] width 11 height 9
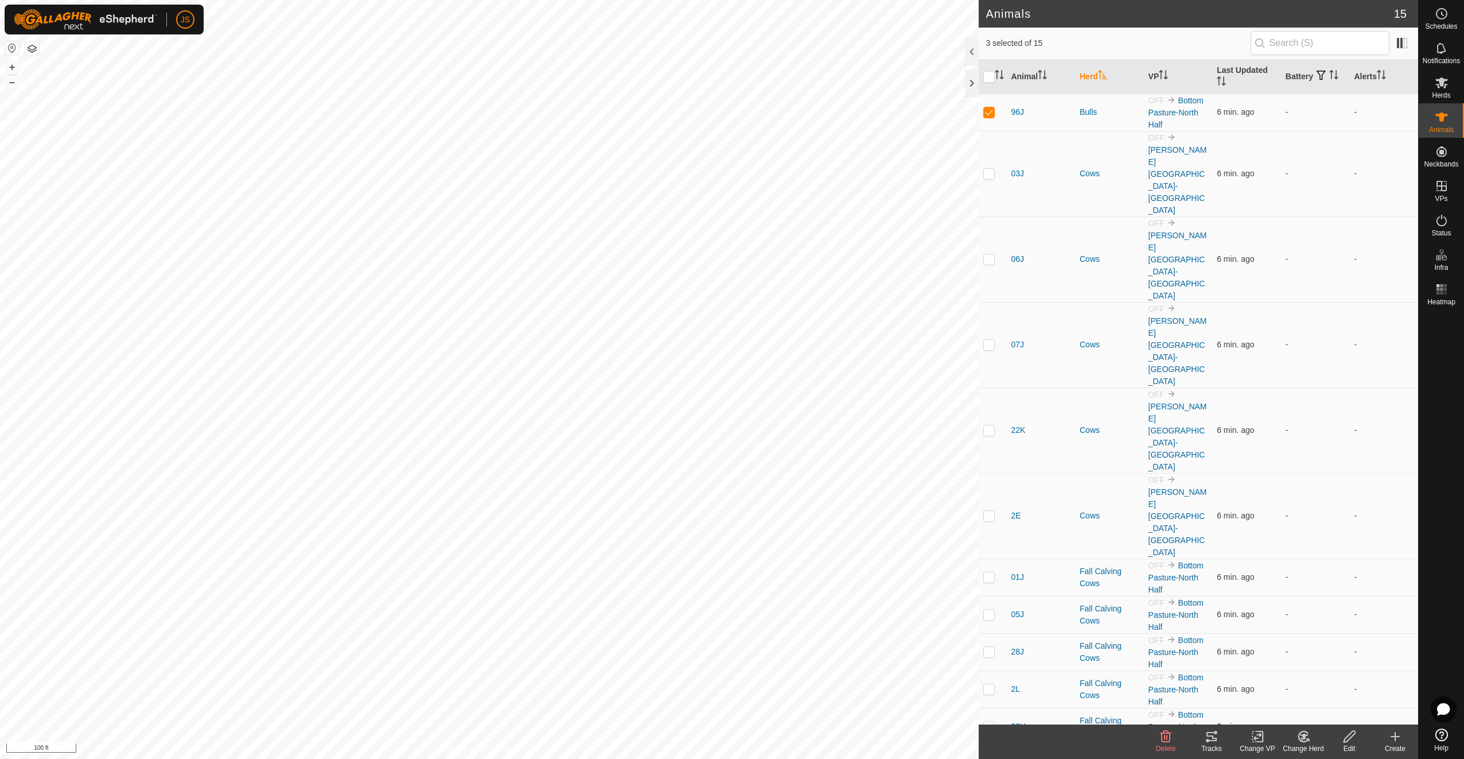
checkbox input "true"
click at [989, 684] on p-checkbox at bounding box center [988, 688] width 11 height 9
checkbox input "true"
click at [991, 633] on td at bounding box center [993, 651] width 28 height 37
checkbox input "true"
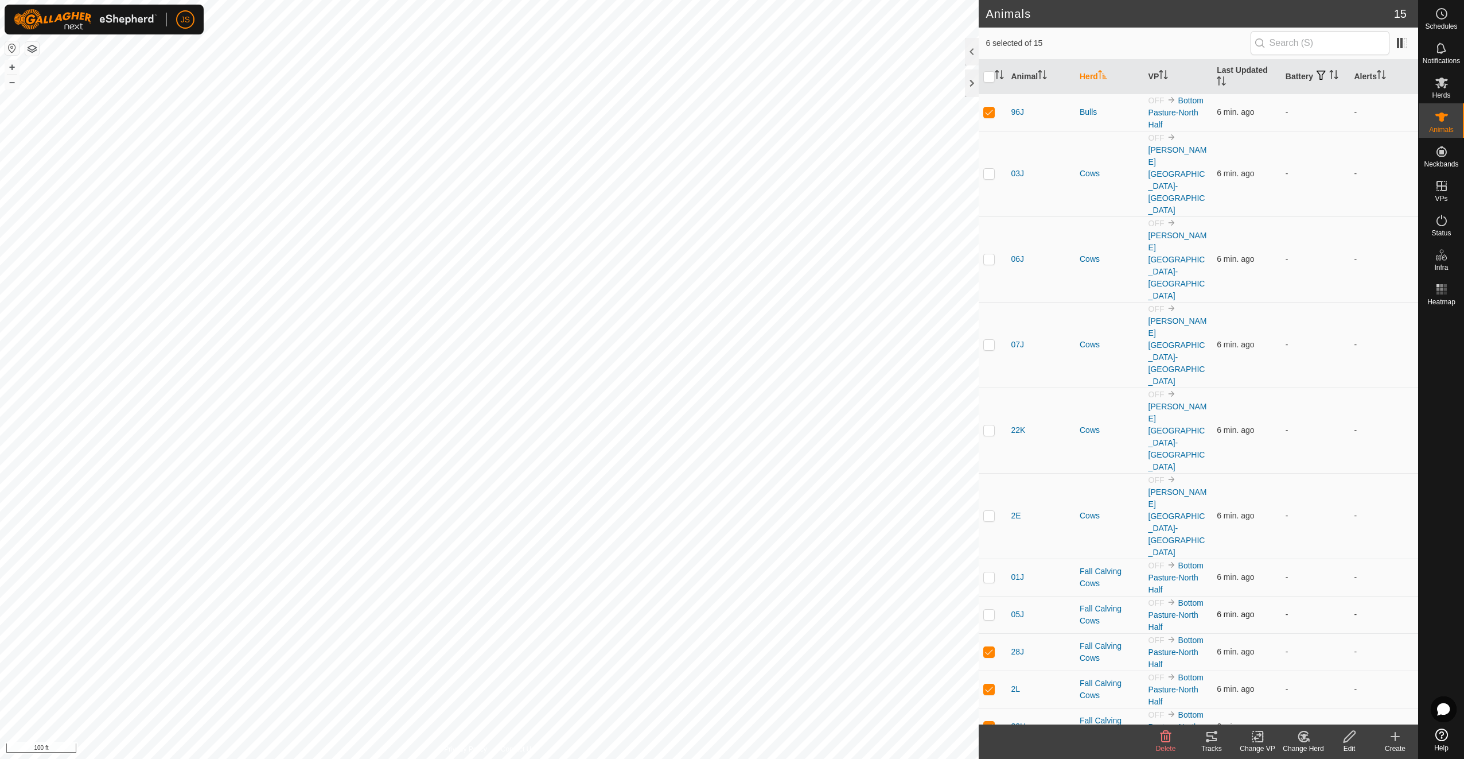
drag, startPoint x: 993, startPoint y: 363, endPoint x: 991, endPoint y: 345, distance: 18.4
click at [993, 609] on p-checkbox at bounding box center [988, 613] width 11 height 9
checkbox input "true"
click at [993, 572] on p-checkbox at bounding box center [988, 576] width 11 height 9
checkbox input "true"
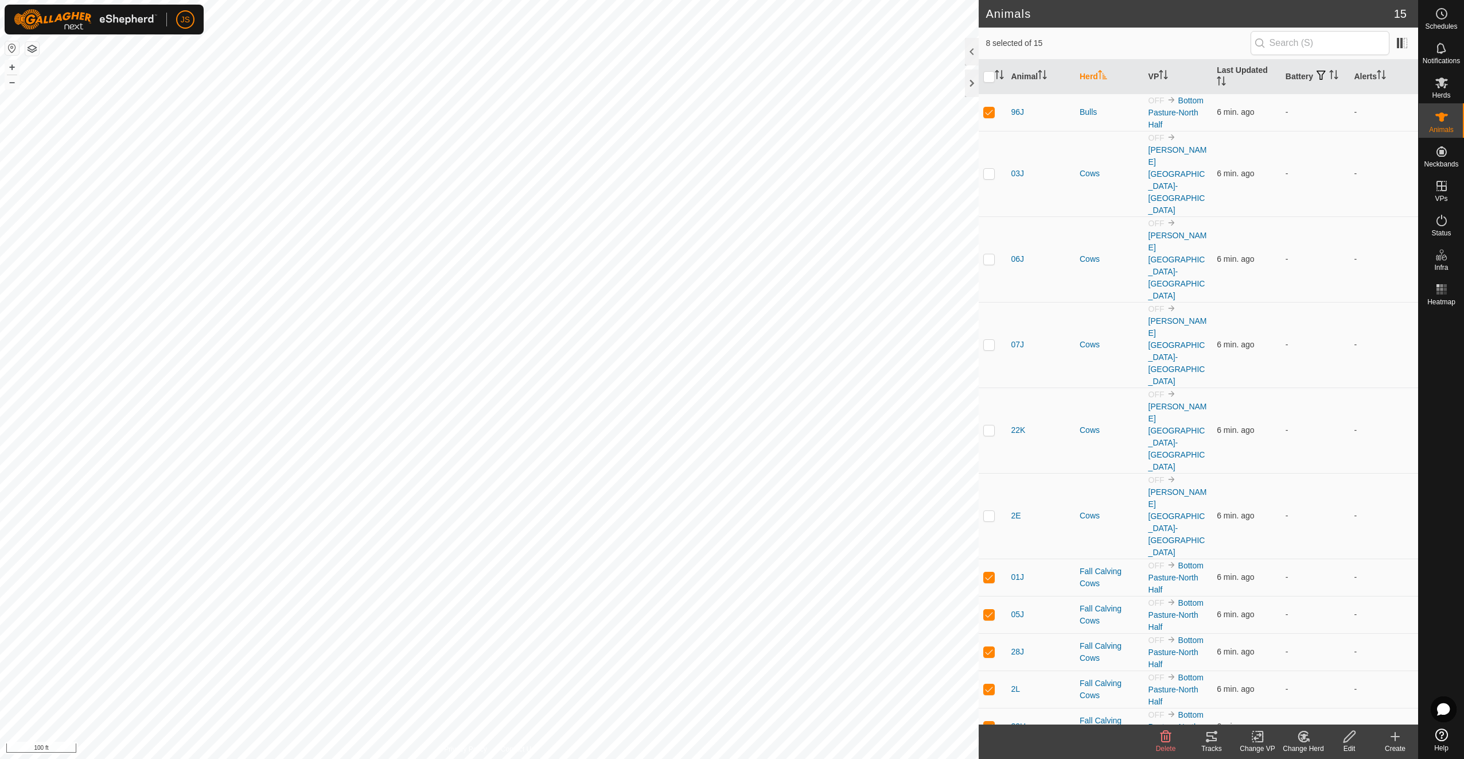
checkbox input "true"
click at [986, 511] on p-checkbox at bounding box center [988, 515] width 11 height 9
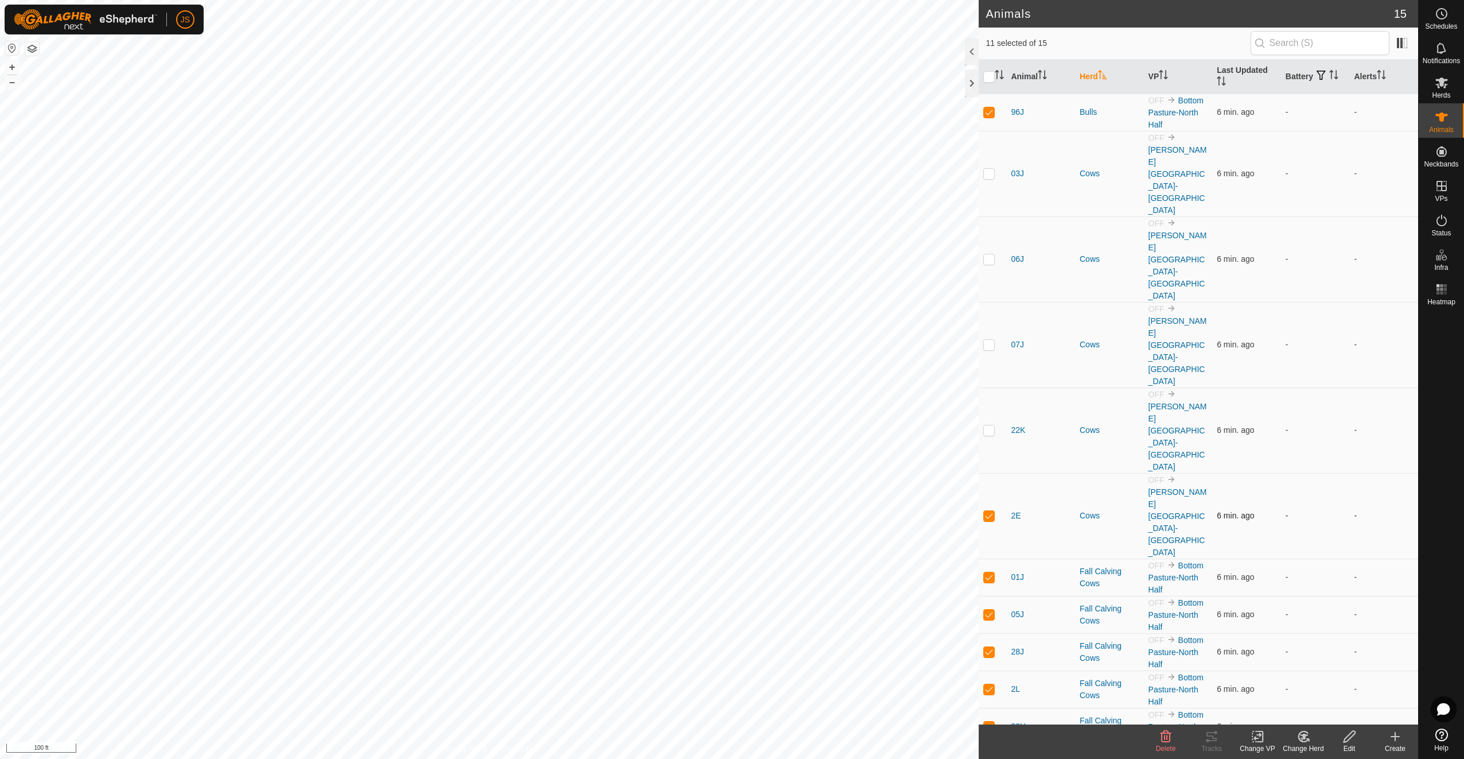
click at [986, 511] on p-checkbox at bounding box center [988, 515] width 11 height 9
checkbox input "false"
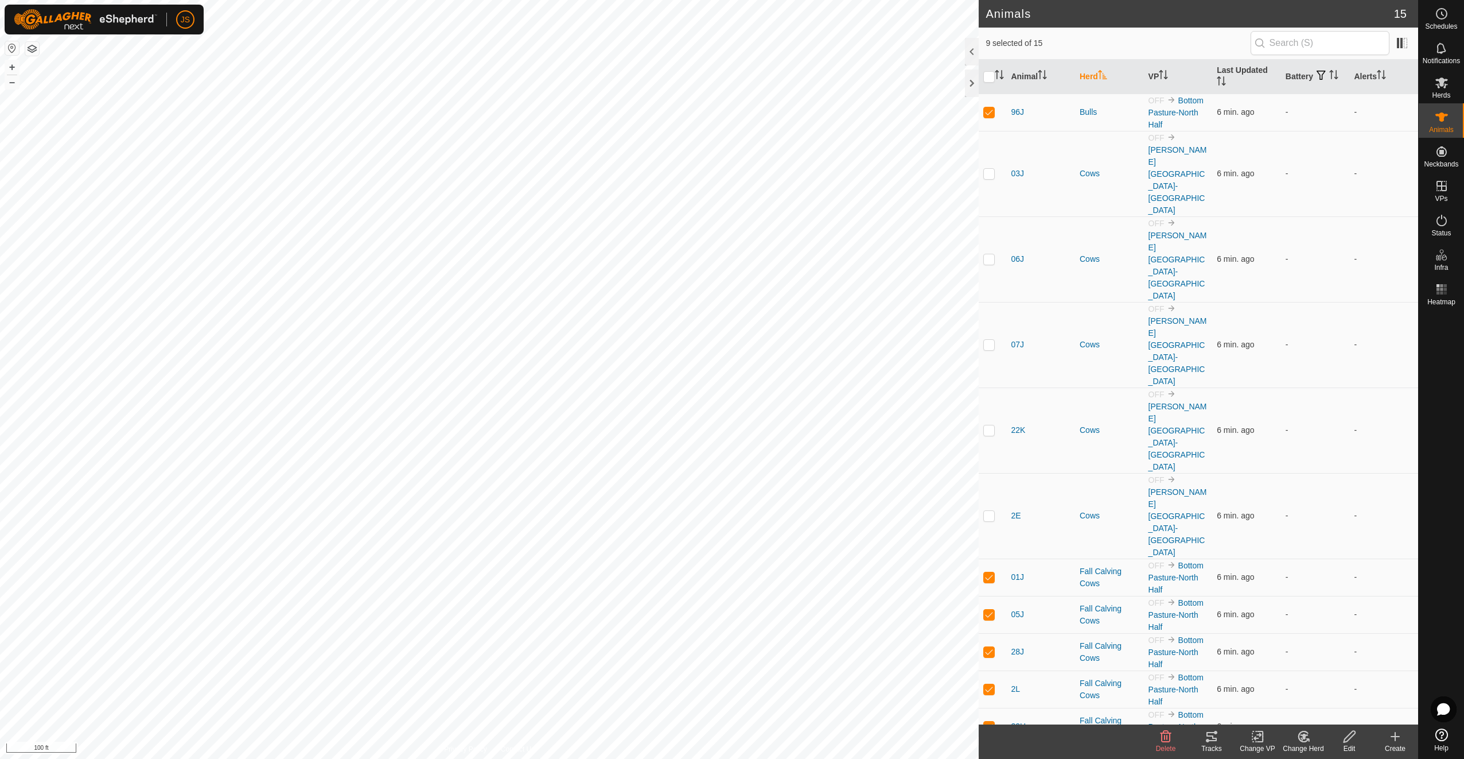
checkbox input "false"
click at [1210, 739] on icon at bounding box center [1212, 736] width 14 height 14
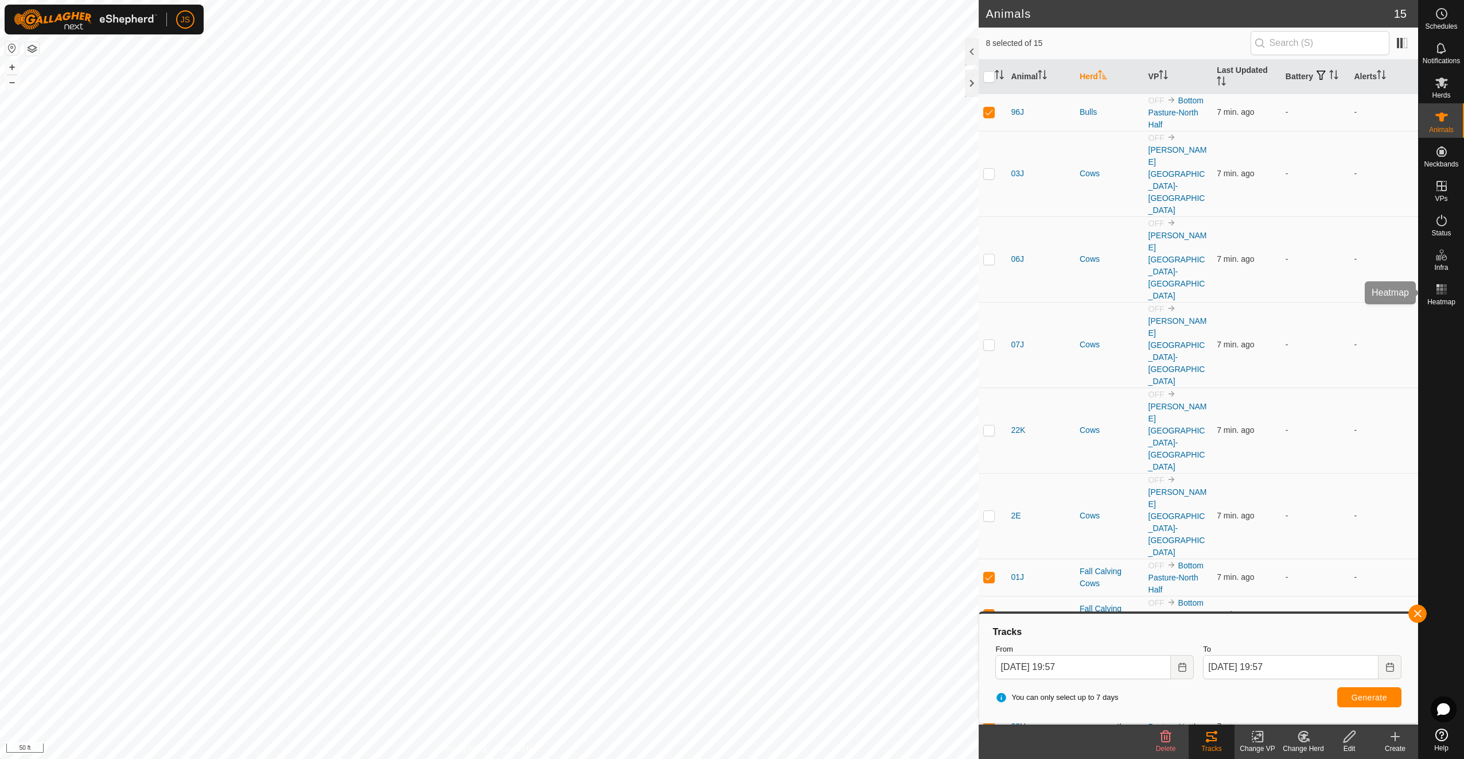
click at [1435, 294] on icon at bounding box center [1442, 289] width 14 height 14
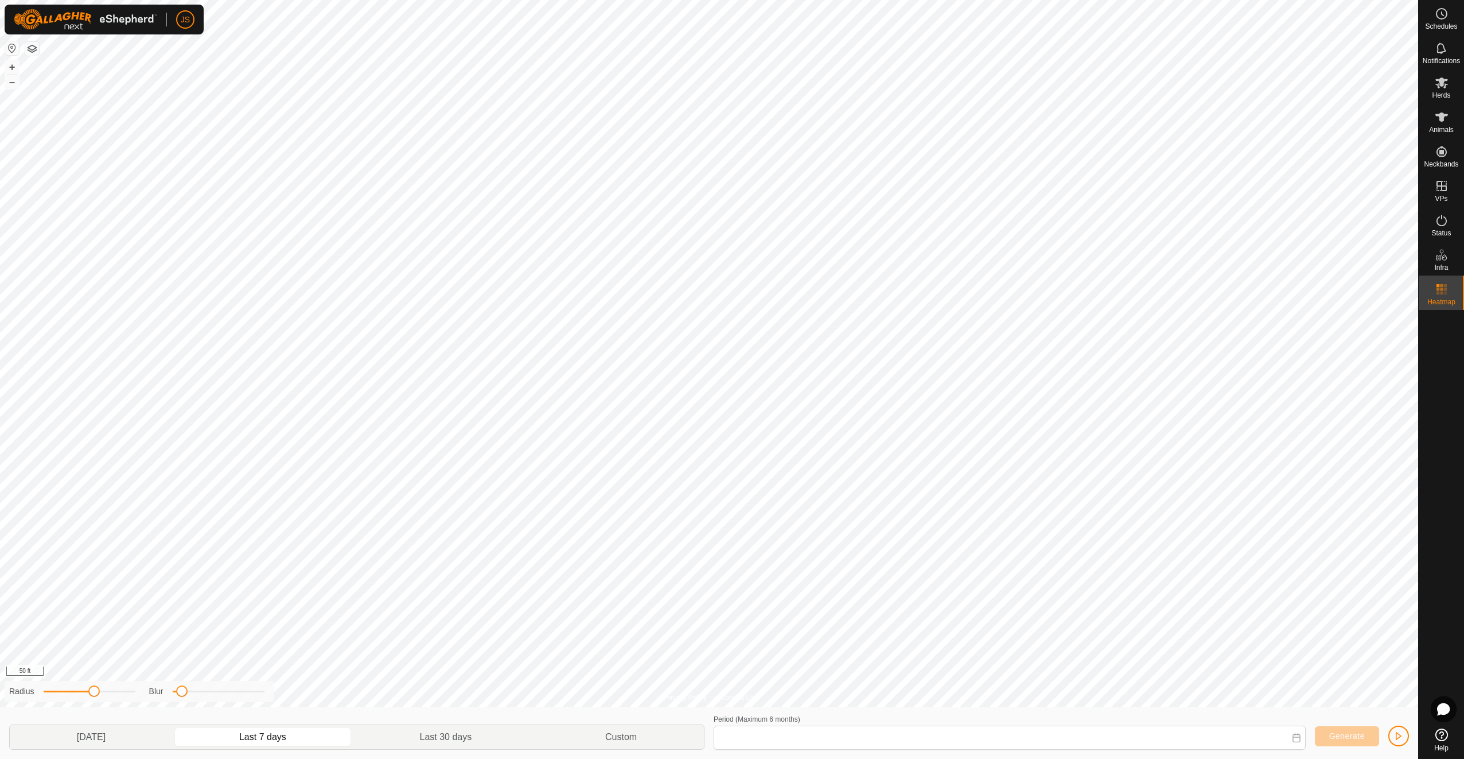
type input "[DATE] - [DATE]"
click at [1401, 734] on span "button" at bounding box center [1398, 735] width 9 height 9
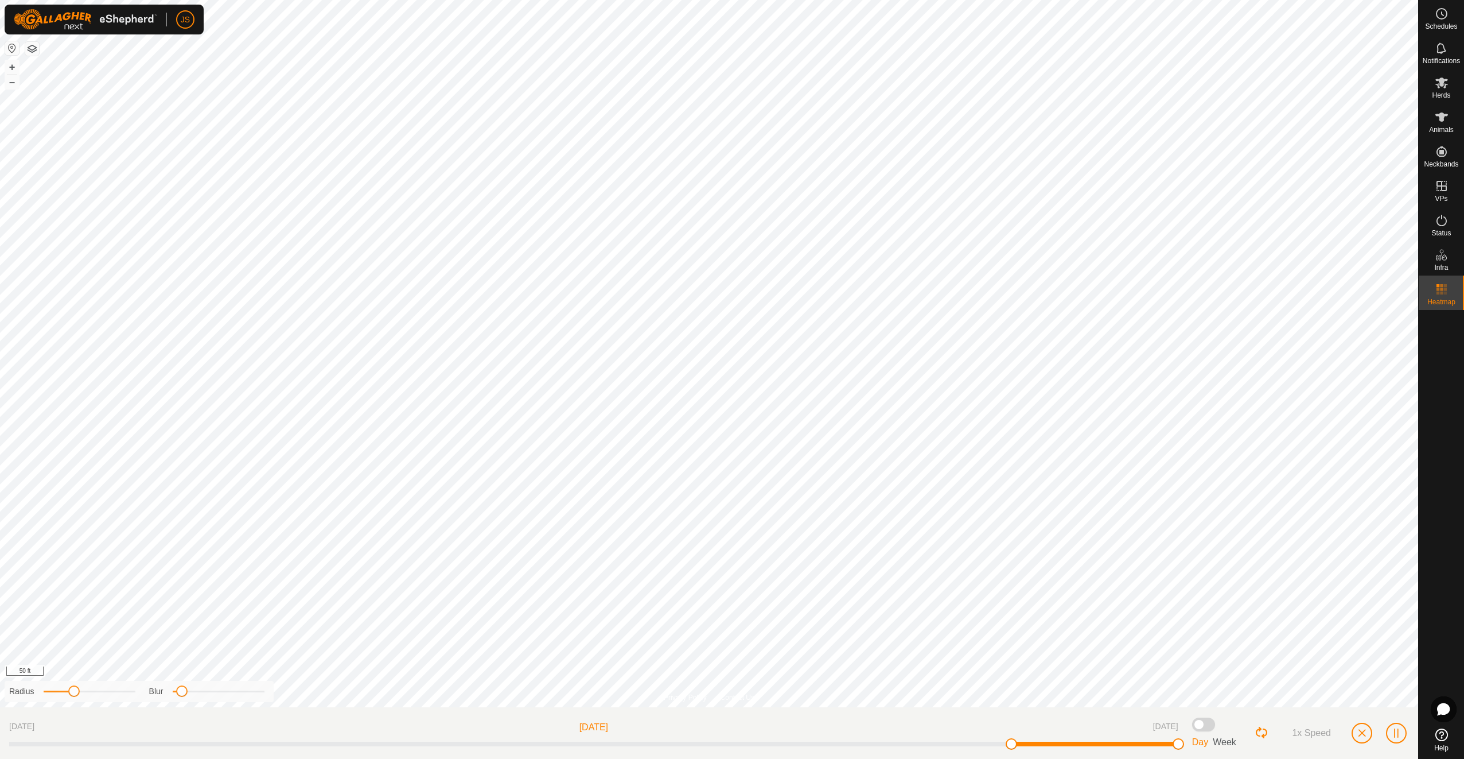
drag, startPoint x: 92, startPoint y: 689, endPoint x: 93, endPoint y: 696, distance: 6.9
click at [76, 694] on span at bounding box center [73, 690] width 11 height 11
click at [1259, 729] on button "Loop Button" at bounding box center [1262, 732] width 15 height 15
click at [1228, 744] on span "Week" at bounding box center [1225, 742] width 24 height 10
click at [1255, 730] on div "[DATE] [DATE] [DATE] Day Week 1x Speed" at bounding box center [709, 733] width 1418 height 52
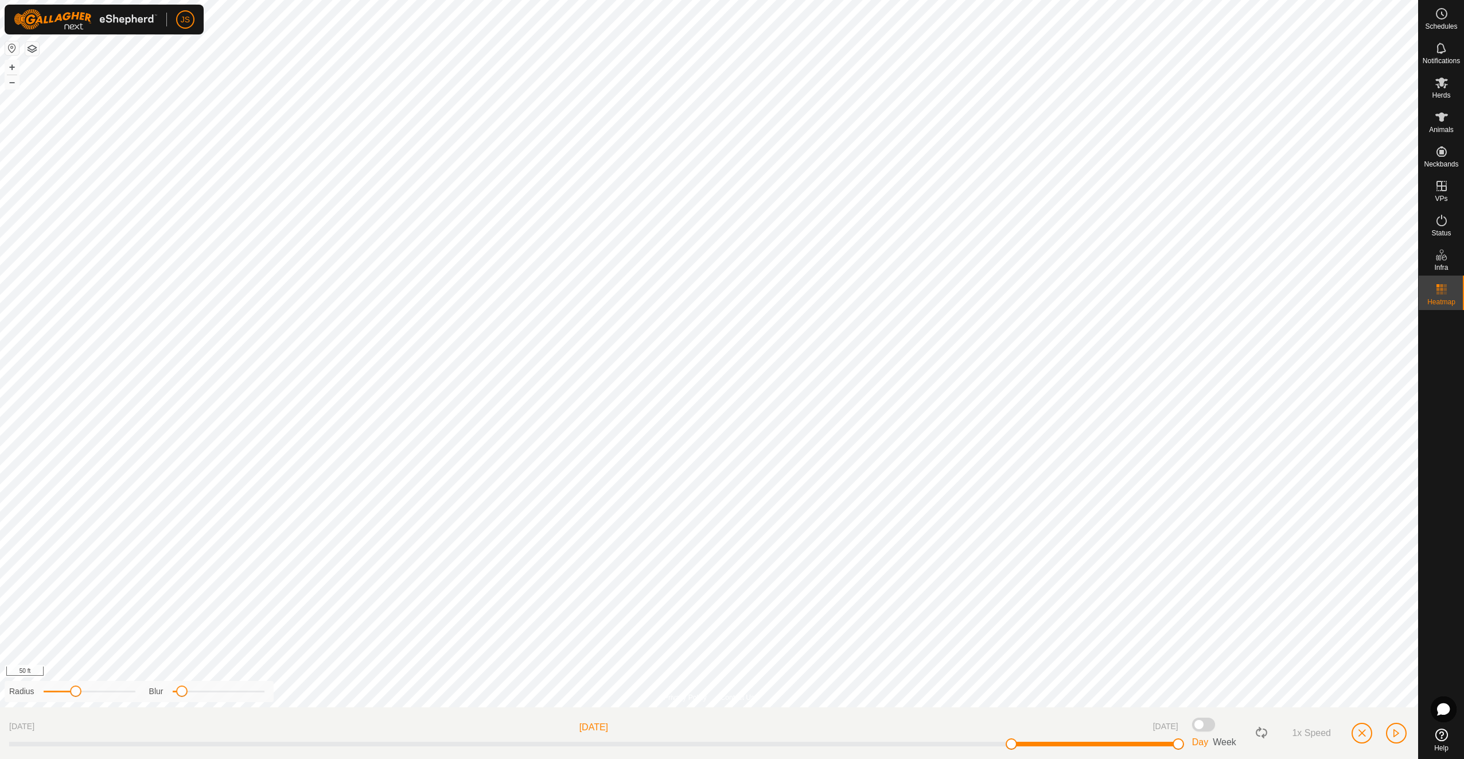
click at [1264, 733] on button "Loop Button" at bounding box center [1262, 732] width 15 height 15
drag, startPoint x: 177, startPoint y: 687, endPoint x: 200, endPoint y: 694, distance: 24.7
click at [200, 694] on span at bounding box center [201, 690] width 11 height 11
drag, startPoint x: 76, startPoint y: 688, endPoint x: 104, endPoint y: 691, distance: 28.3
click at [104, 691] on span at bounding box center [106, 690] width 11 height 11
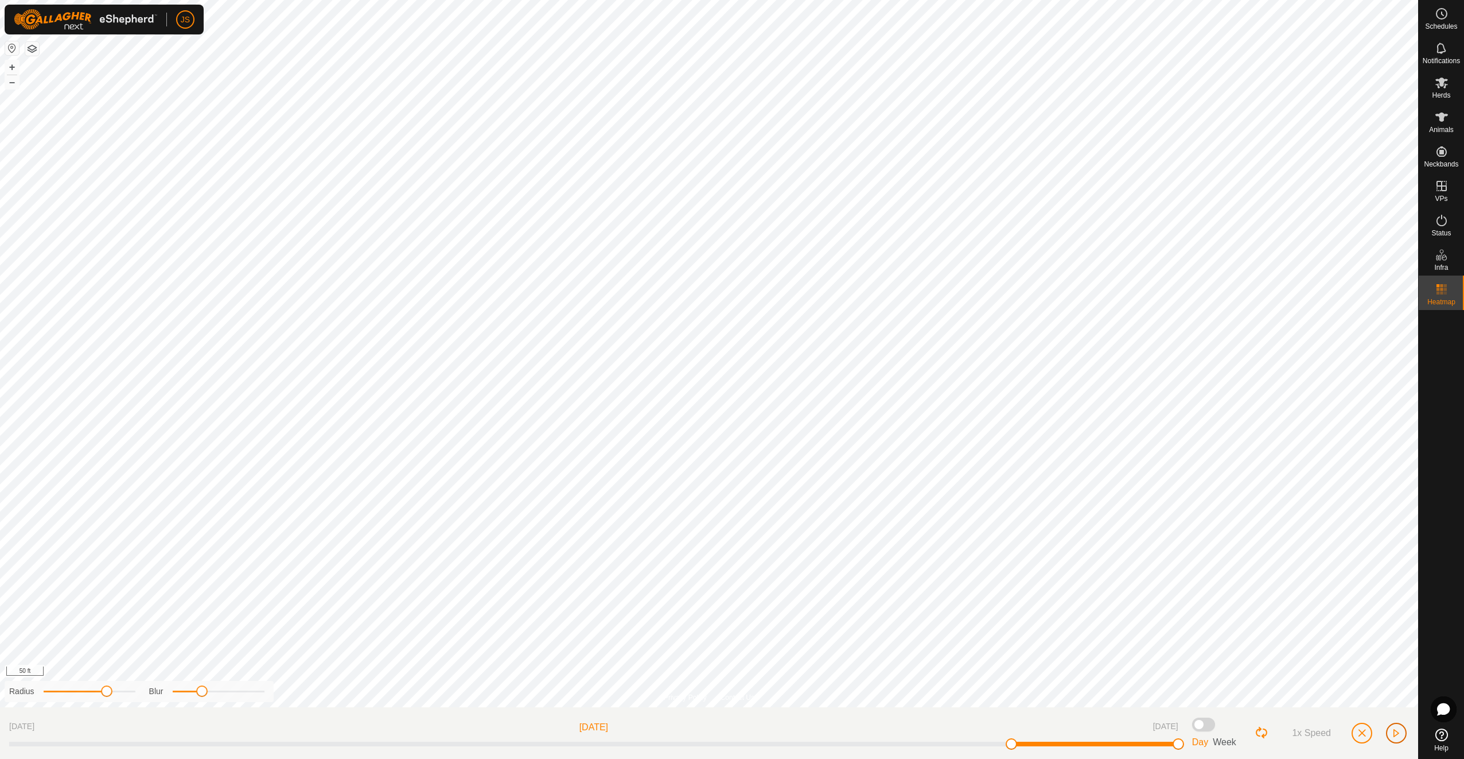
click at [1401, 731] on span "button" at bounding box center [1396, 732] width 9 height 9
click at [1360, 732] on span "button" at bounding box center [1362, 732] width 9 height 9
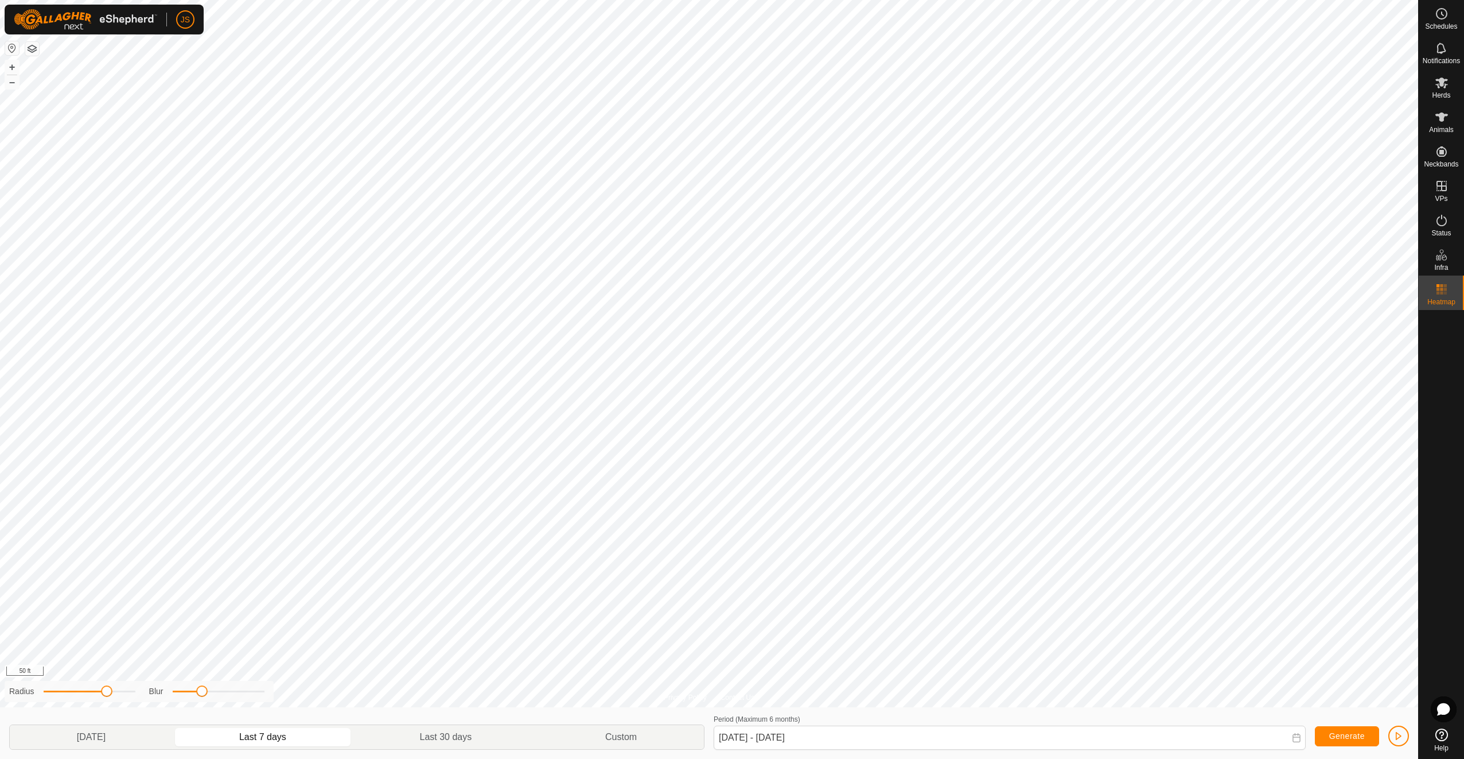
click at [1297, 739] on icon at bounding box center [1296, 737] width 9 height 9
click at [742, 592] on span "3" at bounding box center [741, 590] width 18 height 18
click at [978, 636] on span "23" at bounding box center [983, 636] width 18 height 18
type input "[DATE] - [DATE]"
click at [1368, 741] on button "Generate" at bounding box center [1347, 736] width 64 height 20
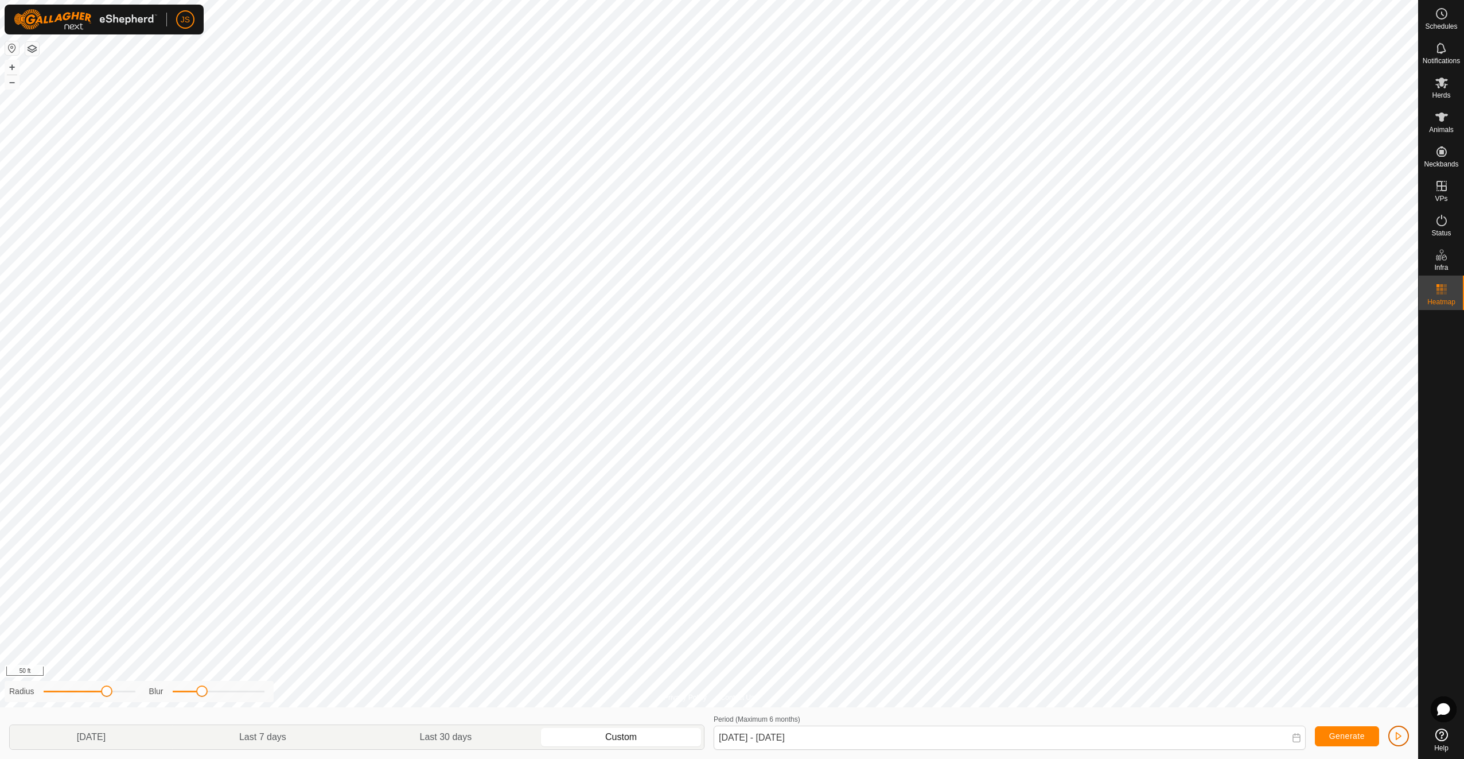
click at [1397, 734] on span "button" at bounding box center [1398, 735] width 9 height 9
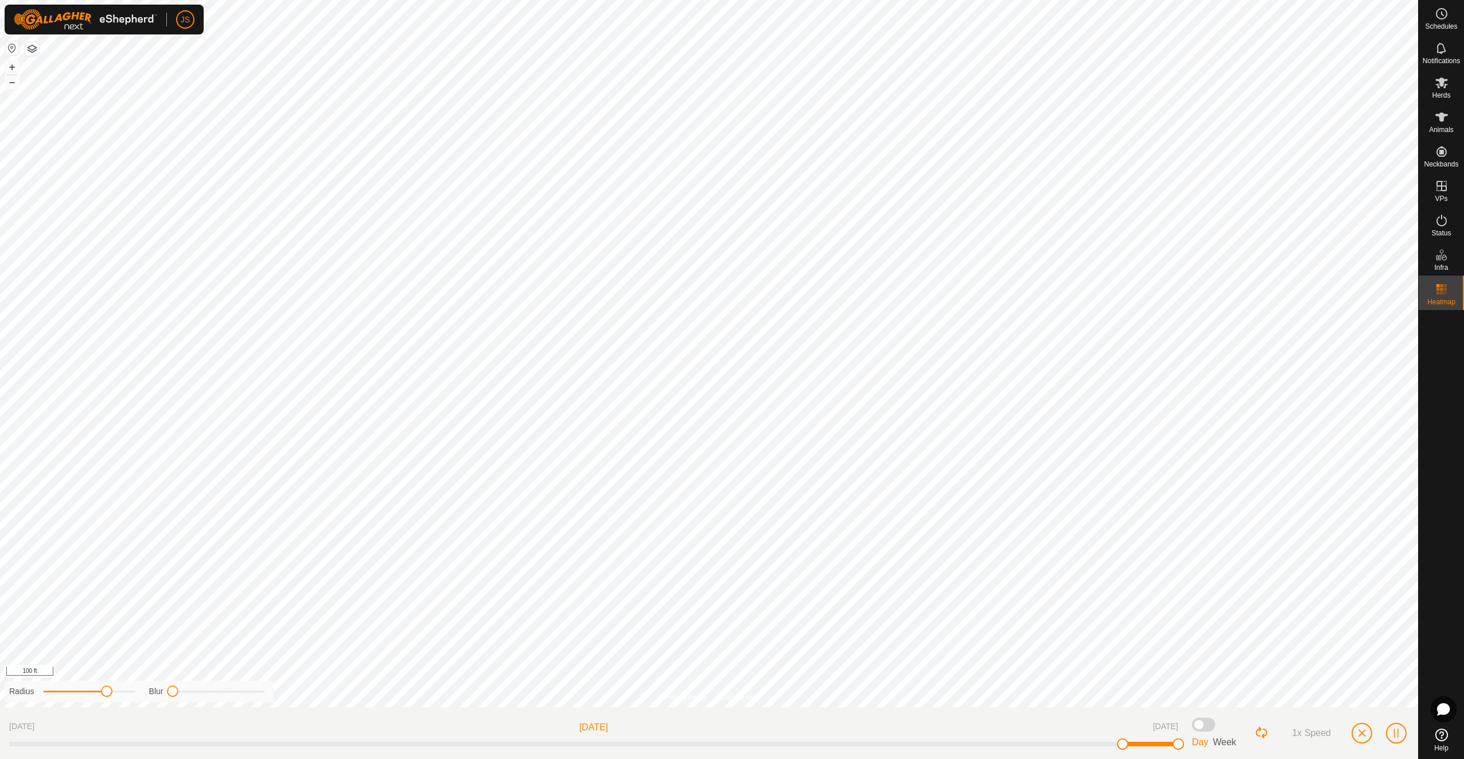
drag, startPoint x: 200, startPoint y: 691, endPoint x: 157, endPoint y: 694, distance: 43.1
click at [157, 694] on div "Blur" at bounding box center [206, 691] width 115 height 12
click at [1367, 738] on button "button" at bounding box center [1362, 732] width 21 height 21
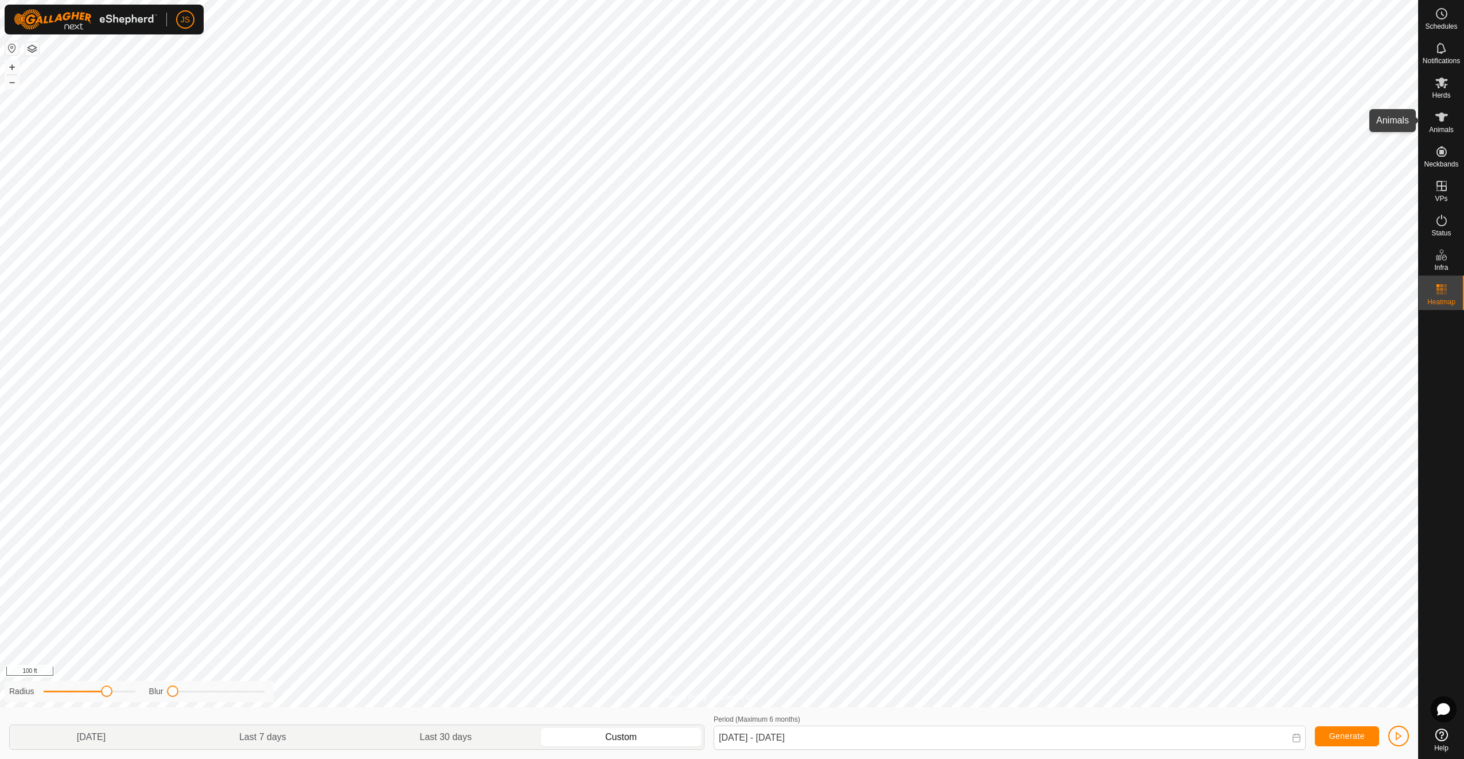
click at [1442, 122] on icon at bounding box center [1442, 117] width 14 height 14
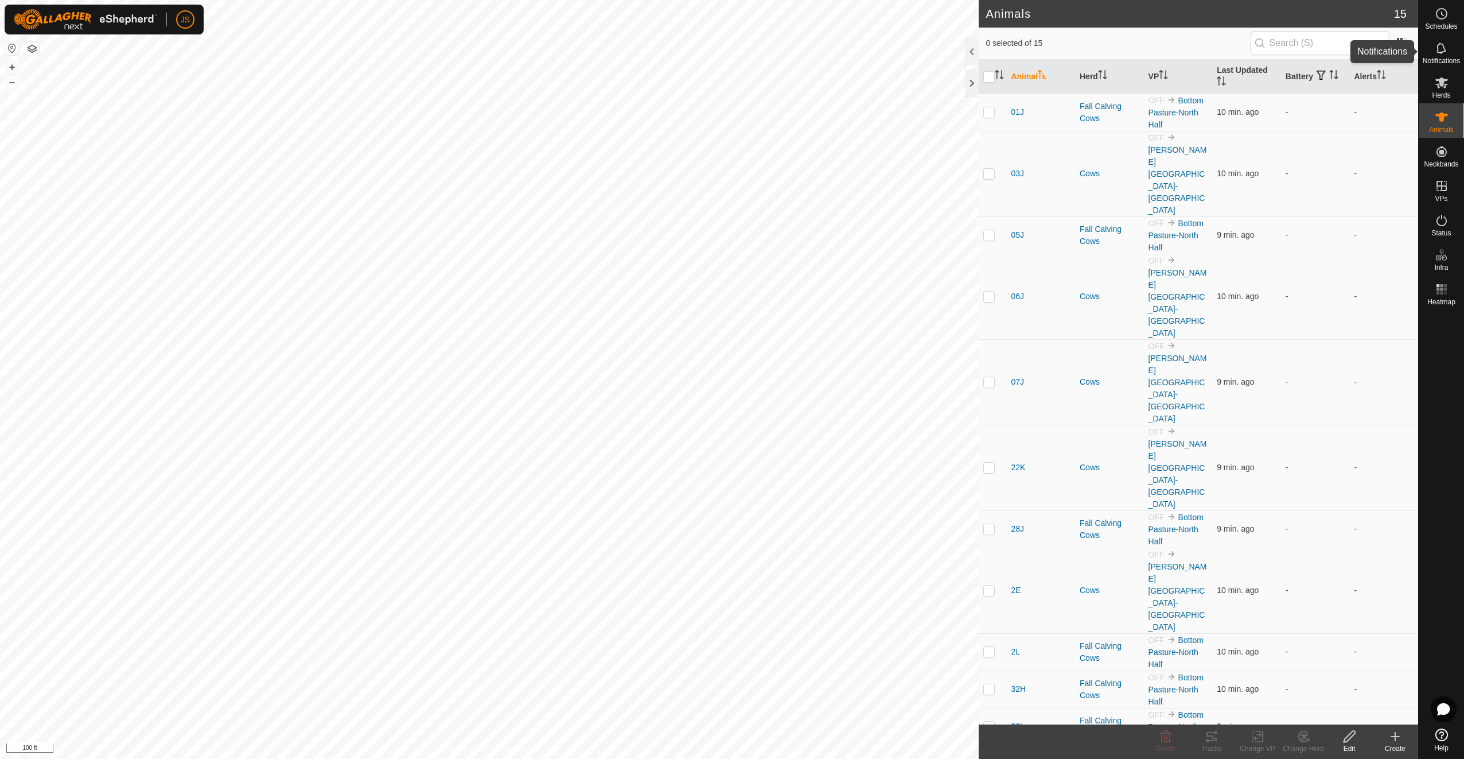
click at [1437, 46] on icon at bounding box center [1442, 48] width 14 height 14
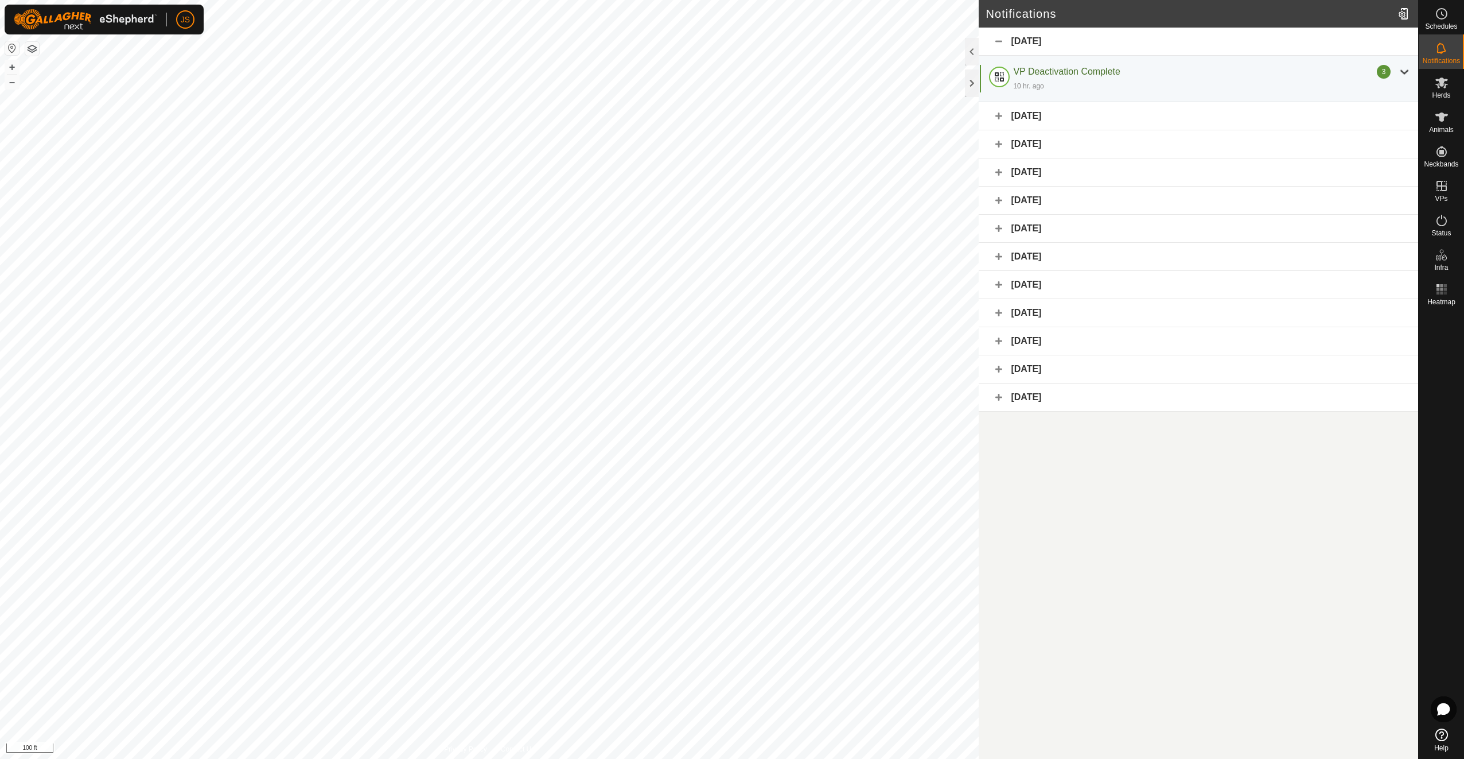
click at [1125, 115] on div "[DATE]" at bounding box center [1199, 116] width 440 height 28
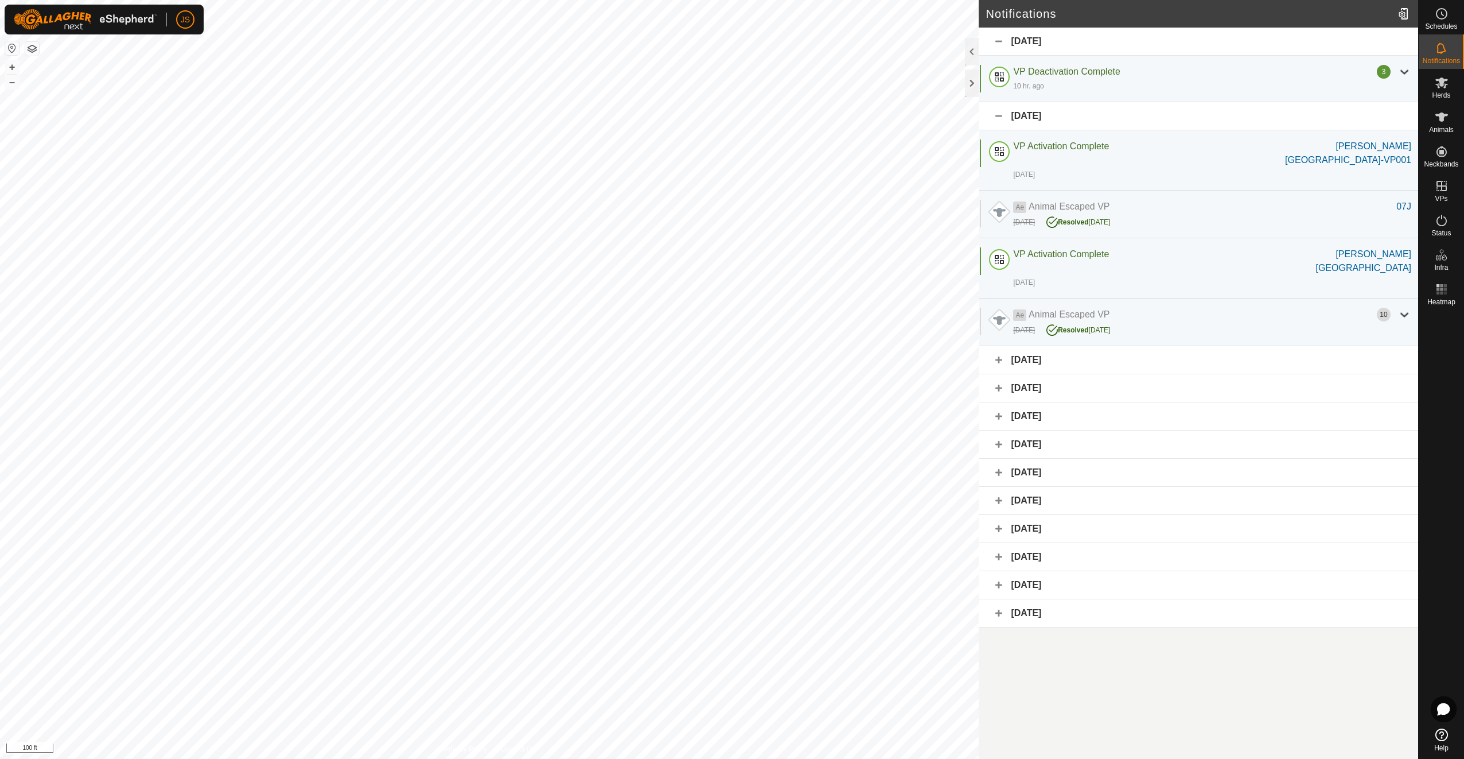
click at [1125, 115] on div "[DATE]" at bounding box center [1199, 116] width 440 height 28
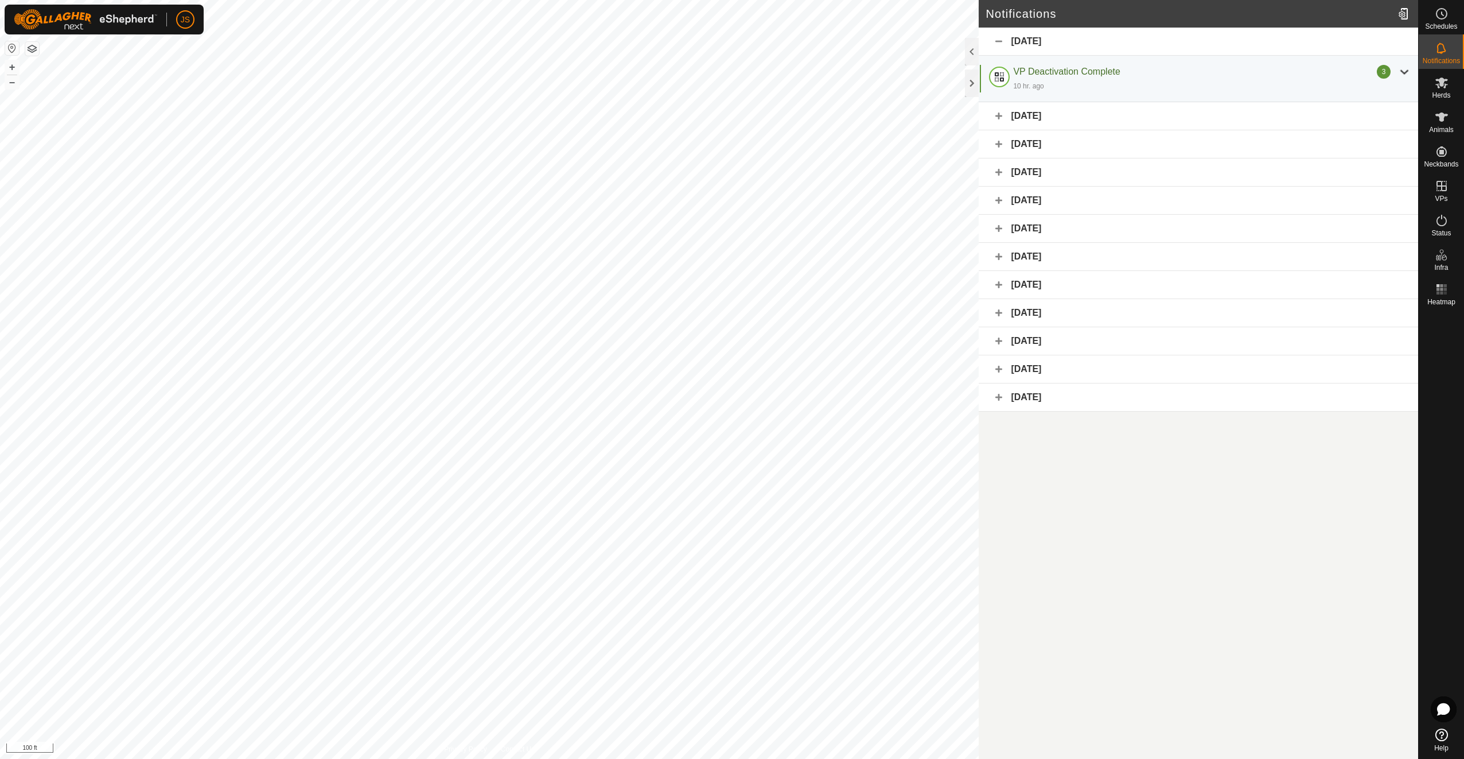
click at [1107, 151] on div "[DATE]" at bounding box center [1199, 144] width 440 height 28
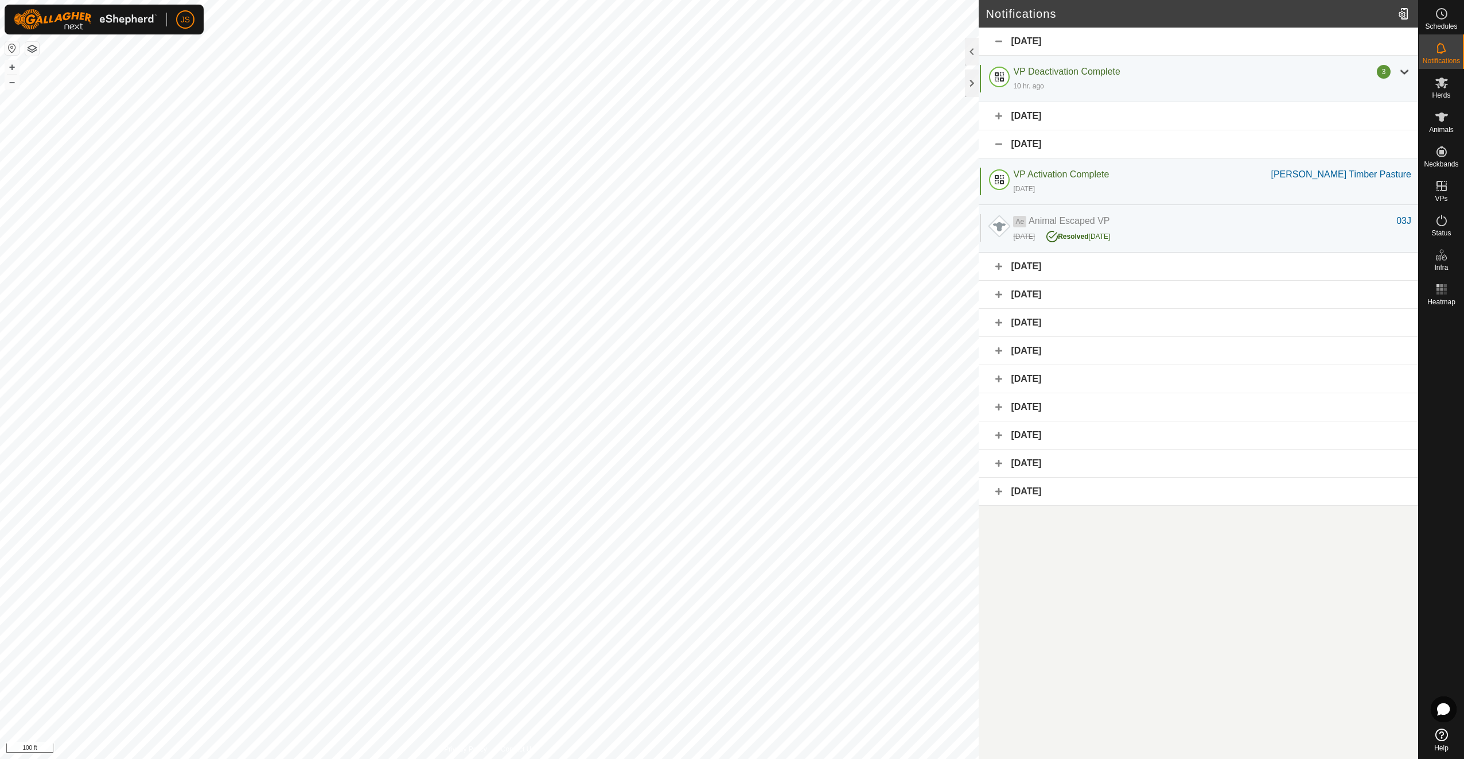
click at [1107, 151] on div "[DATE]" at bounding box center [1199, 144] width 440 height 28
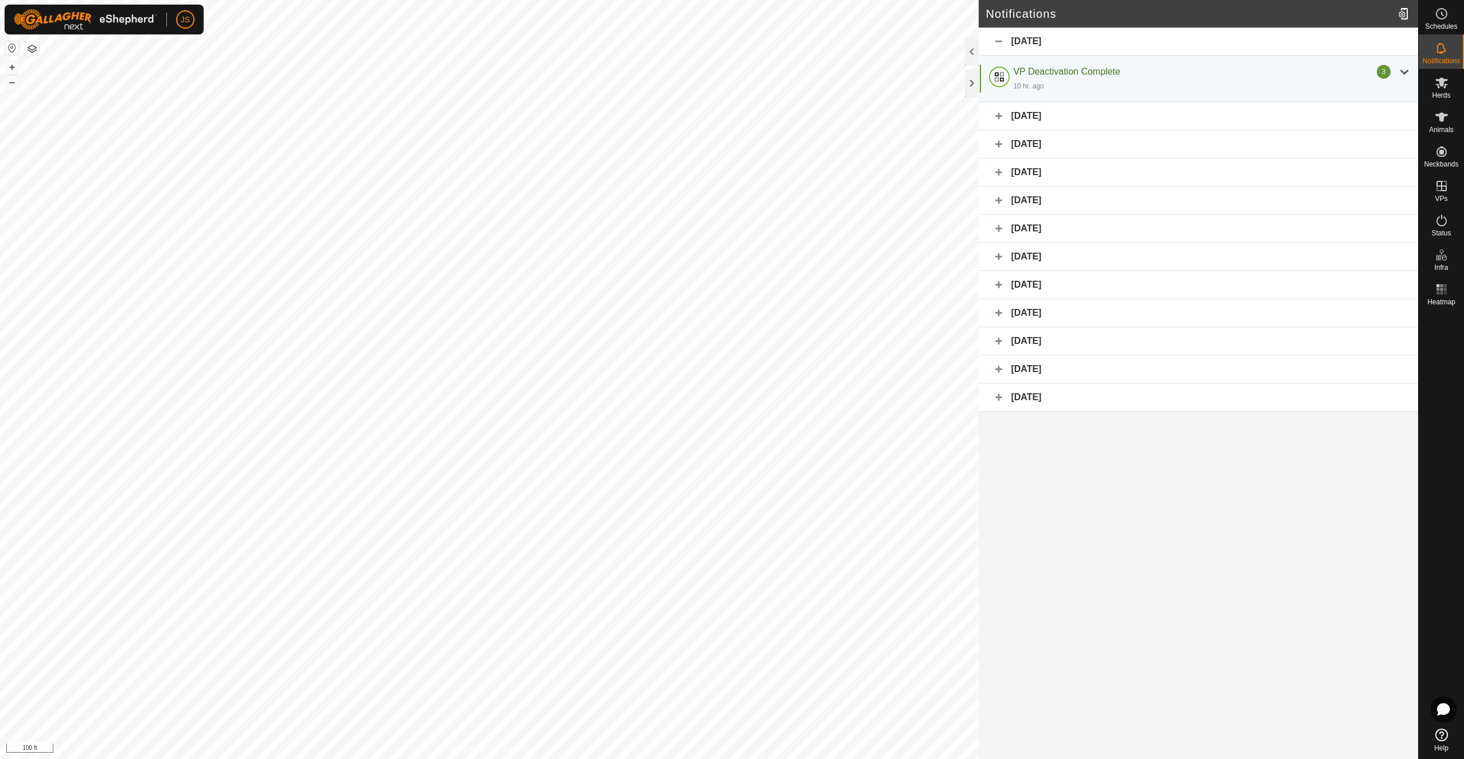
click at [1097, 167] on div "[DATE]" at bounding box center [1199, 172] width 440 height 28
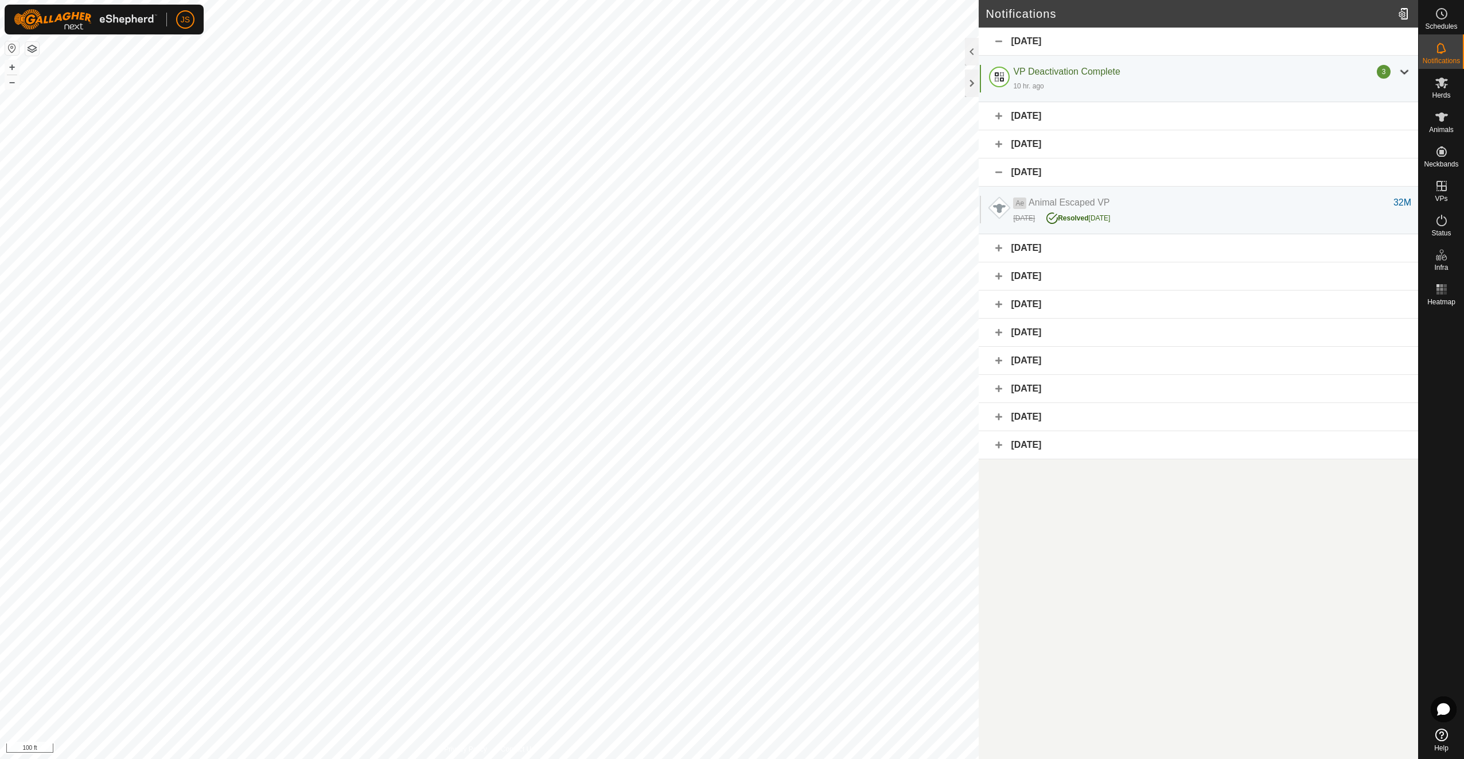
click at [1097, 167] on div "[DATE]" at bounding box center [1199, 172] width 440 height 28
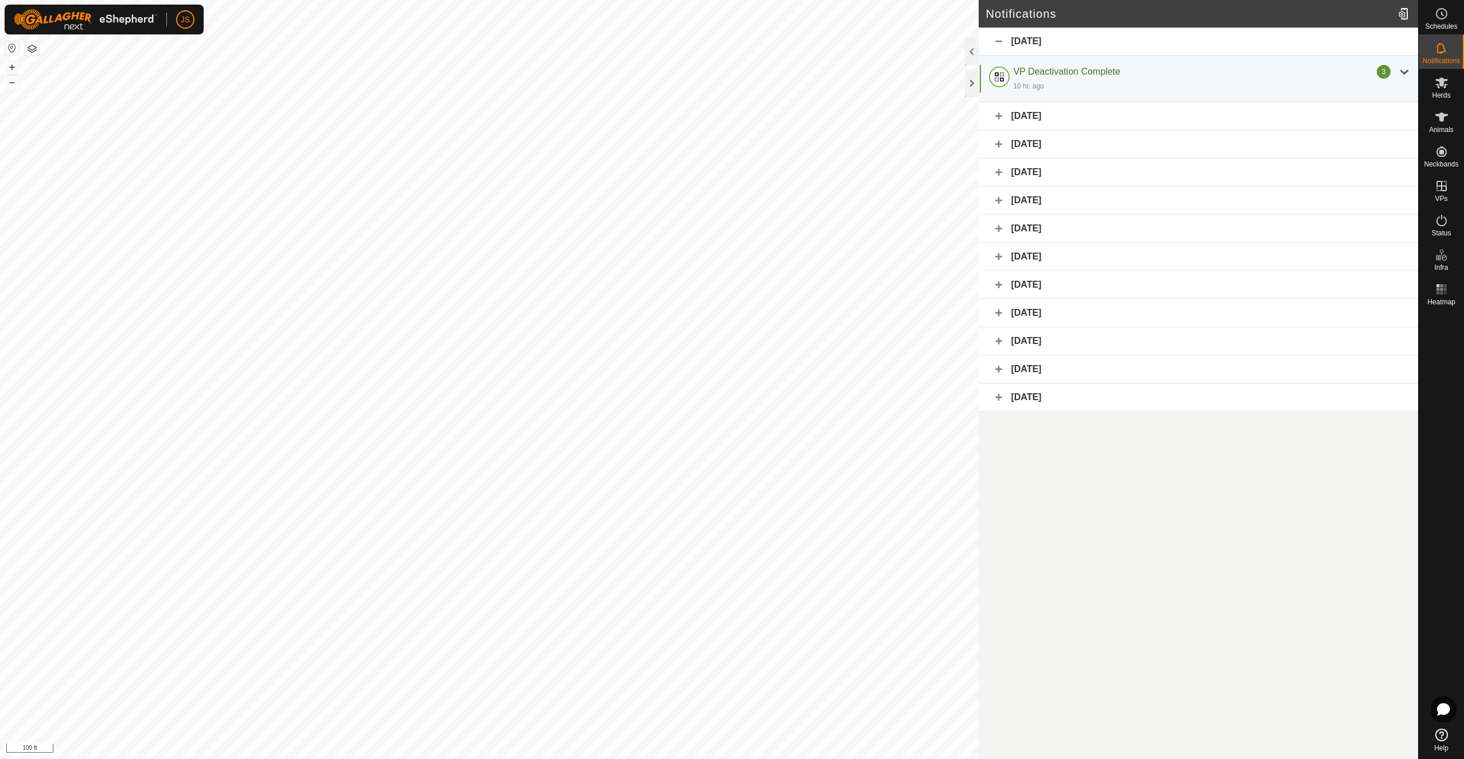
click at [1117, 131] on div "[DATE]" at bounding box center [1199, 144] width 440 height 28
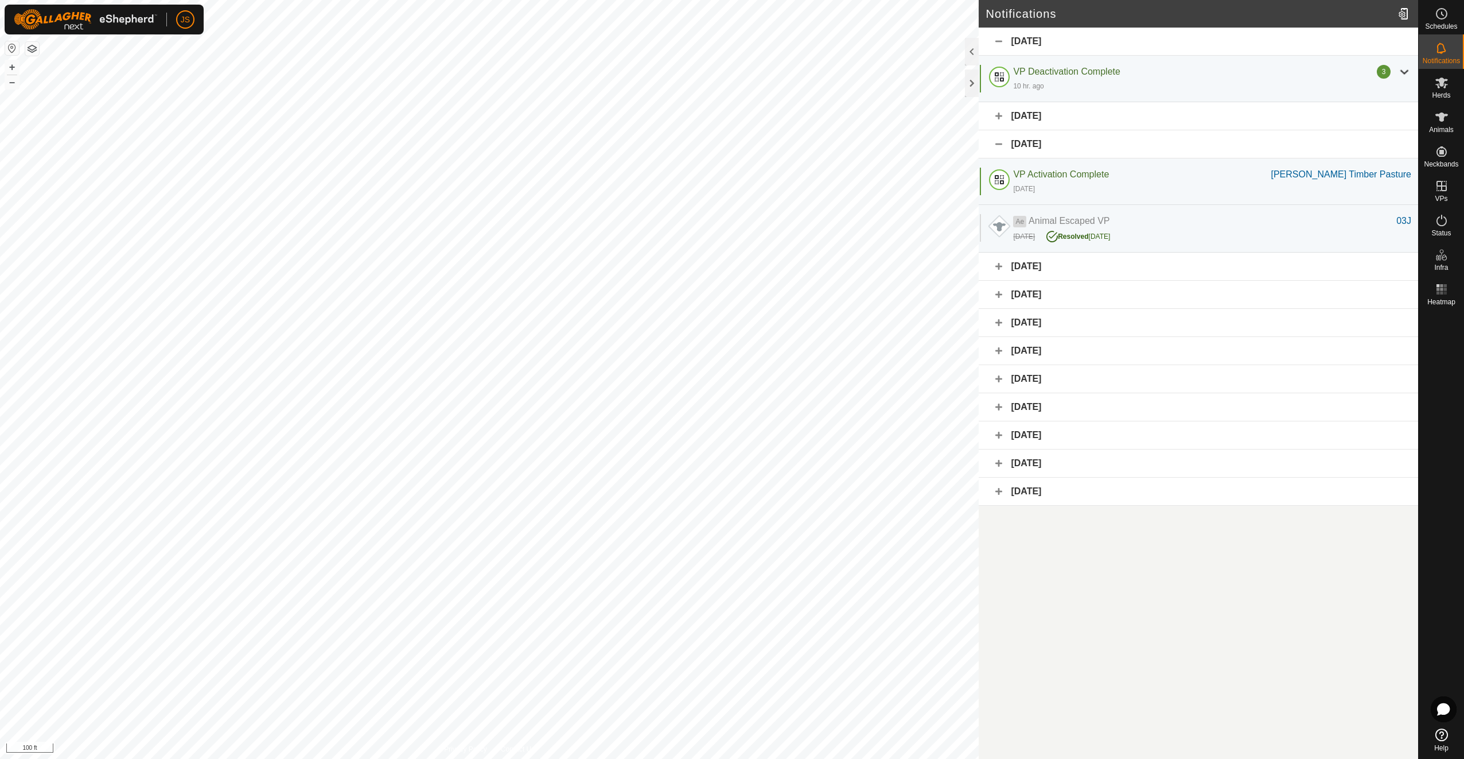
click at [1116, 137] on div "[DATE]" at bounding box center [1199, 144] width 440 height 28
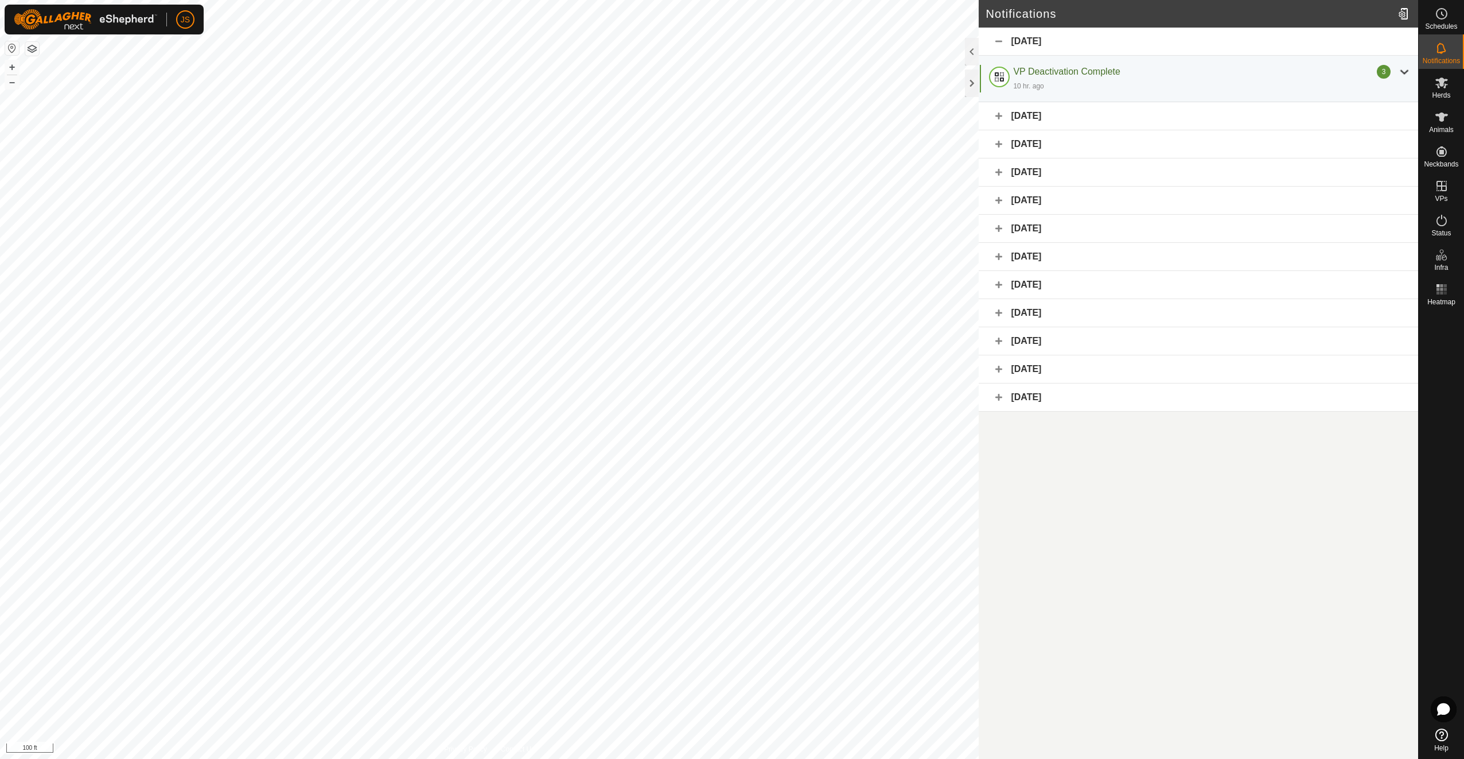
click at [1128, 112] on div "[DATE]" at bounding box center [1199, 116] width 440 height 28
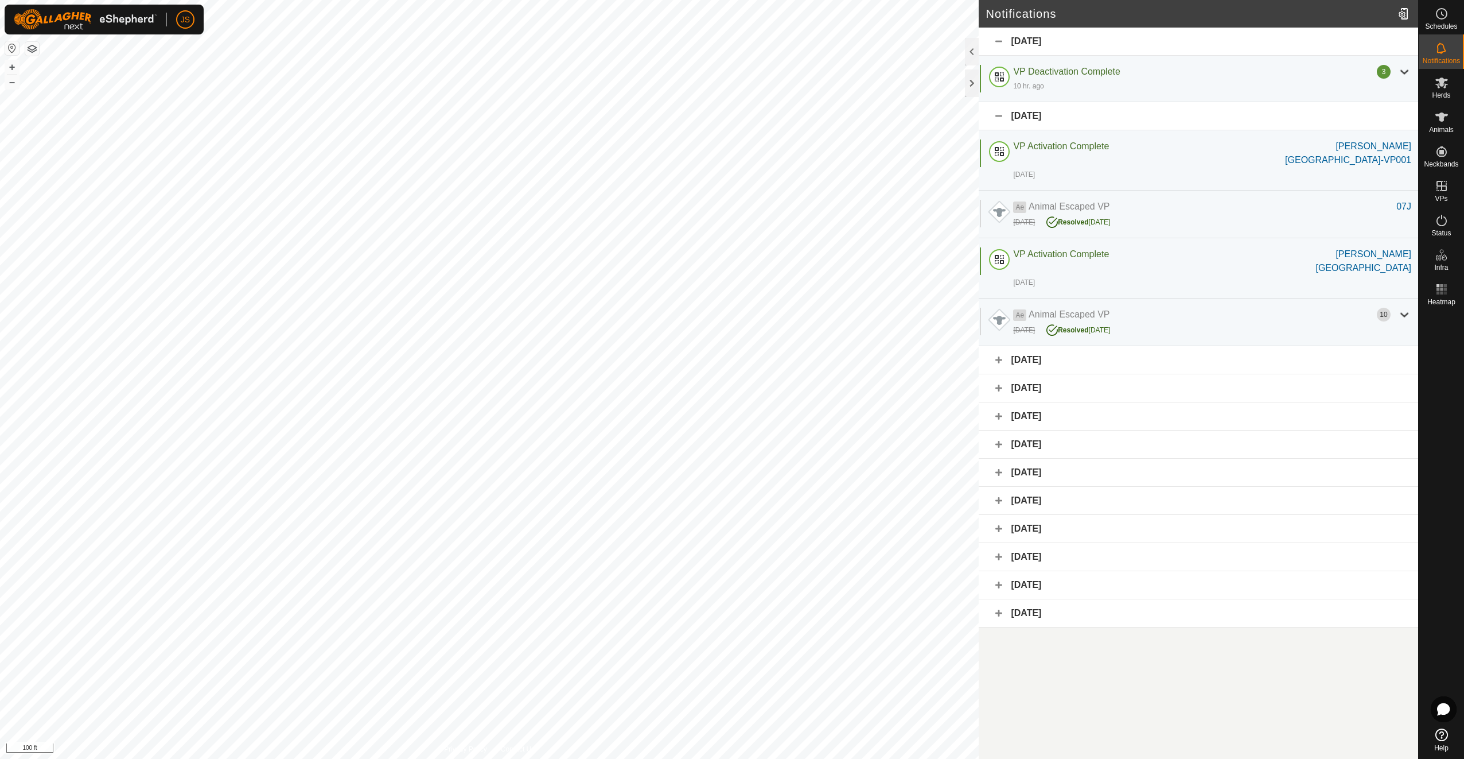
click at [1128, 112] on div "[DATE]" at bounding box center [1199, 116] width 440 height 28
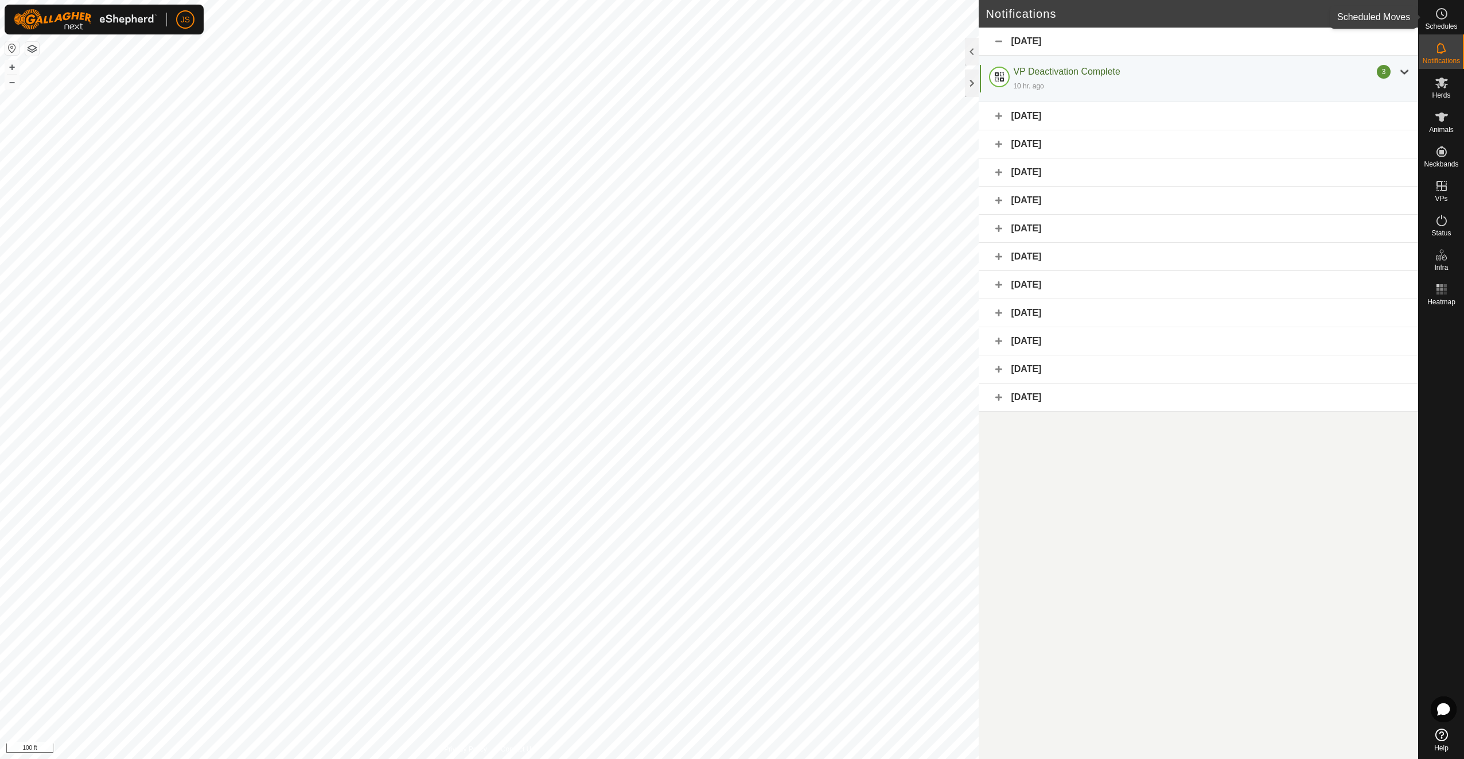
click at [1436, 27] on span "Schedules" at bounding box center [1441, 26] width 32 height 7
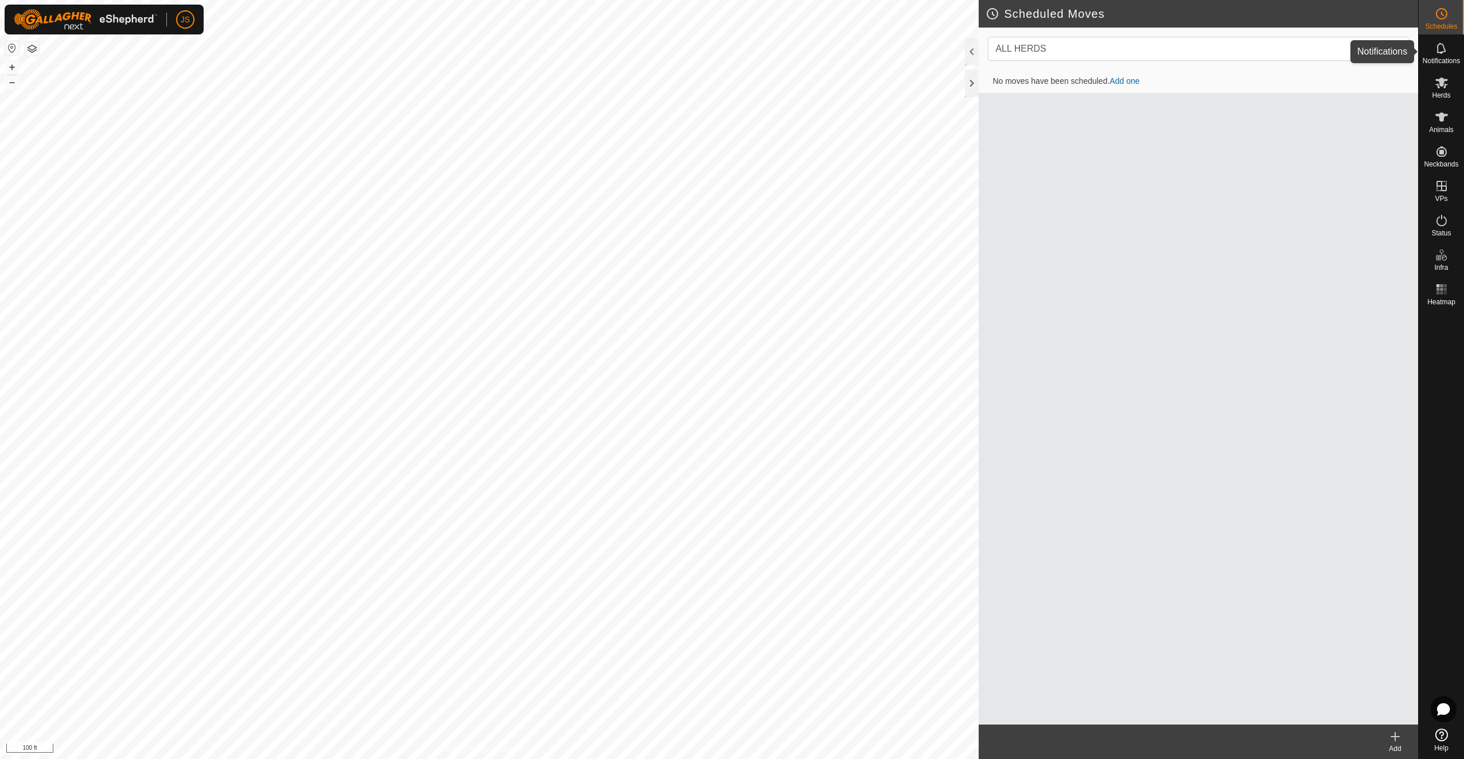
click at [1420, 45] on div "Notifications" at bounding box center [1441, 51] width 45 height 34
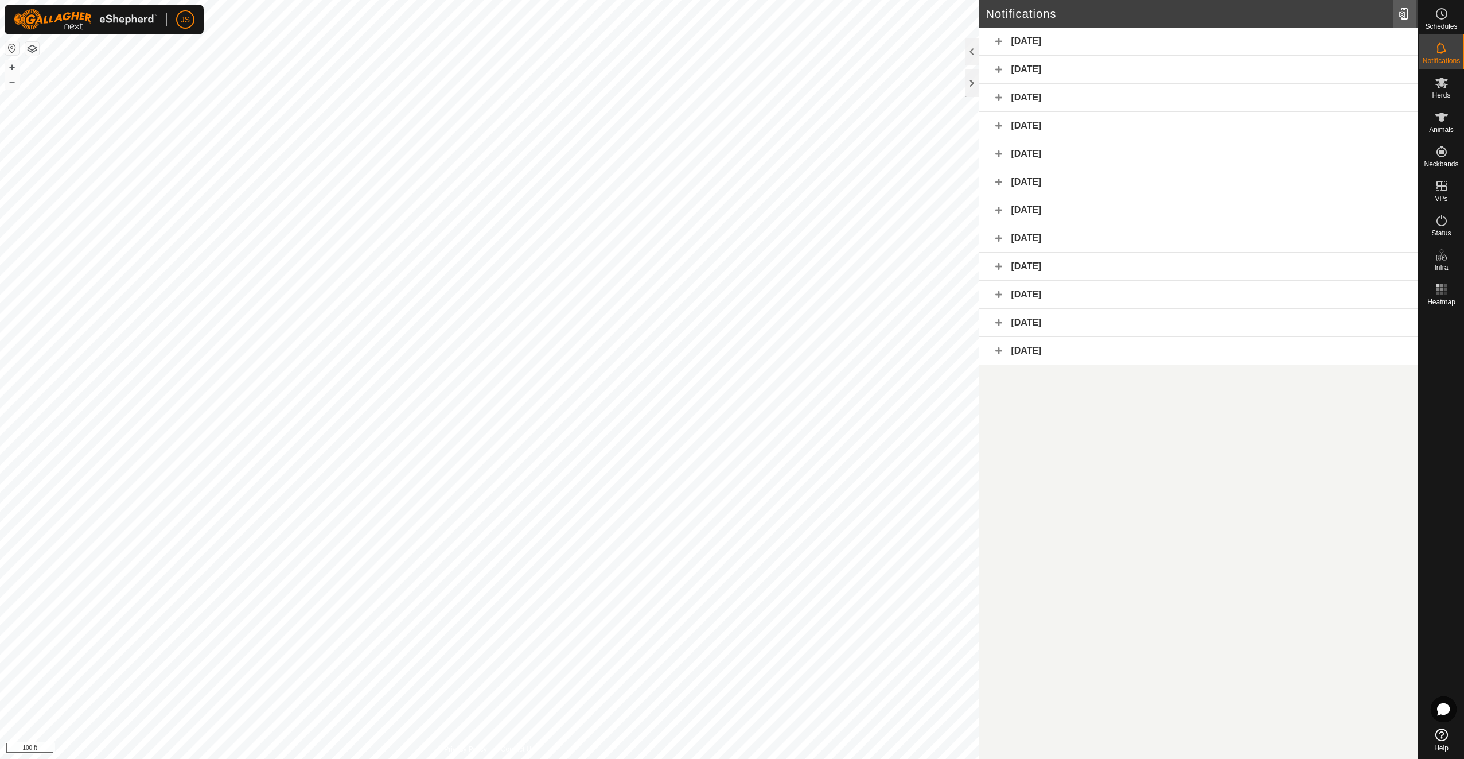
click at [1406, 20] on div at bounding box center [1405, 14] width 23 height 32
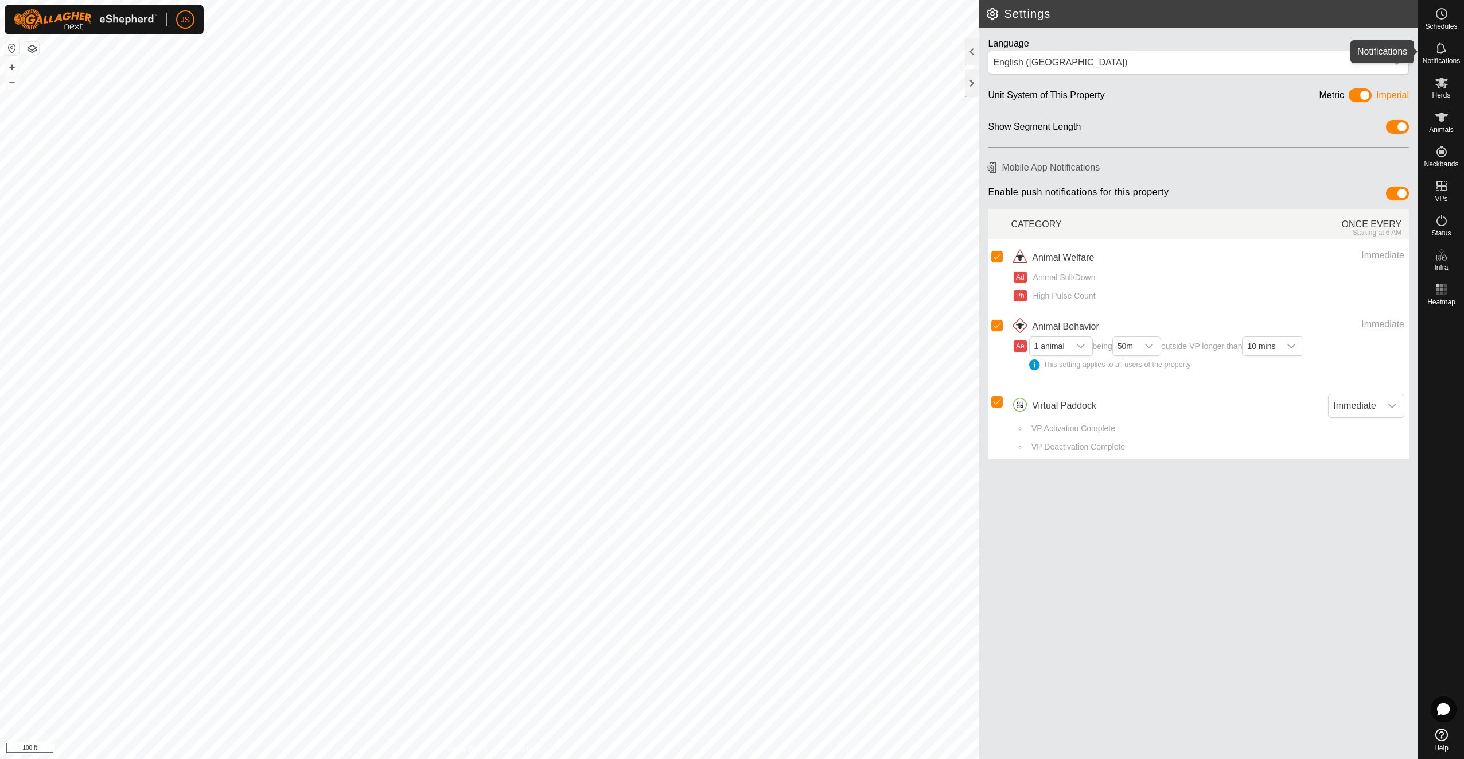
click at [1445, 50] on icon at bounding box center [1441, 47] width 9 height 11
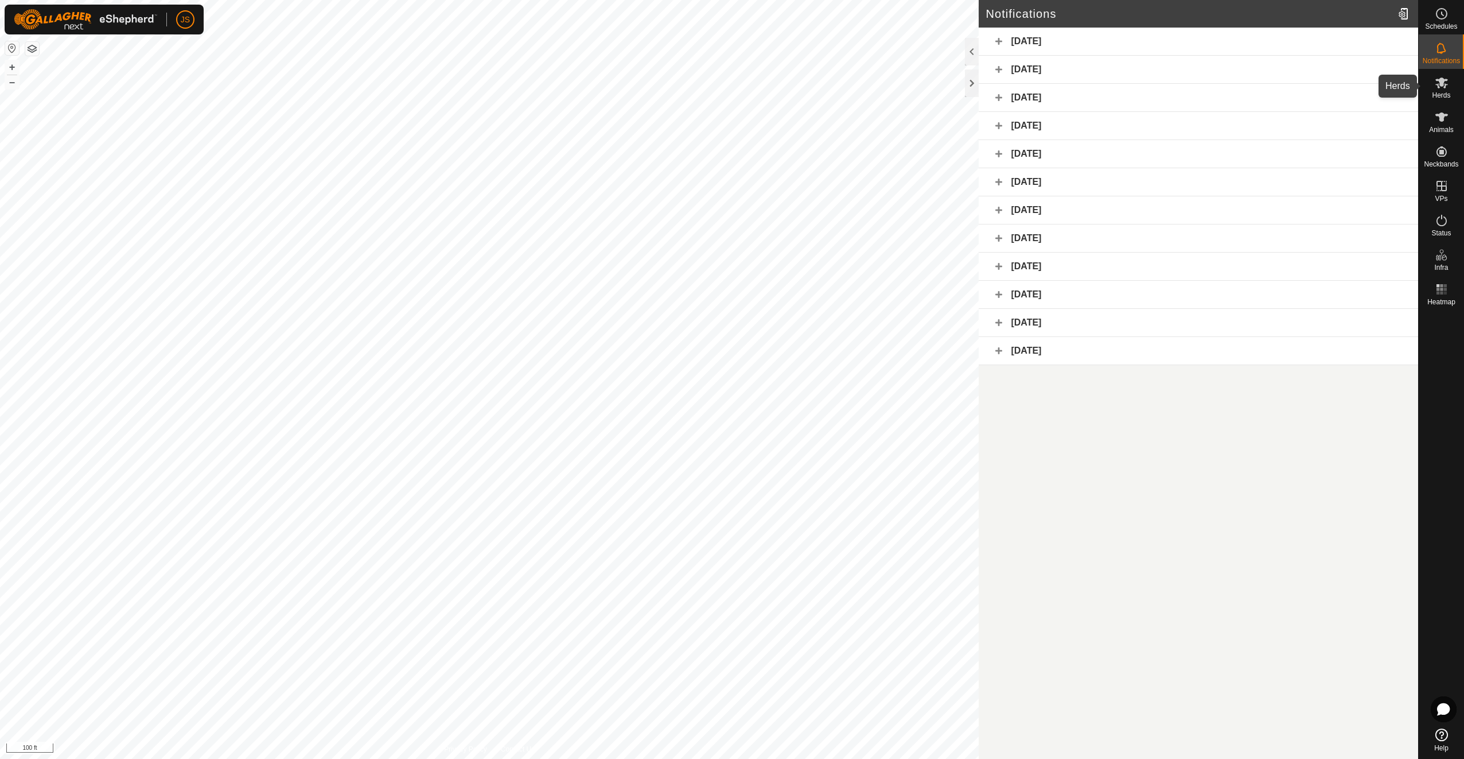
click at [1436, 93] on span "Herds" at bounding box center [1441, 95] width 18 height 7
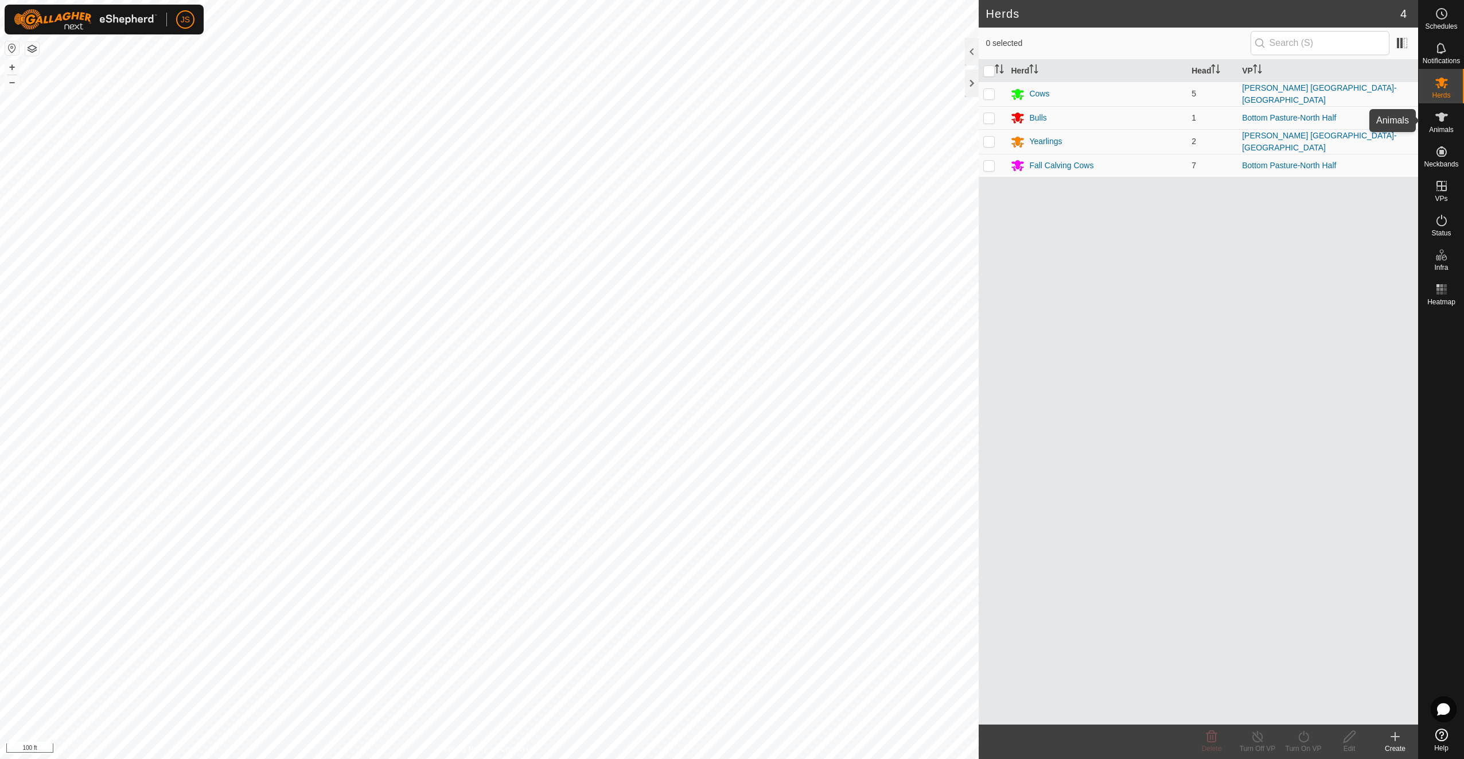
click at [1445, 126] on span "Animals" at bounding box center [1441, 129] width 25 height 7
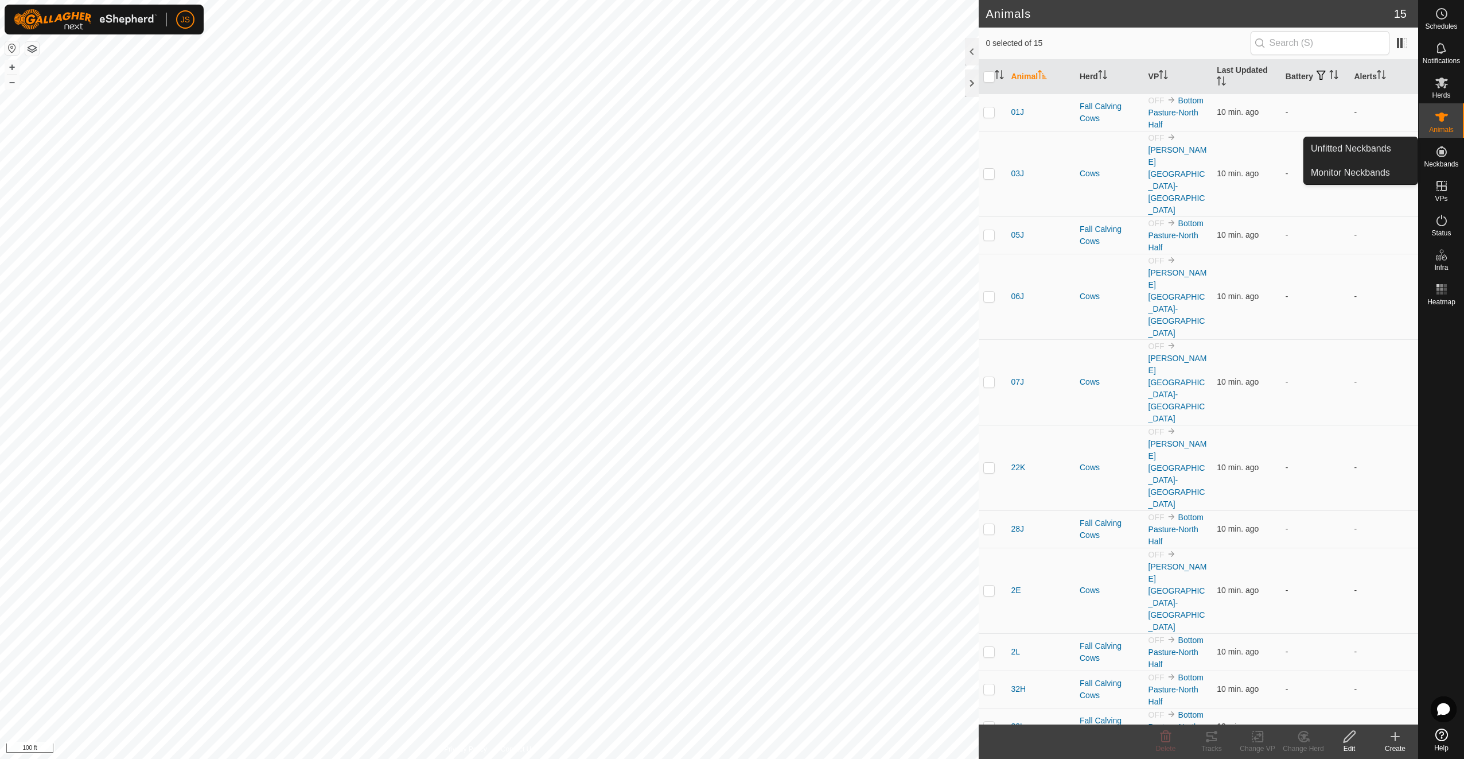
click at [1441, 150] on icon at bounding box center [1442, 151] width 10 height 10
click at [1449, 225] on es-activation-svg-icon at bounding box center [1442, 220] width 21 height 18
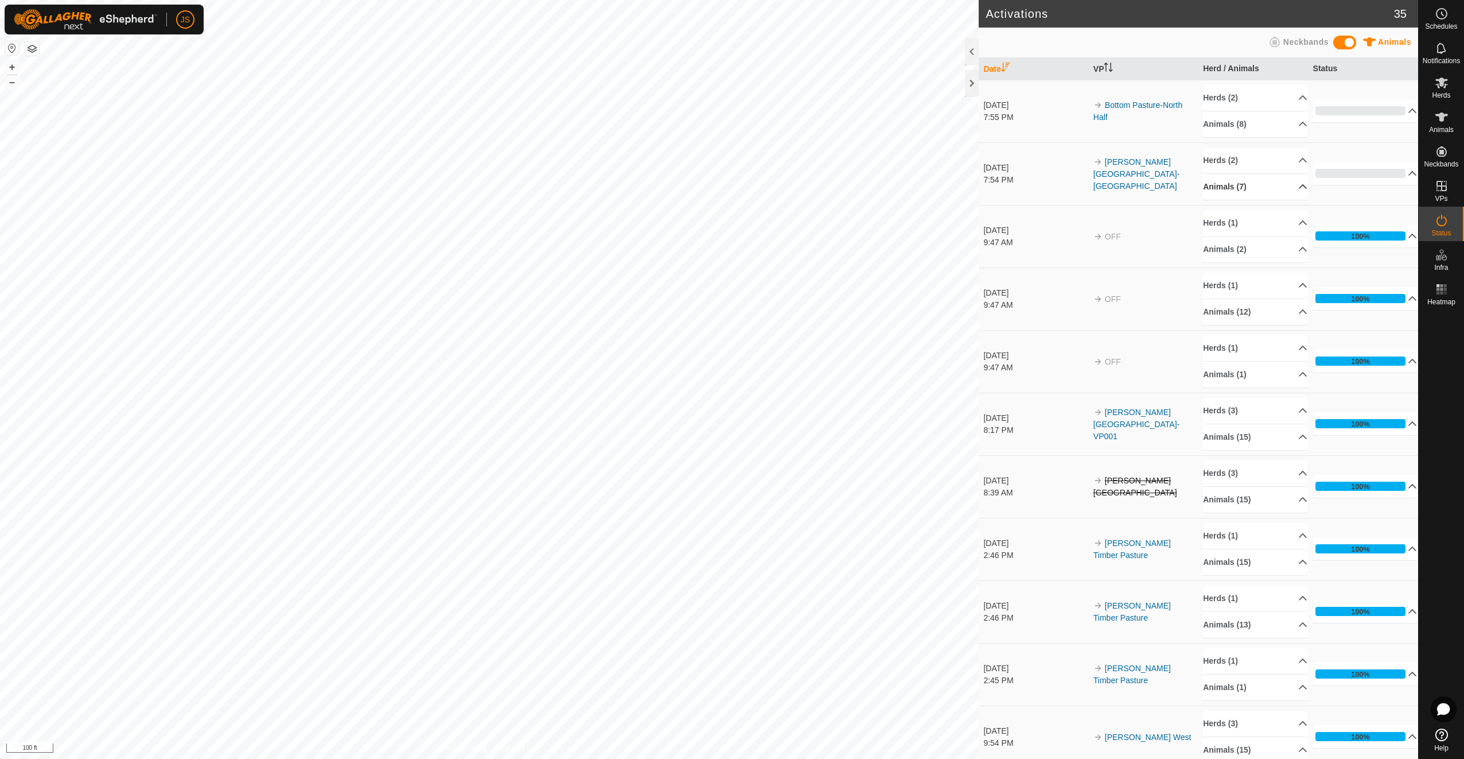
click at [1285, 189] on p-accordion-header "Animals (7)" at bounding box center [1255, 187] width 104 height 26
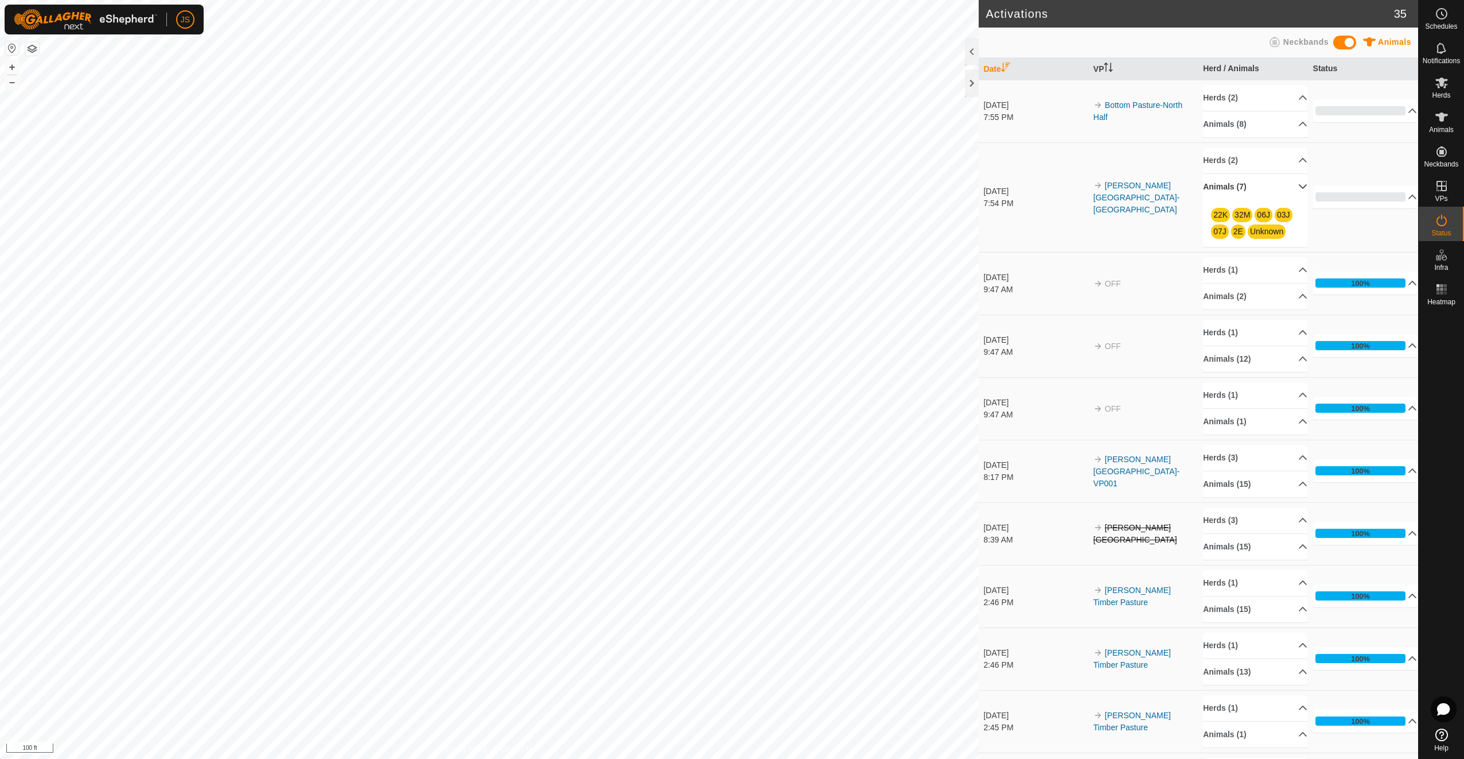
click at [1285, 189] on p-accordion-header "Animals (7)" at bounding box center [1255, 187] width 104 height 26
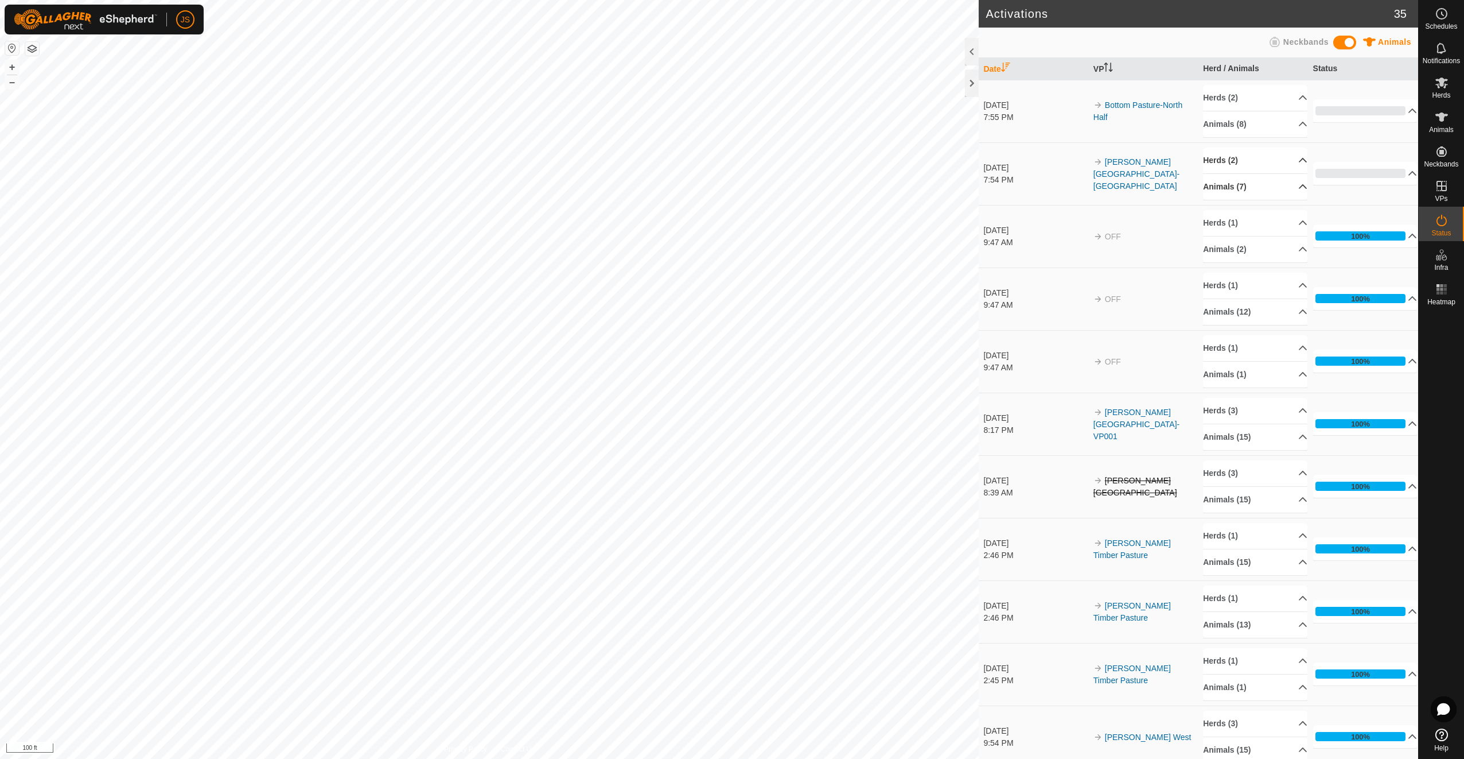
click at [1293, 165] on p-accordion-header "Herds (2)" at bounding box center [1255, 160] width 104 height 26
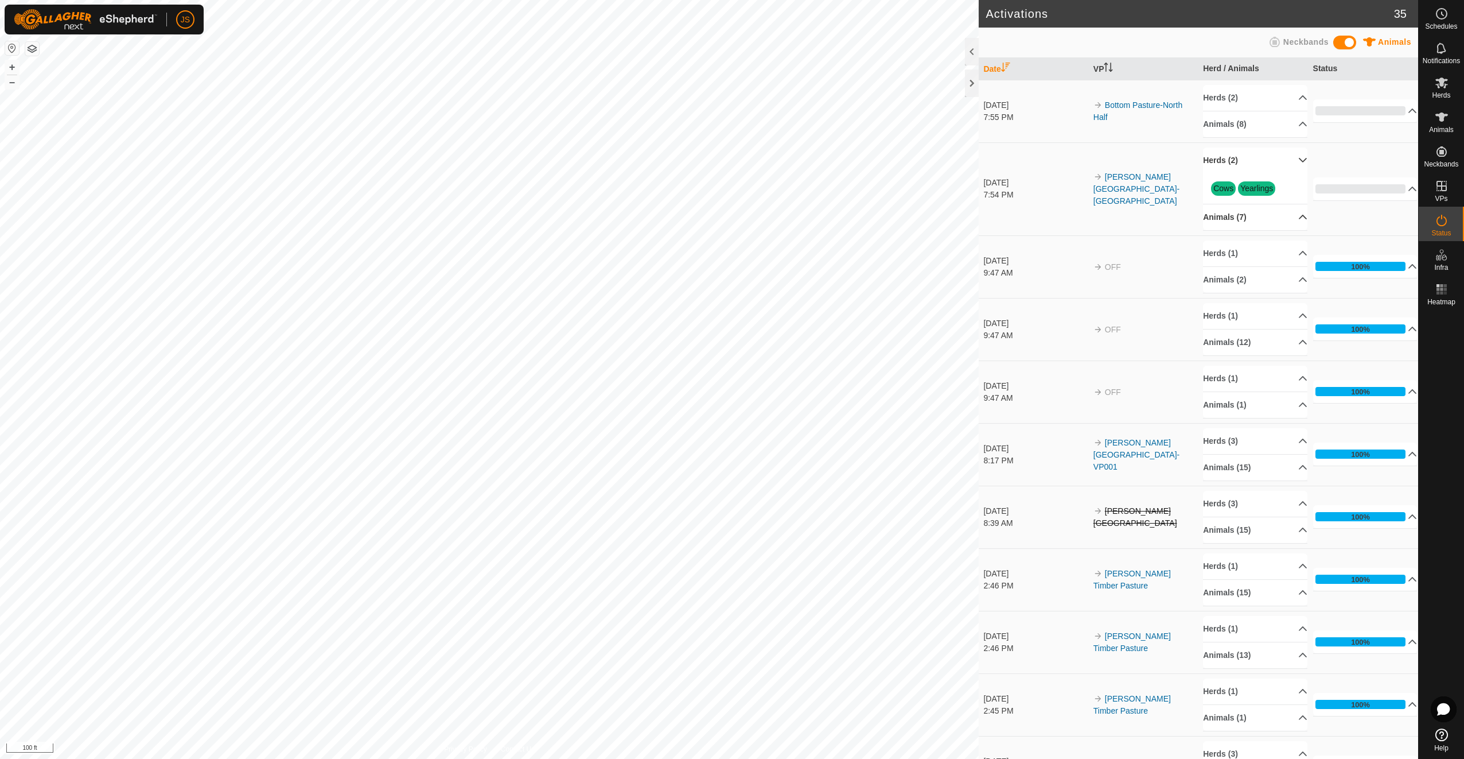
click at [1293, 165] on p-accordion-header "Herds (2)" at bounding box center [1255, 160] width 104 height 26
